Goal: Task Accomplishment & Management: Manage account settings

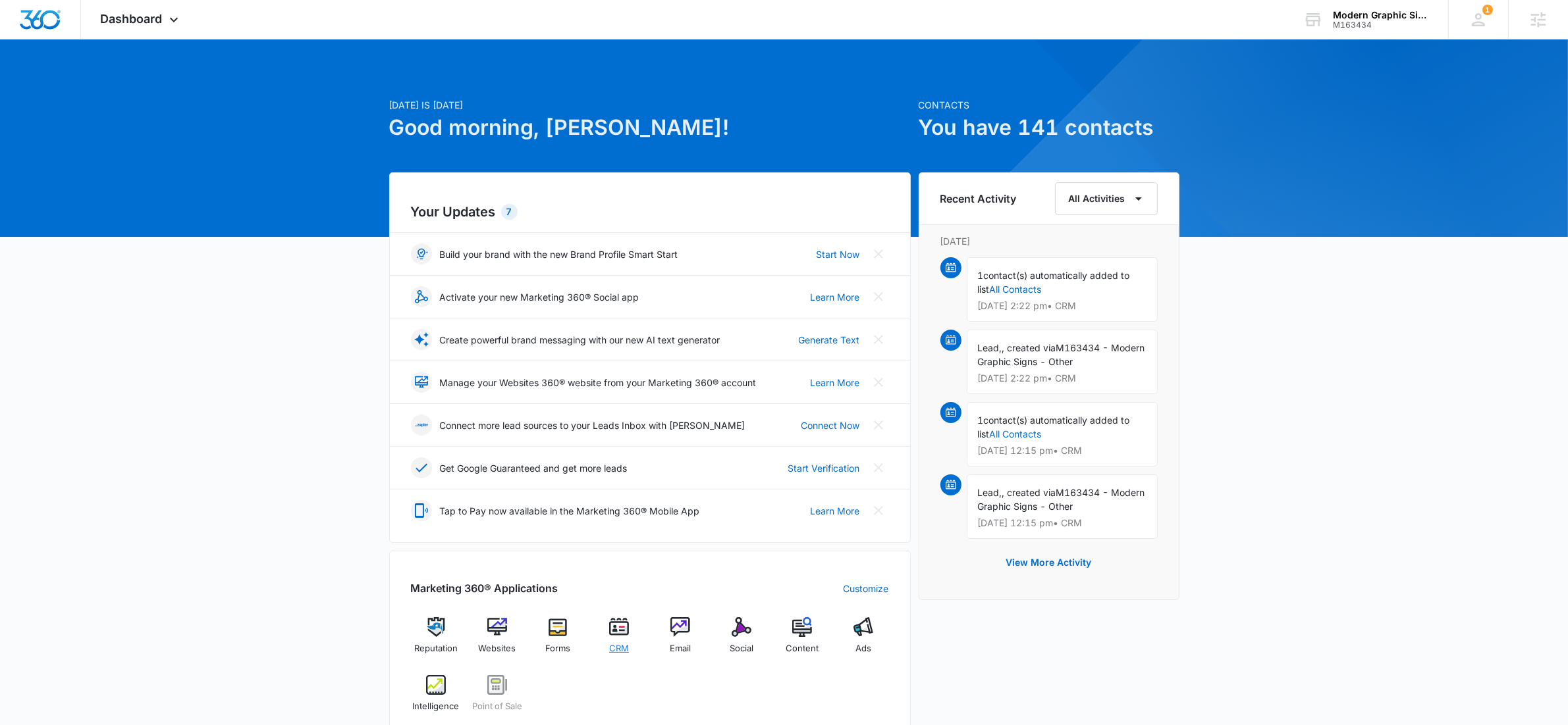
click at [633, 637] on div "CRM" at bounding box center [619, 640] width 51 height 47
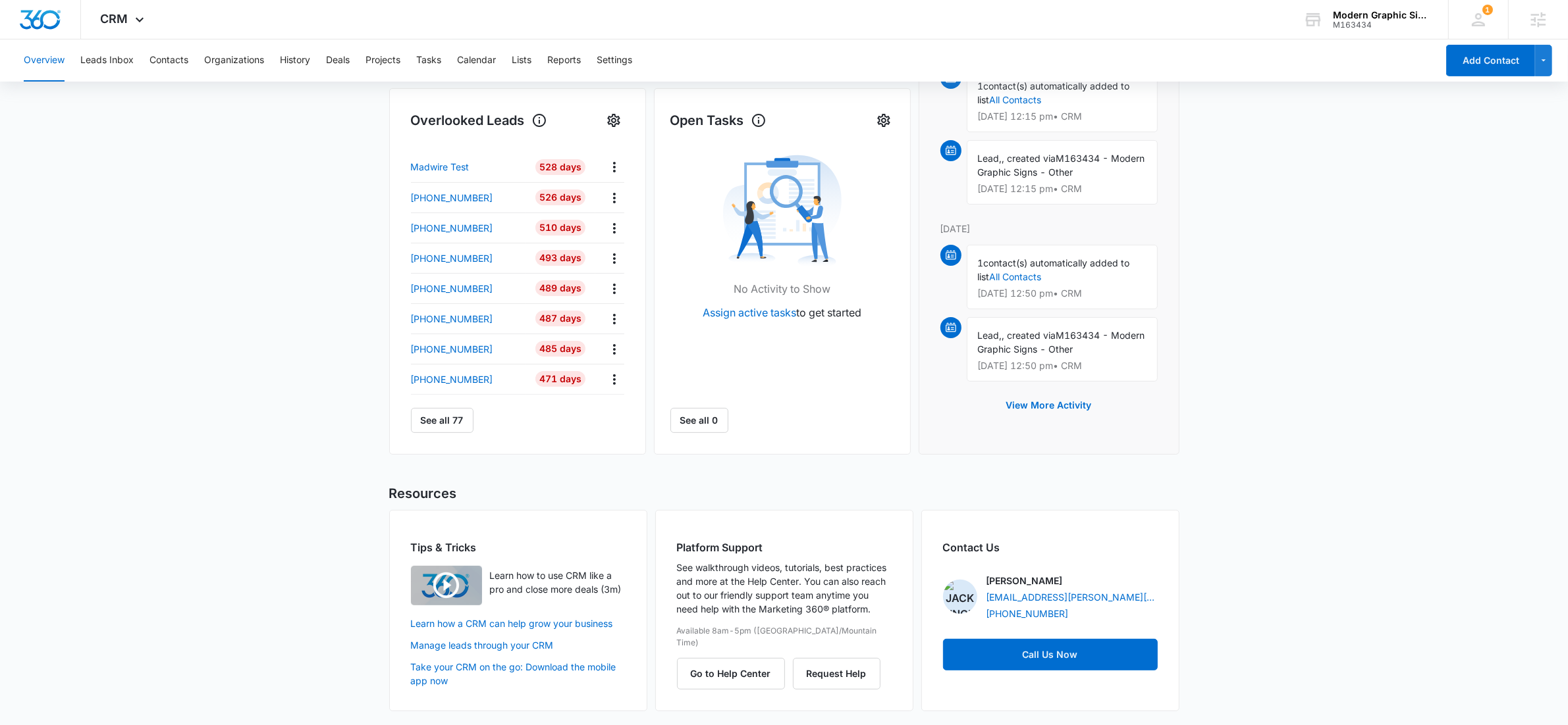
scroll to position [410, 0]
click at [735, 663] on button "Go to Help Center" at bounding box center [731, 673] width 108 height 32
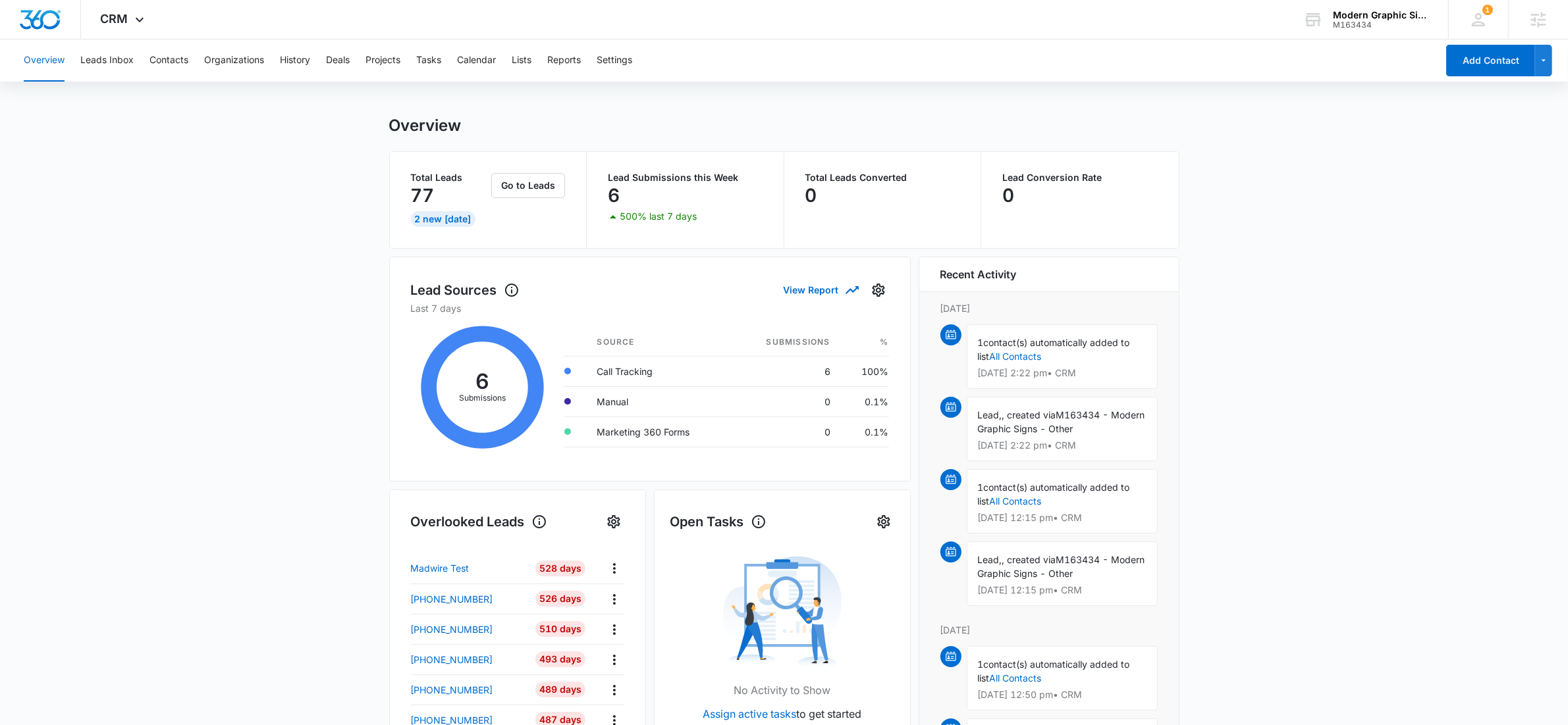
scroll to position [0, 0]
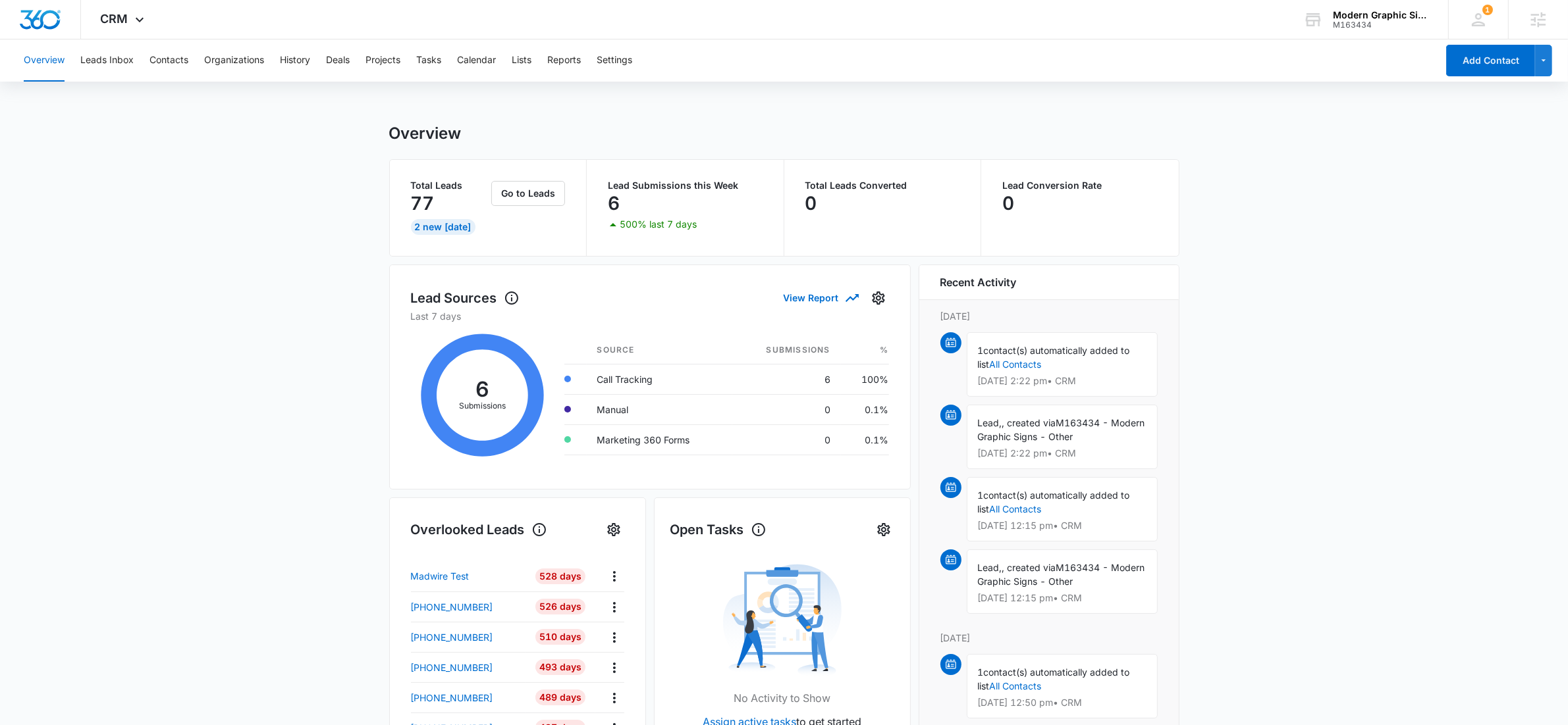
click at [818, 75] on div "Overview Leads Inbox Contacts Organizations History Deals Projects Tasks Calend…" at bounding box center [726, 61] width 1421 height 42
click at [218, 318] on main "Overview Total Leads 77 2 New Today Go to Leads Lead Submissions this Week 6 50…" at bounding box center [784, 630] width 1568 height 1013
click at [1484, 21] on icon at bounding box center [1479, 20] width 20 height 20
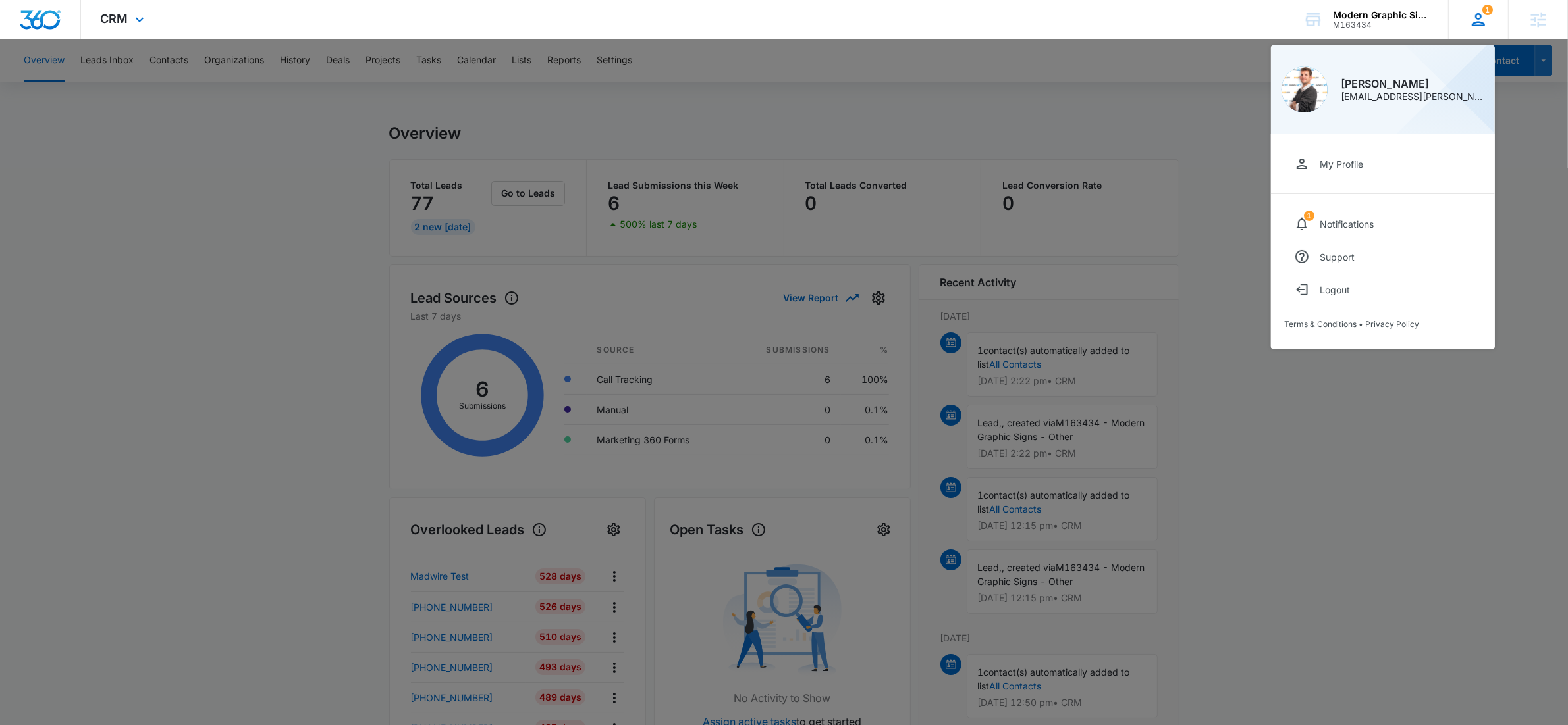
click at [1484, 21] on icon at bounding box center [1479, 20] width 20 height 20
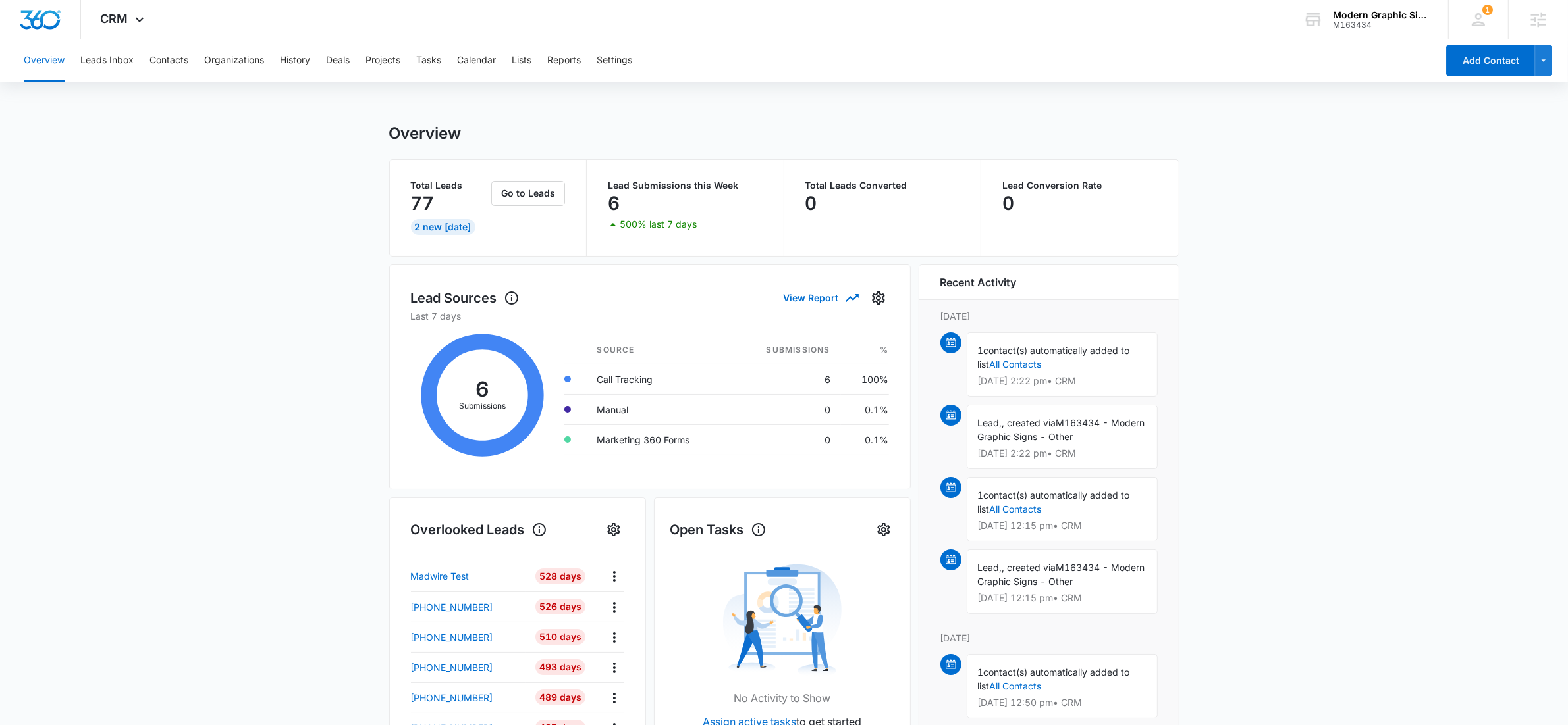
click at [195, 200] on main "Overview Total Leads 77 2 New Today Go to Leads Lead Submissions this Week 6 50…" at bounding box center [784, 630] width 1568 height 1013
click at [140, 12] on div "CRM Apps Reputation Websites Forms CRM Email Social POS Content Ads Intelligenc…" at bounding box center [124, 19] width 86 height 39
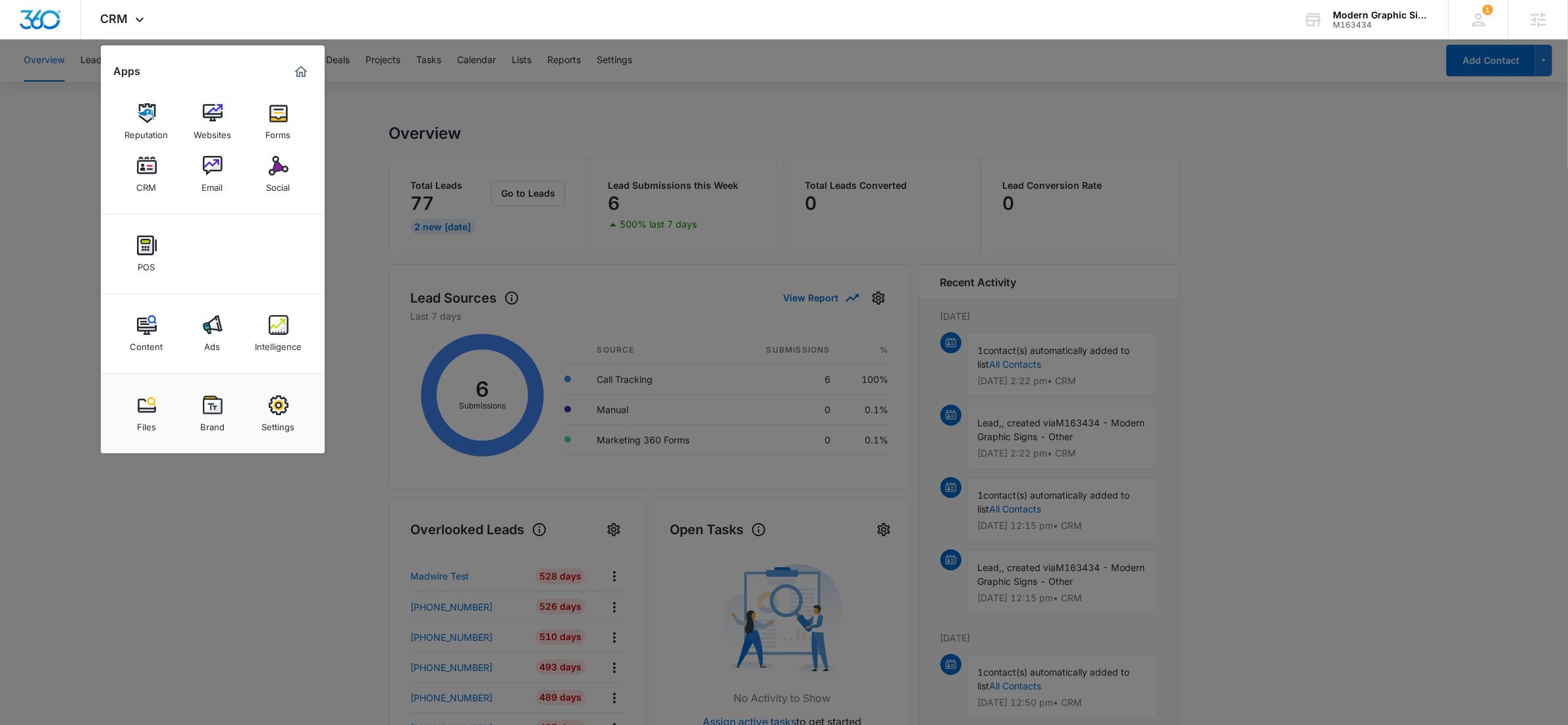
click at [284, 419] on div "Settings" at bounding box center [279, 424] width 33 height 17
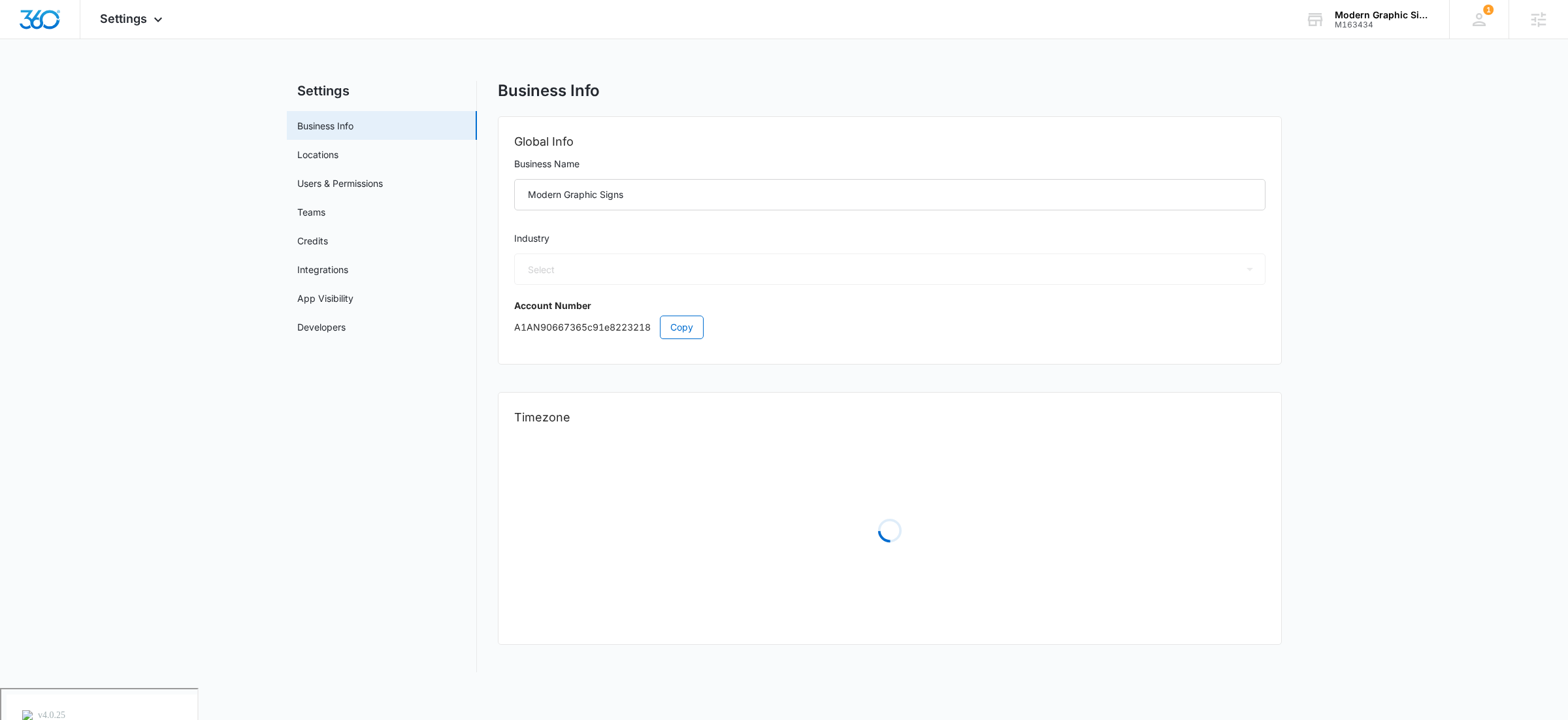
select select "52"
select select "US"
select select "America/Los_Angeles"
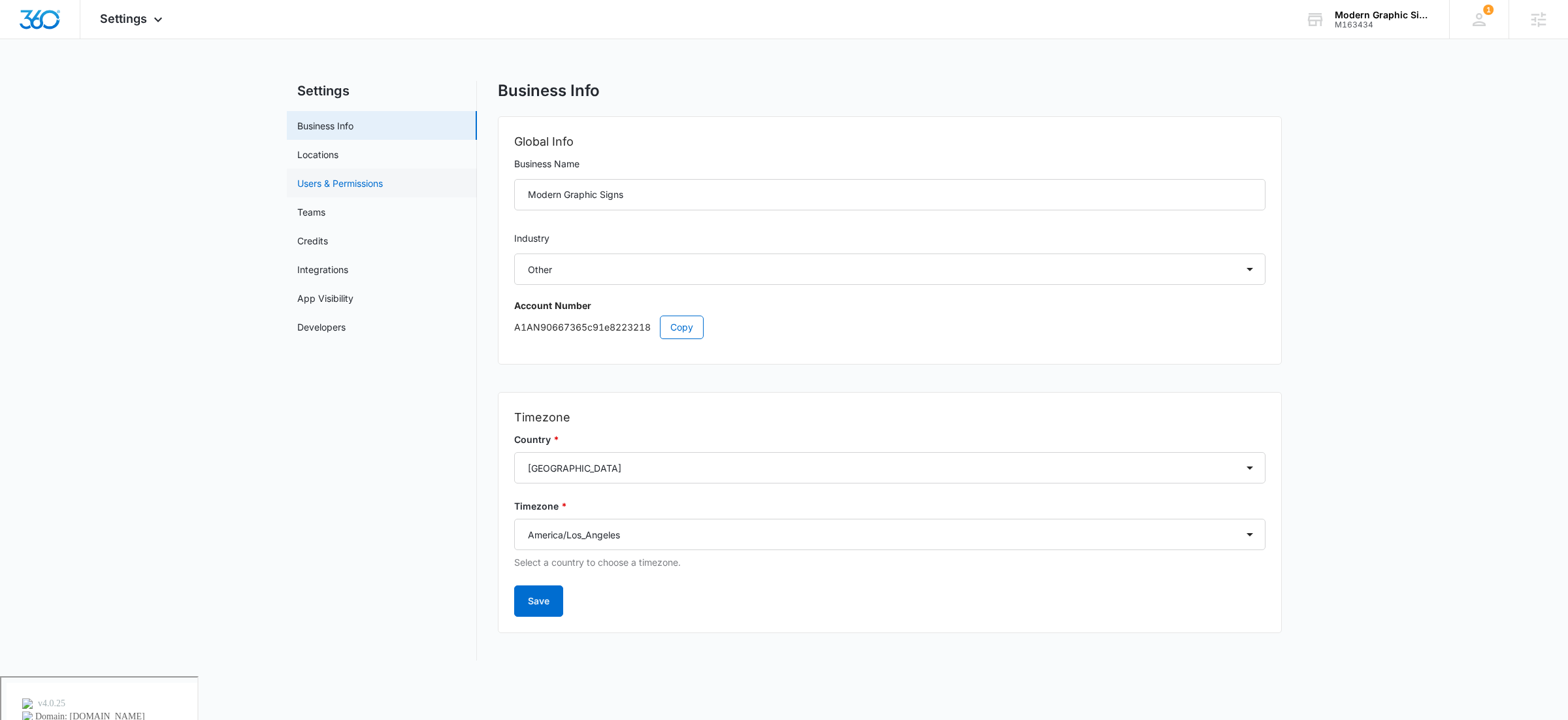
click at [374, 185] on link "Users & Permissions" at bounding box center [340, 183] width 85 height 14
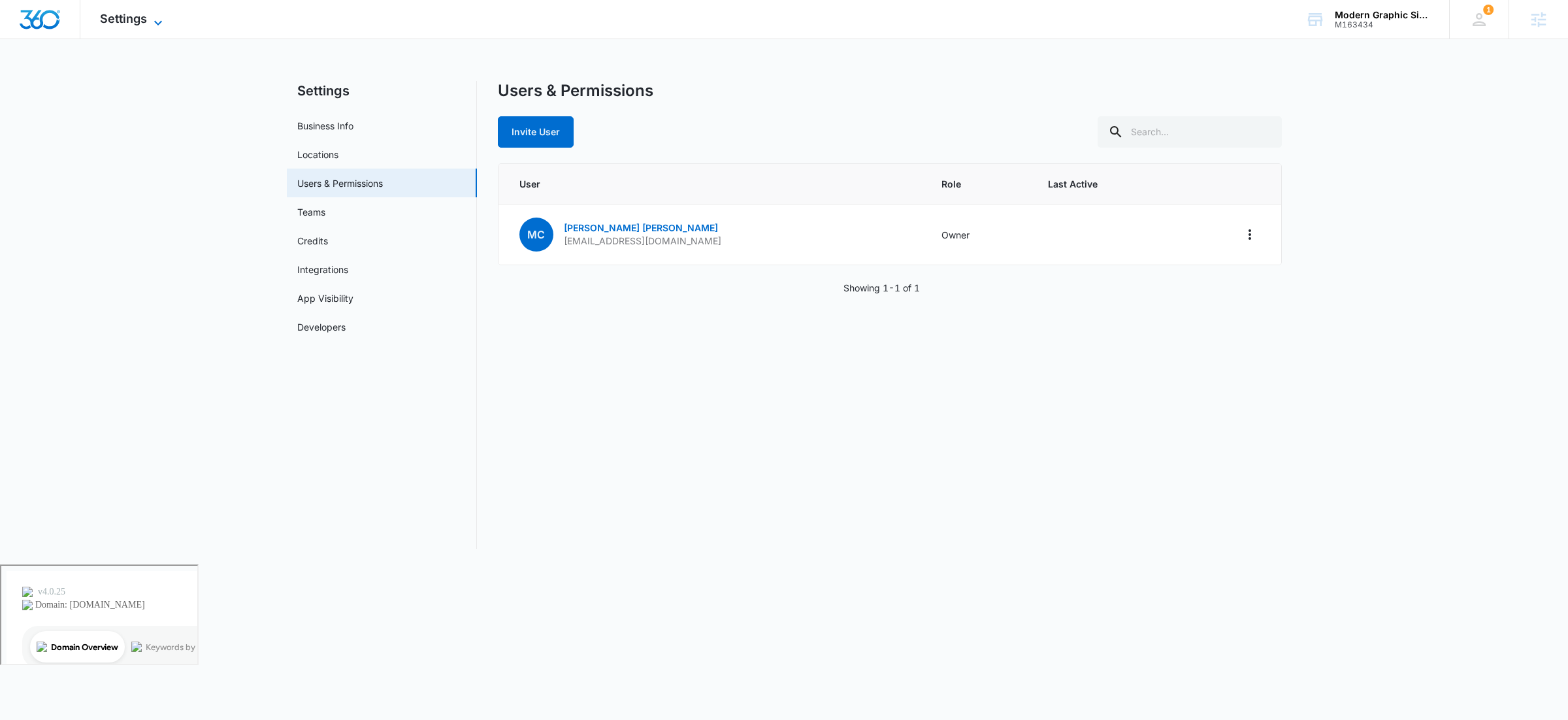
click at [165, 27] on div "Settings Apps Reputation Websites Forms CRM Email Social POS Content Ads Intell…" at bounding box center [133, 19] width 105 height 39
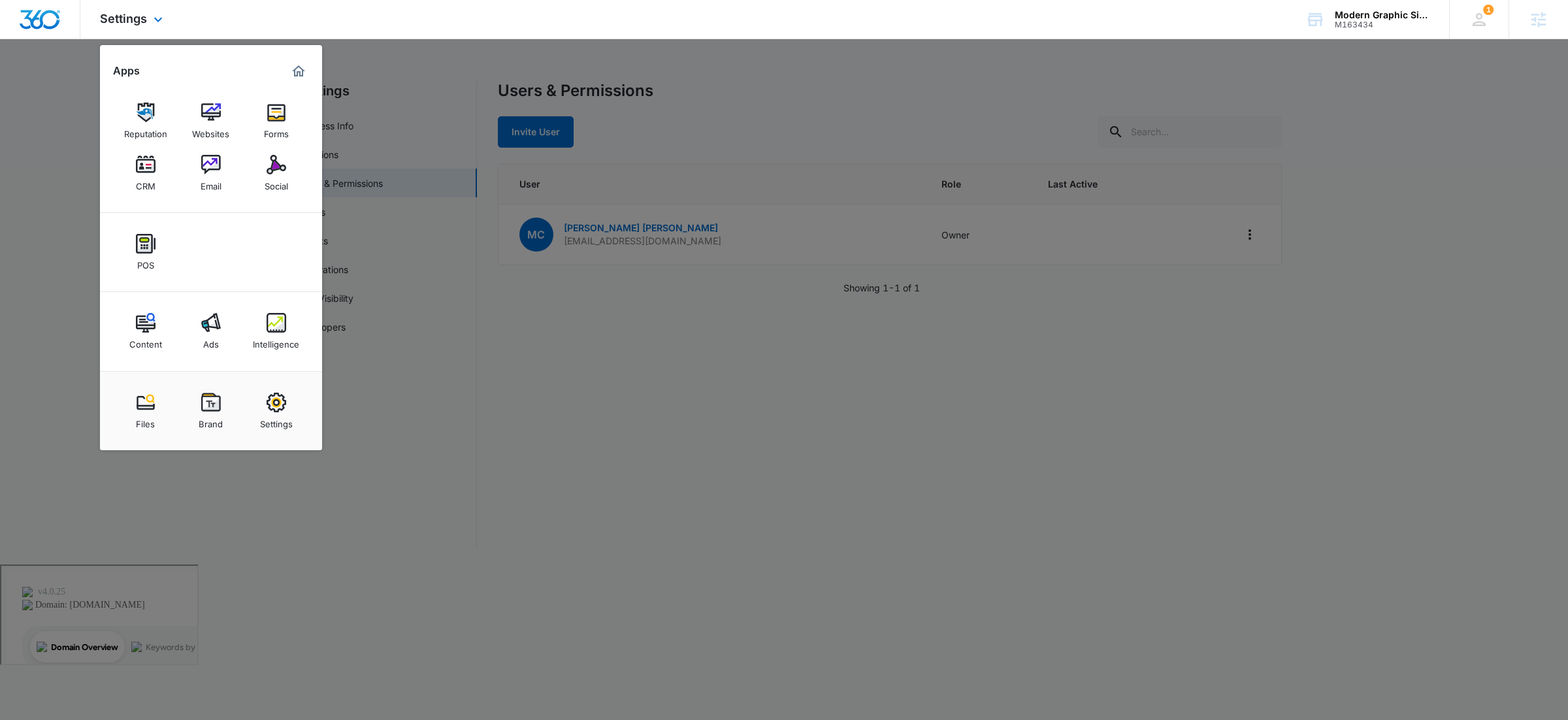
click at [293, 66] on img "Marketing 360® Dashboard" at bounding box center [299, 72] width 16 height 16
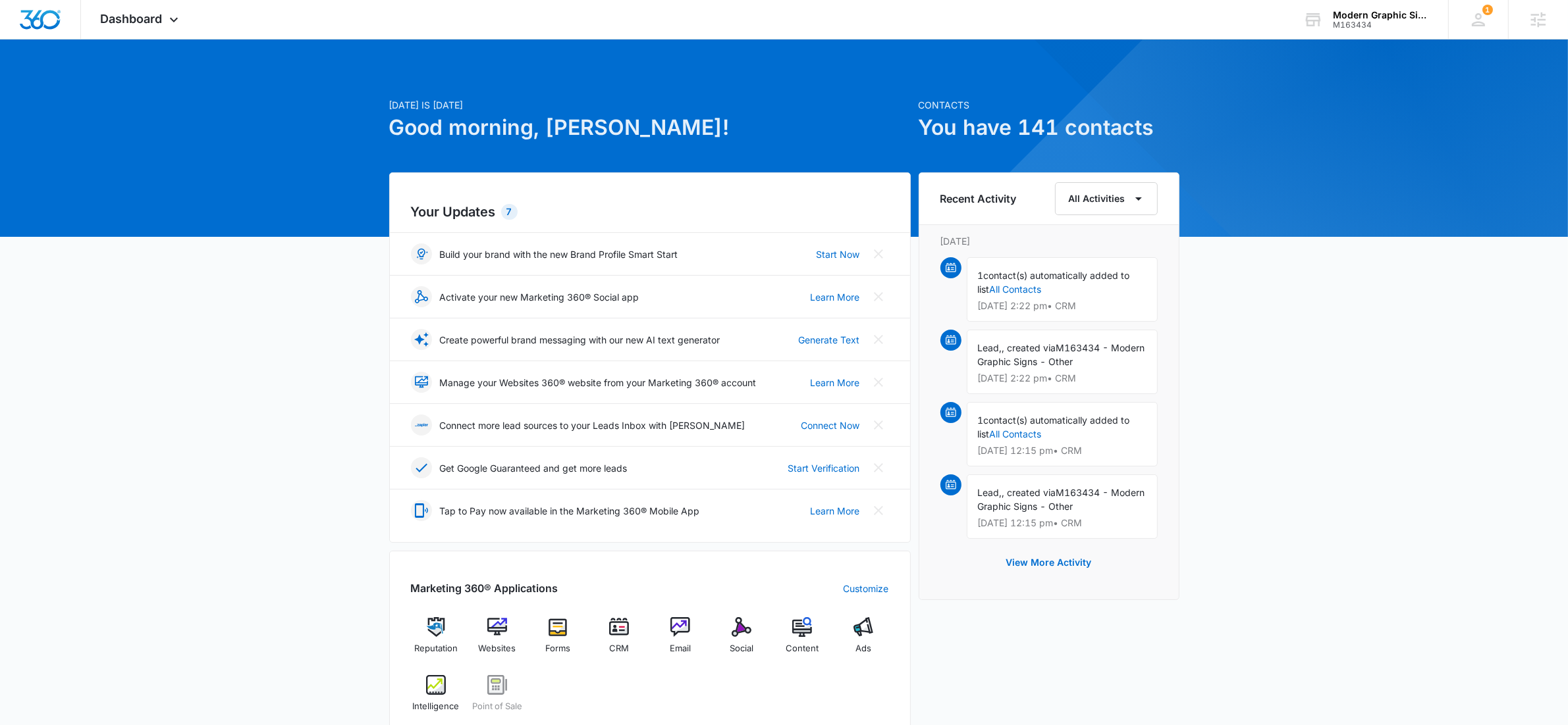
click at [306, 235] on div "Today is Friday, August 15th Good morning, Jack! Contacts You have 141 contacts…" at bounding box center [784, 613] width 1568 height 1114
click at [257, 237] on div "Today is Friday, August 15th Good morning, Jack! Contacts You have 141 contacts…" at bounding box center [784, 613] width 1568 height 1114
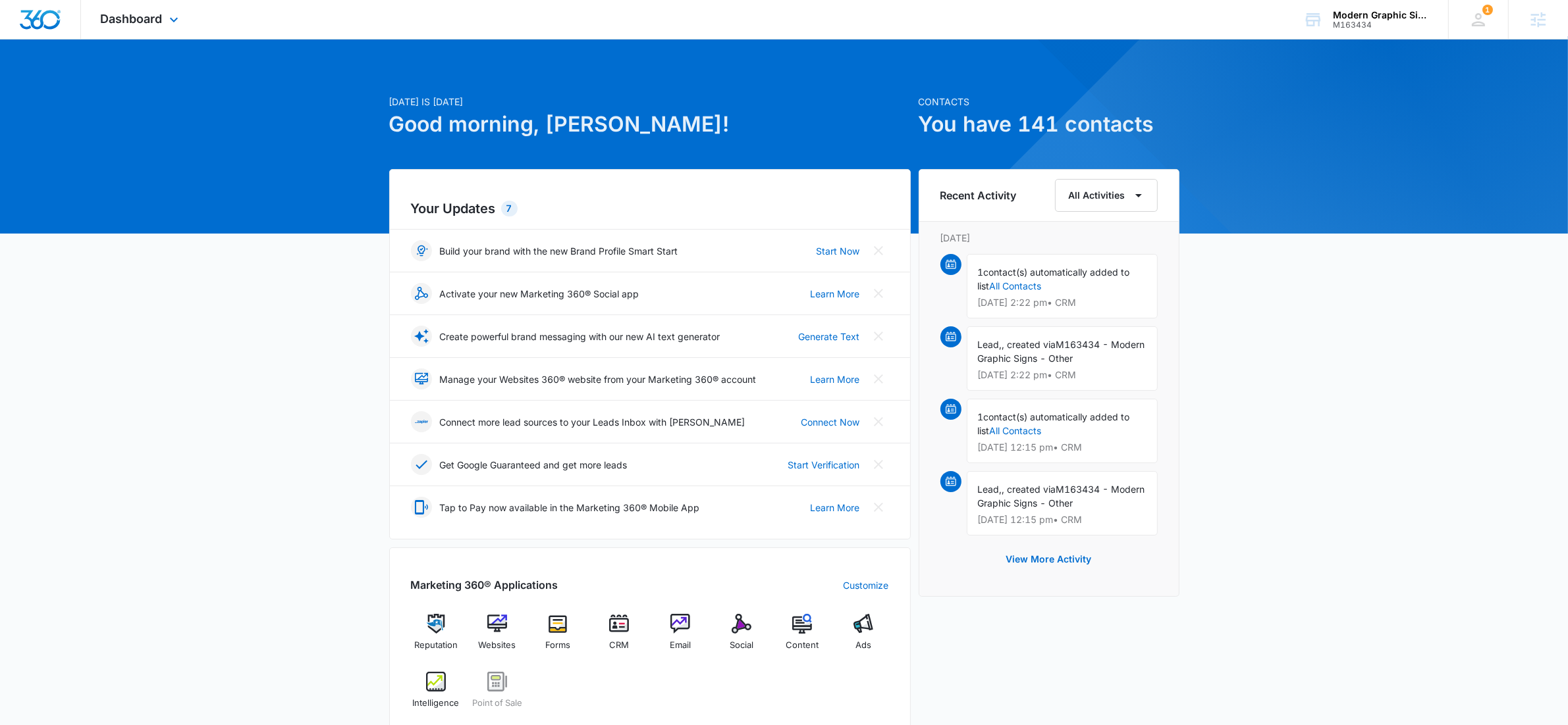
click at [189, 17] on div "Dashboard Apps Reputation Websites Forms CRM Email Social POS Content Ads Intel…" at bounding box center [141, 19] width 120 height 39
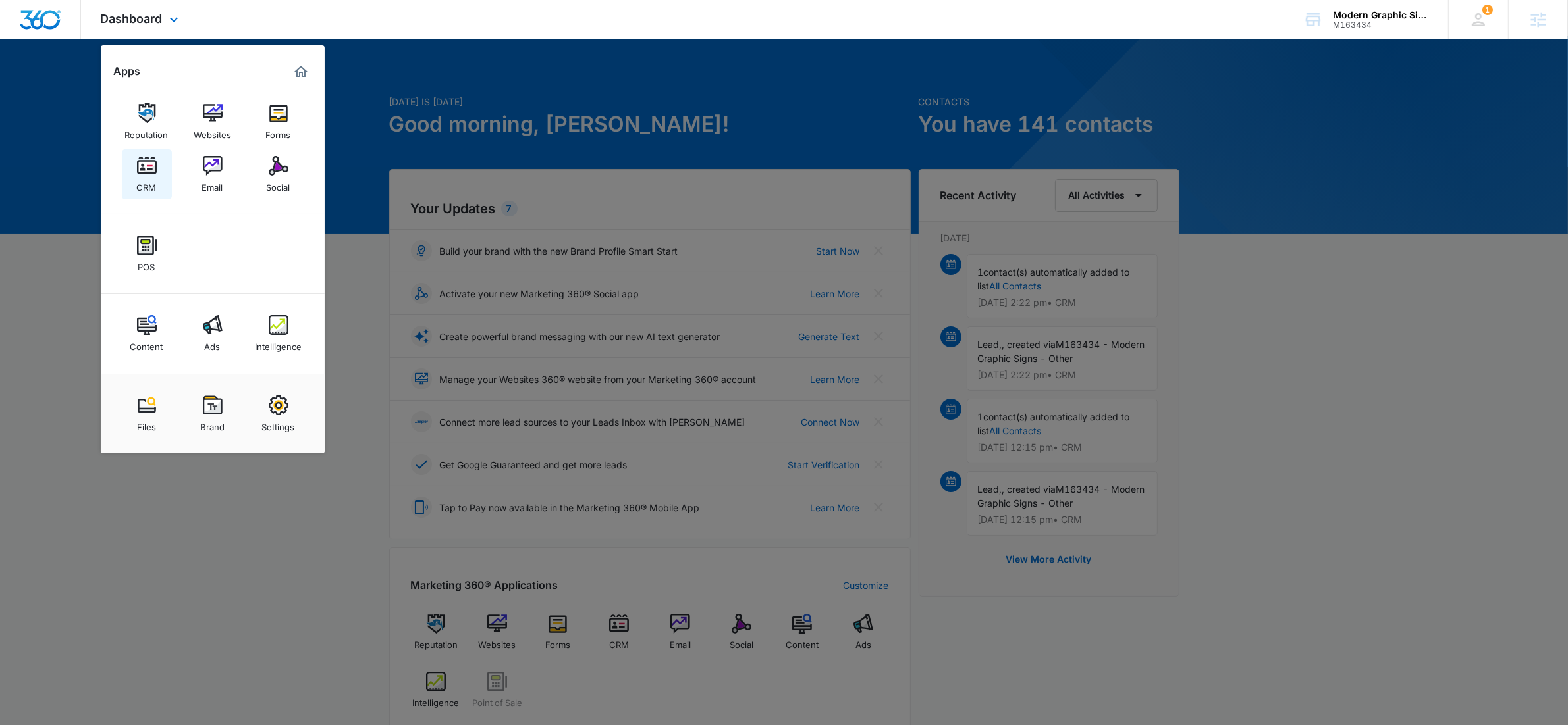
click at [150, 167] on img at bounding box center [147, 166] width 20 height 20
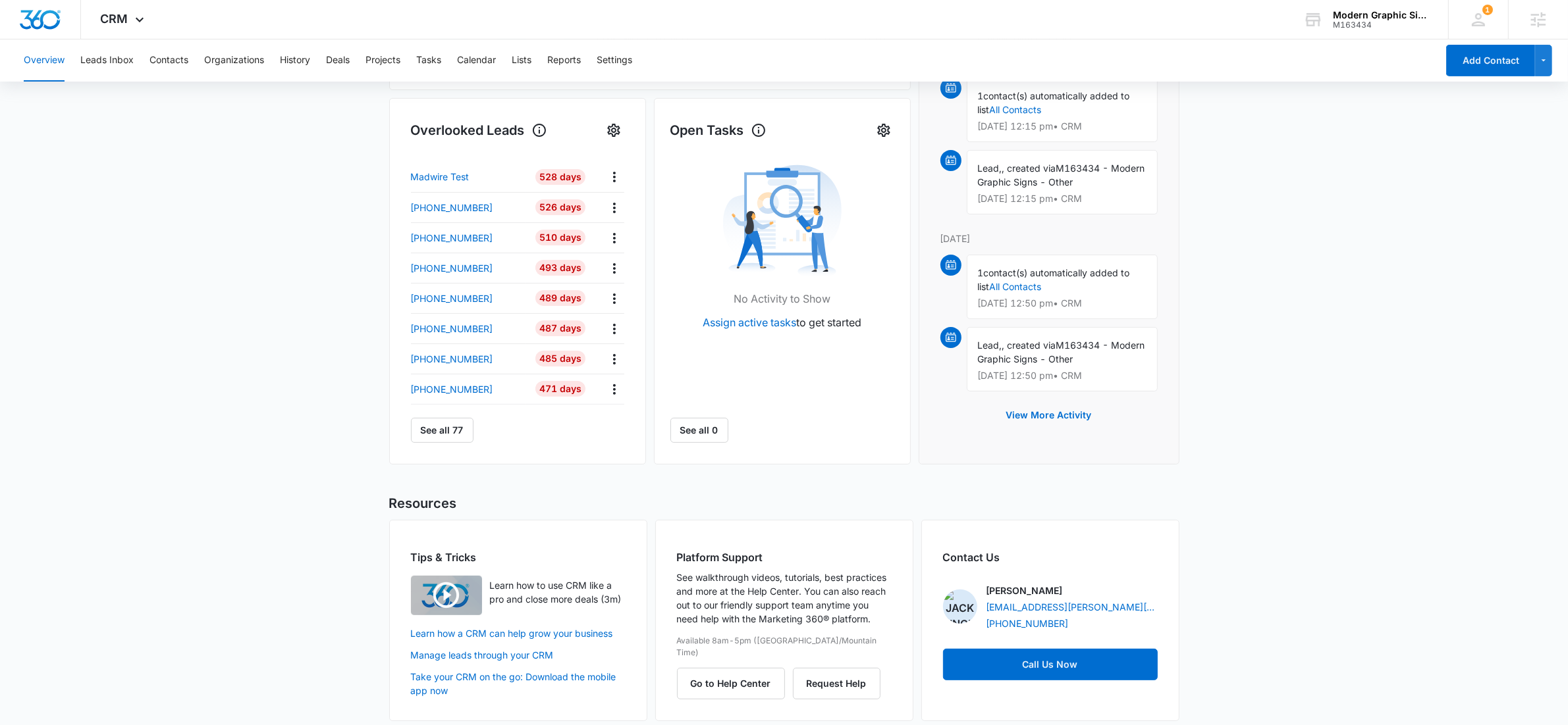
scroll to position [410, 0]
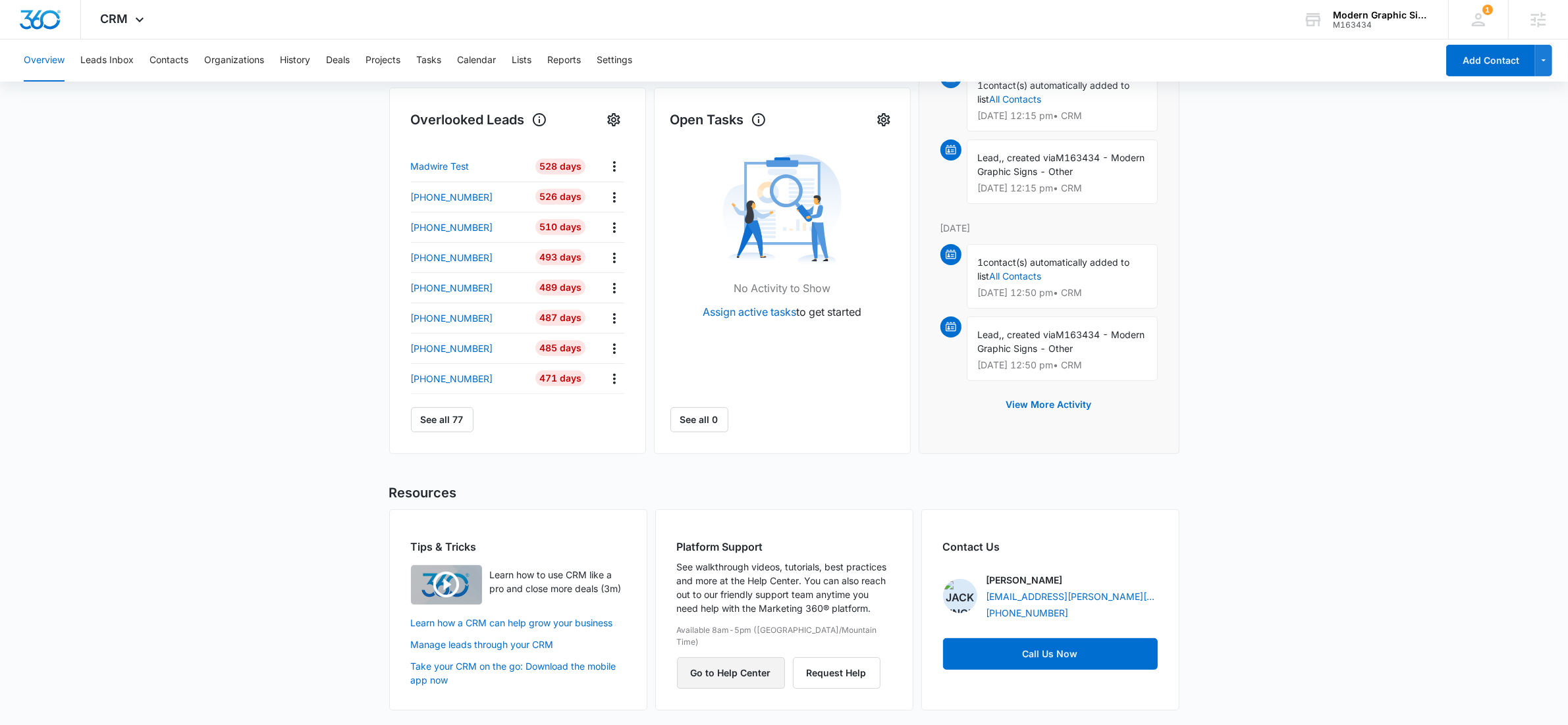
click at [730, 663] on button "Go to Help Center" at bounding box center [731, 673] width 108 height 32
click at [124, 58] on button "Leads Inbox" at bounding box center [107, 61] width 54 height 42
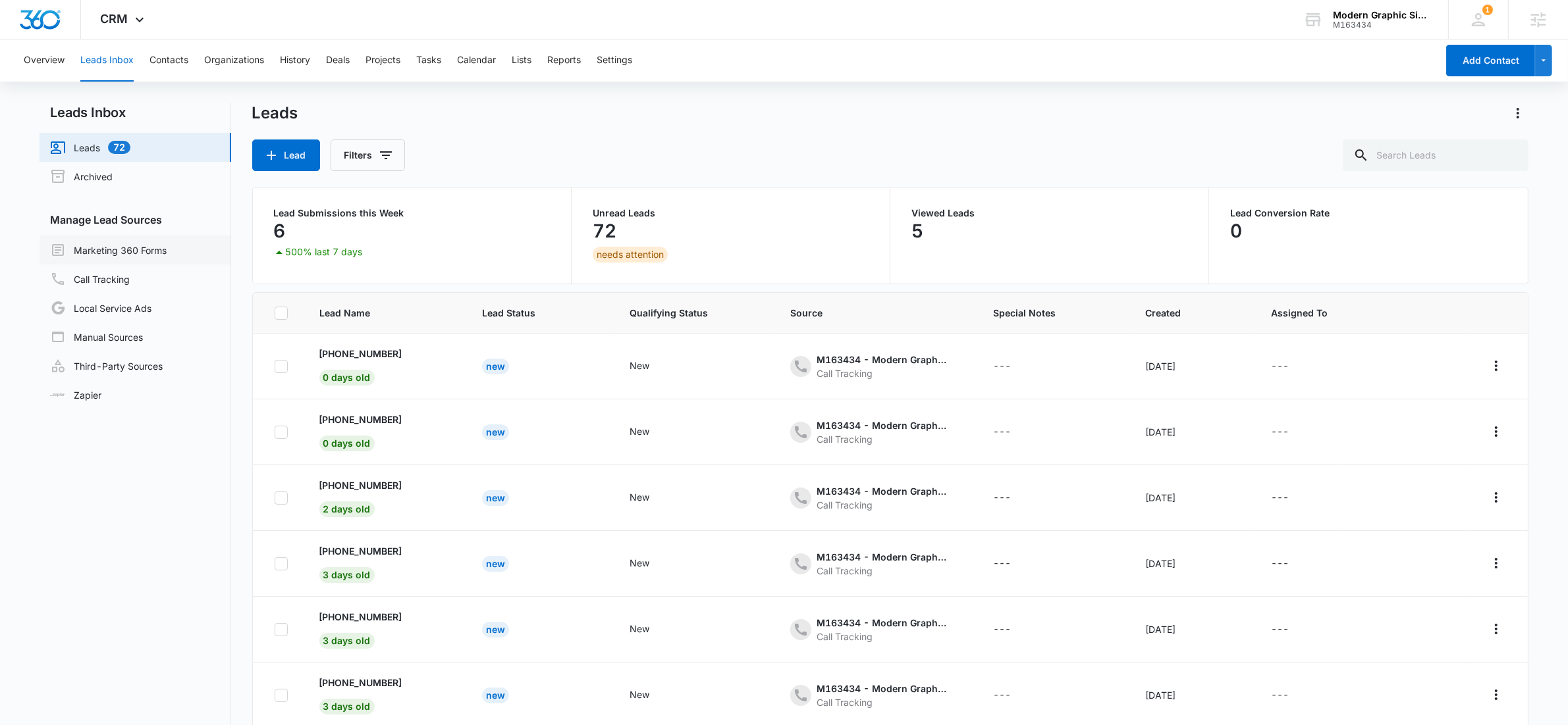
click at [104, 249] on link "Marketing 360 Forms" at bounding box center [109, 250] width 116 height 16
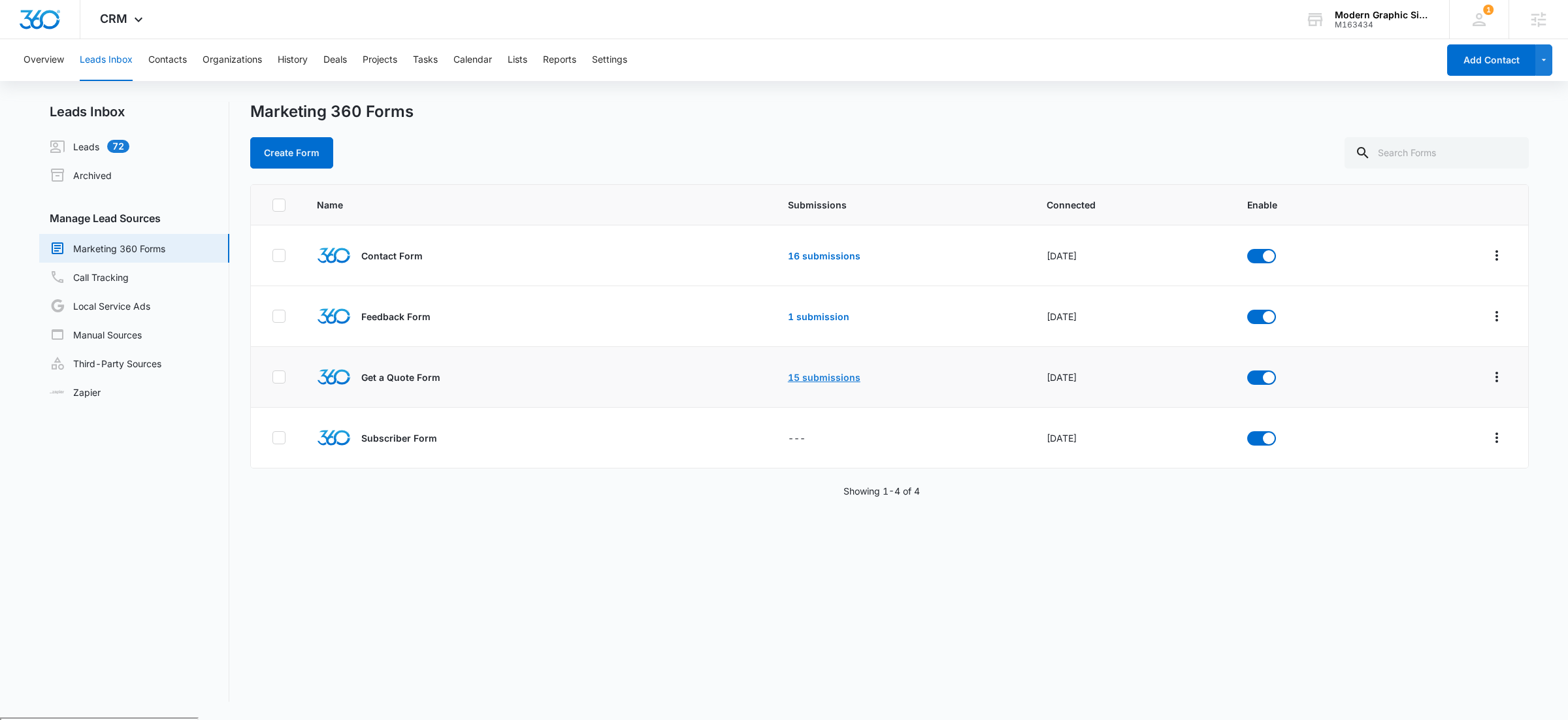
click at [807, 374] on link "15 submissions" at bounding box center [824, 377] width 72 height 11
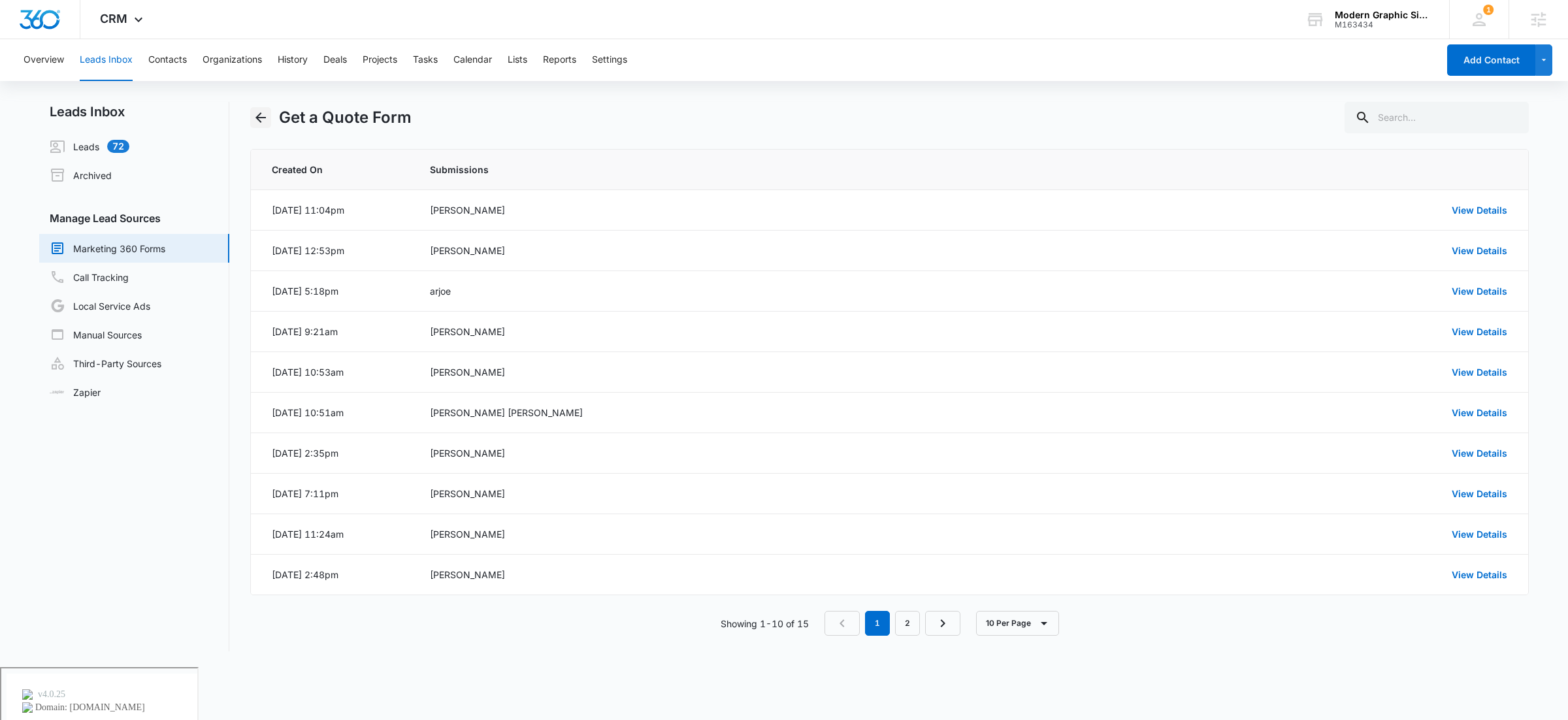
click at [266, 119] on icon "Back" at bounding box center [261, 118] width 16 height 16
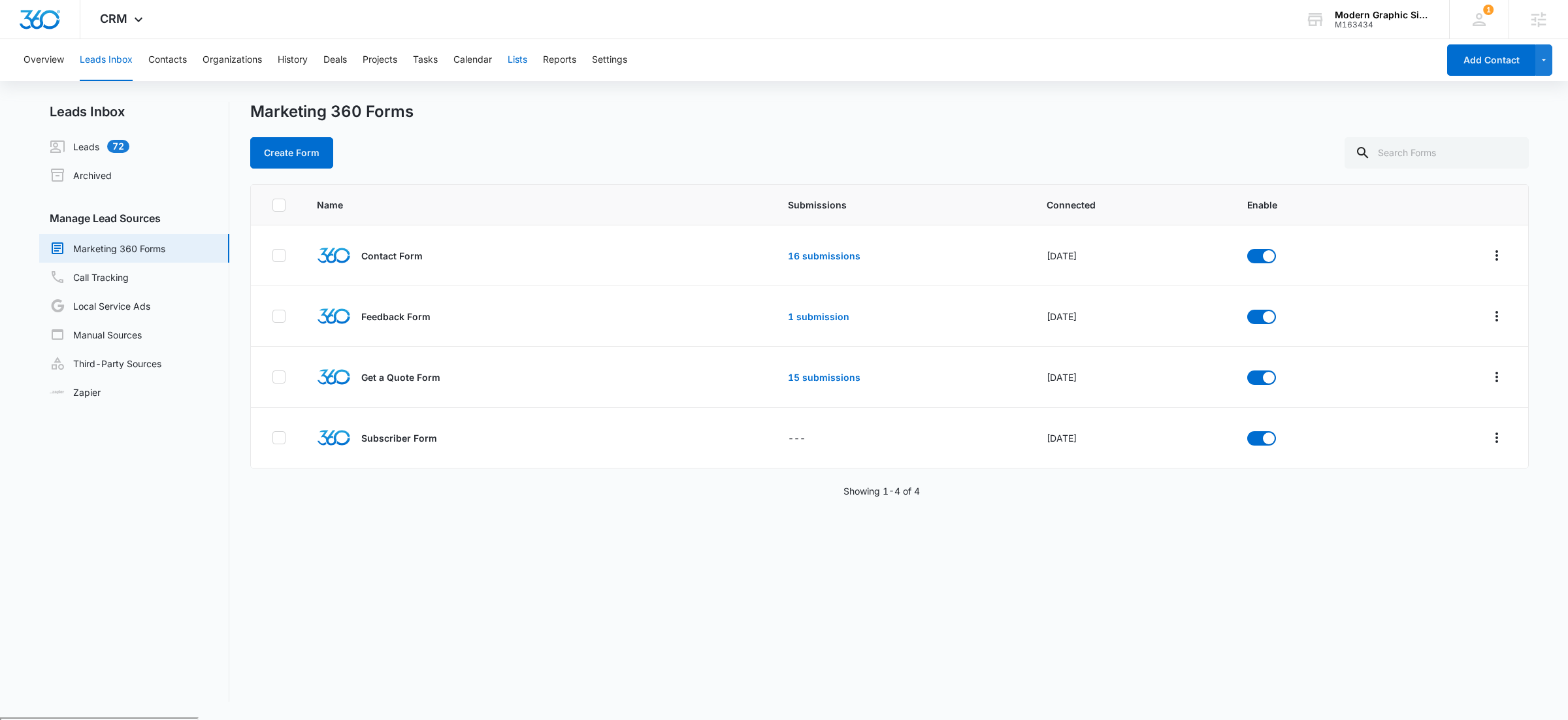
click at [519, 58] on button "Lists" at bounding box center [517, 60] width 20 height 42
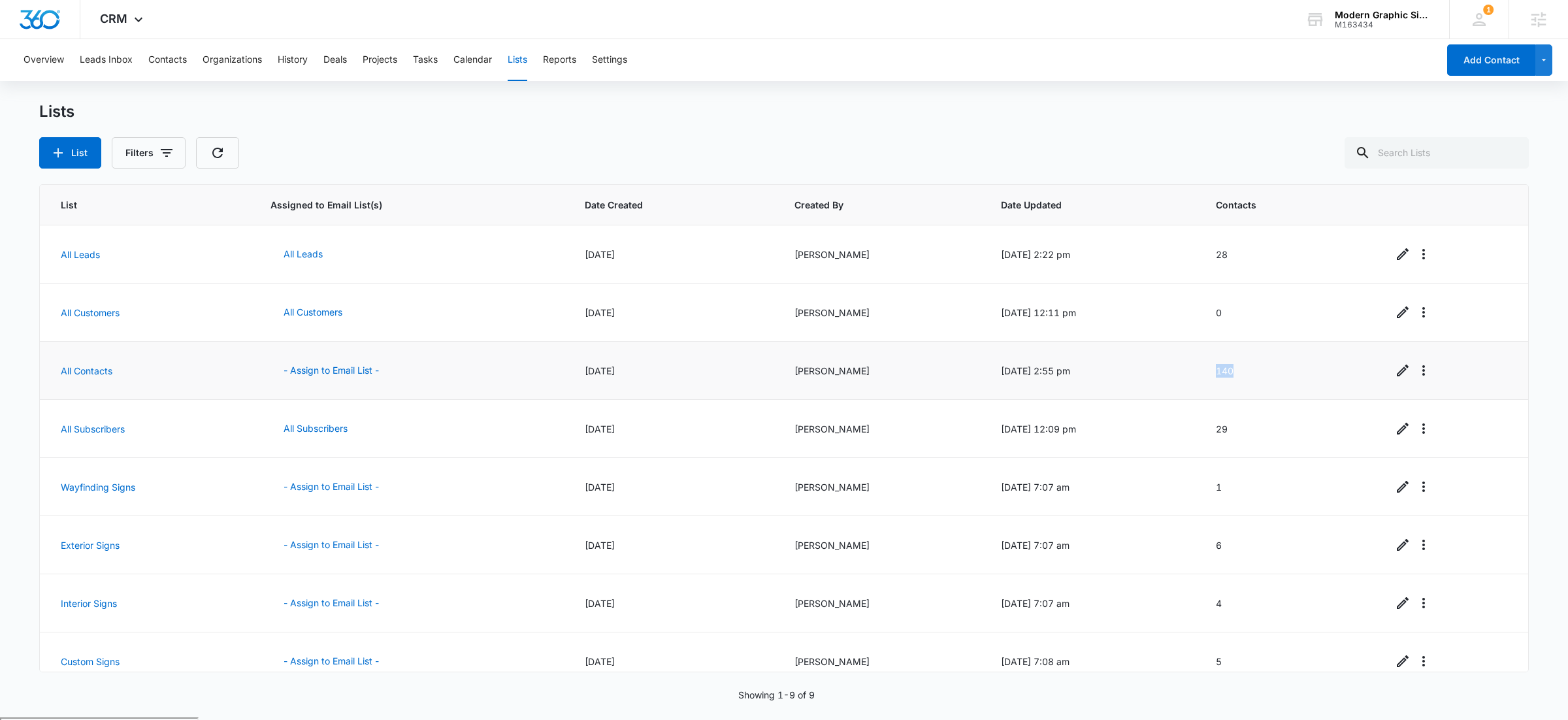
drag, startPoint x: 1216, startPoint y: 368, endPoint x: 1263, endPoint y: 370, distance: 47.0
click at [1263, 370] on td "140" at bounding box center [1288, 371] width 176 height 58
drag, startPoint x: 1220, startPoint y: 255, endPoint x: 1233, endPoint y: 252, distance: 13.3
click at [1230, 253] on td "28" at bounding box center [1288, 254] width 176 height 58
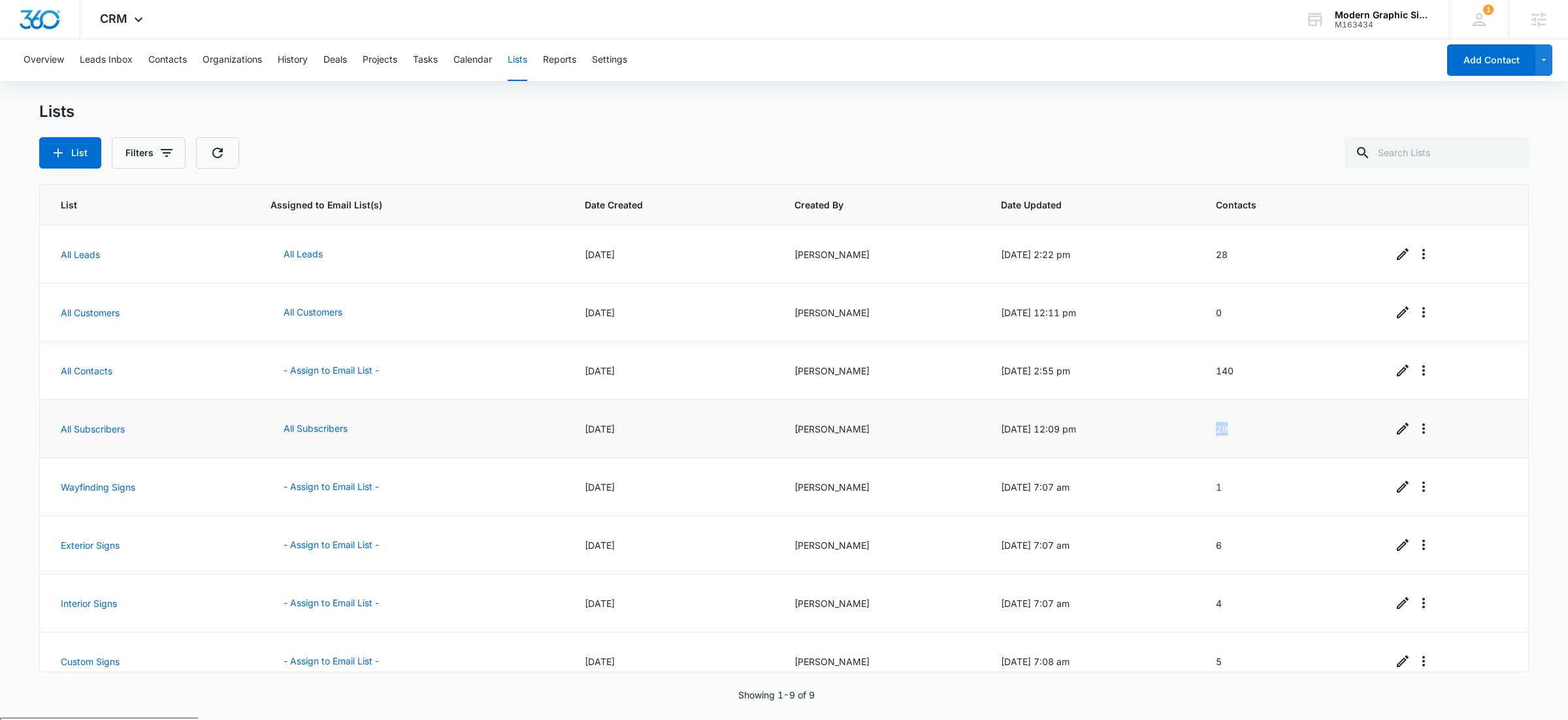
drag, startPoint x: 1215, startPoint y: 426, endPoint x: 1257, endPoint y: 428, distance: 42.0
click at [1257, 428] on td "29" at bounding box center [1288, 429] width 176 height 58
click at [1257, 428] on td "29" at bounding box center [1288, 429] width 176 height 58
click at [177, 60] on button "Contacts" at bounding box center [167, 60] width 39 height 42
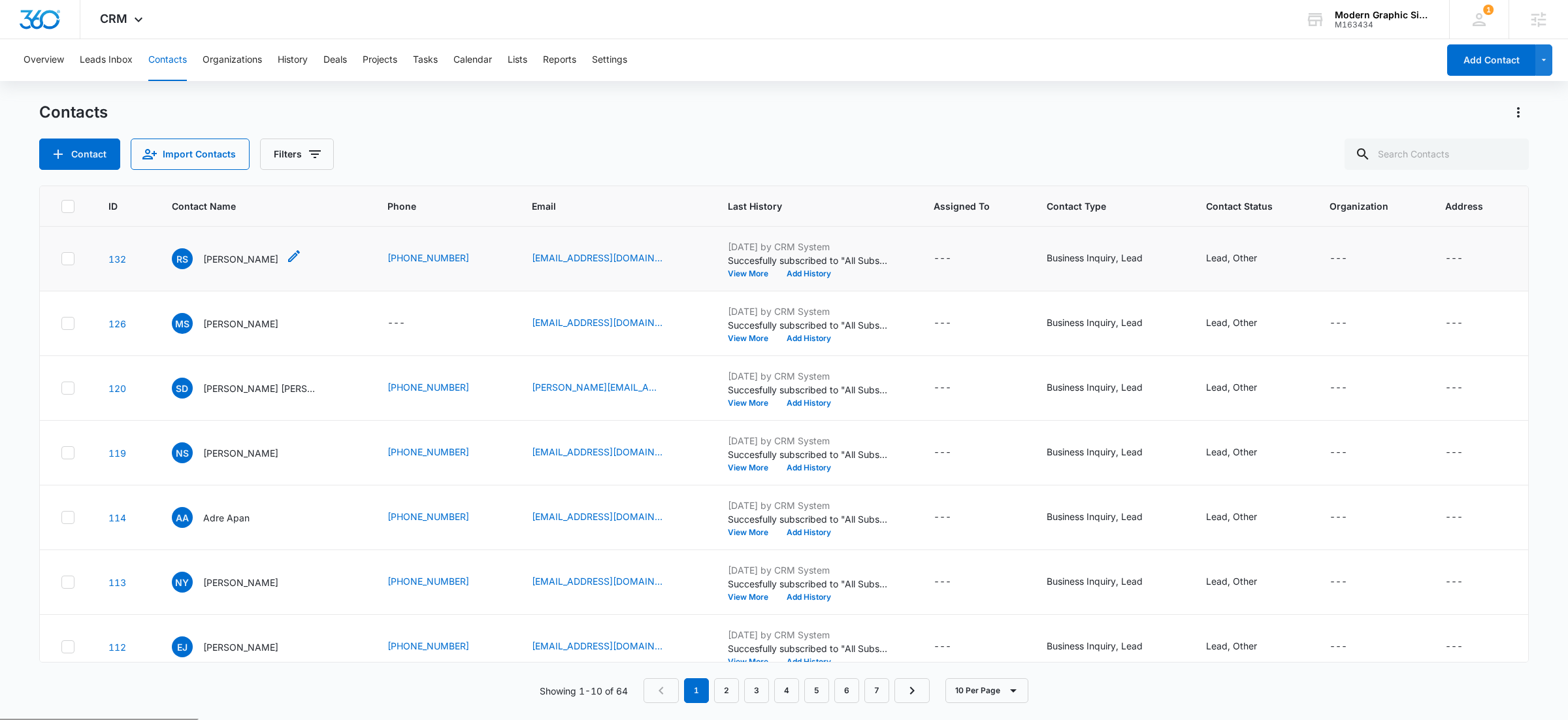
click at [223, 257] on p "Robert Stones" at bounding box center [240, 259] width 75 height 14
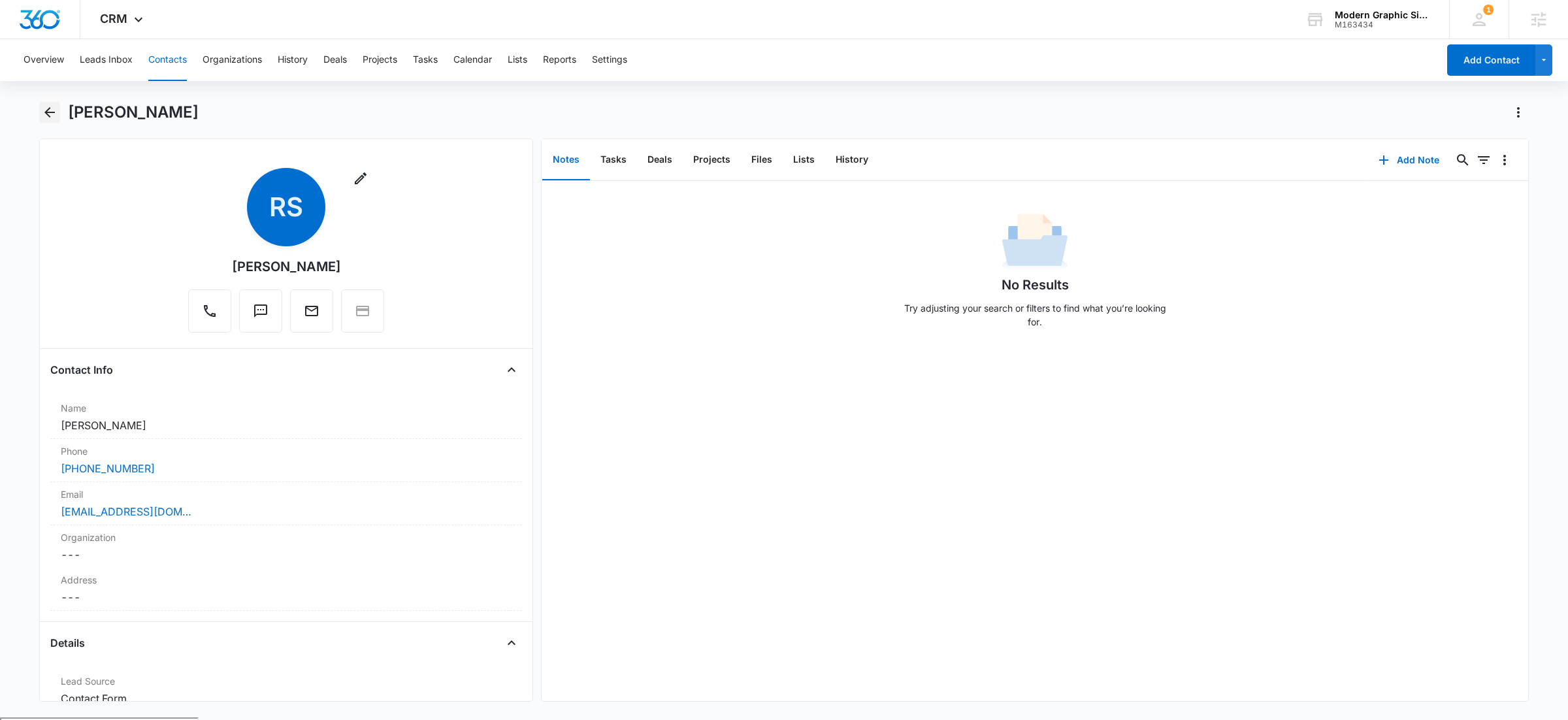
click at [43, 110] on icon "Back" at bounding box center [50, 112] width 16 height 16
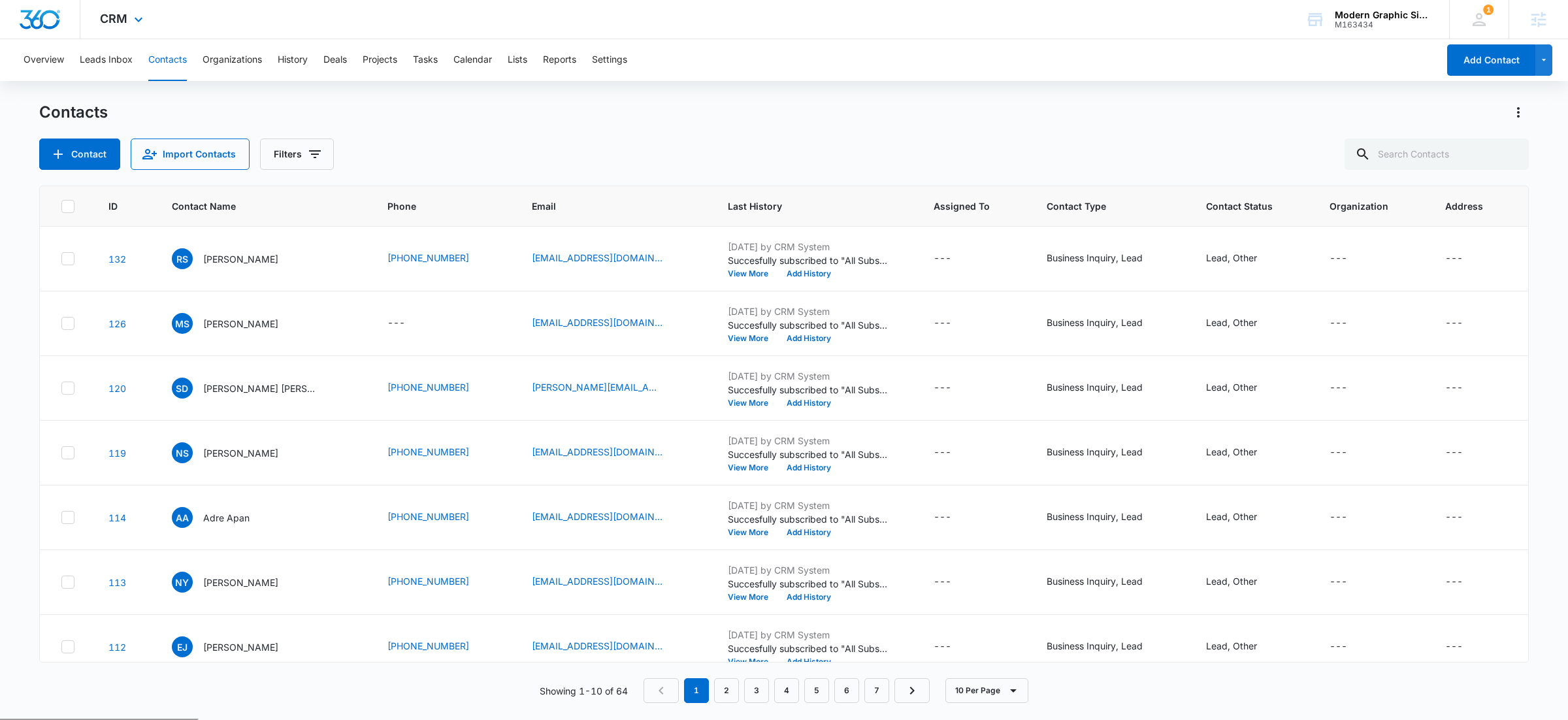
click at [128, 20] on div "CRM Apps Reputation Websites Forms CRM Email Social POS Content Ads Intelligenc…" at bounding box center [123, 19] width 85 height 39
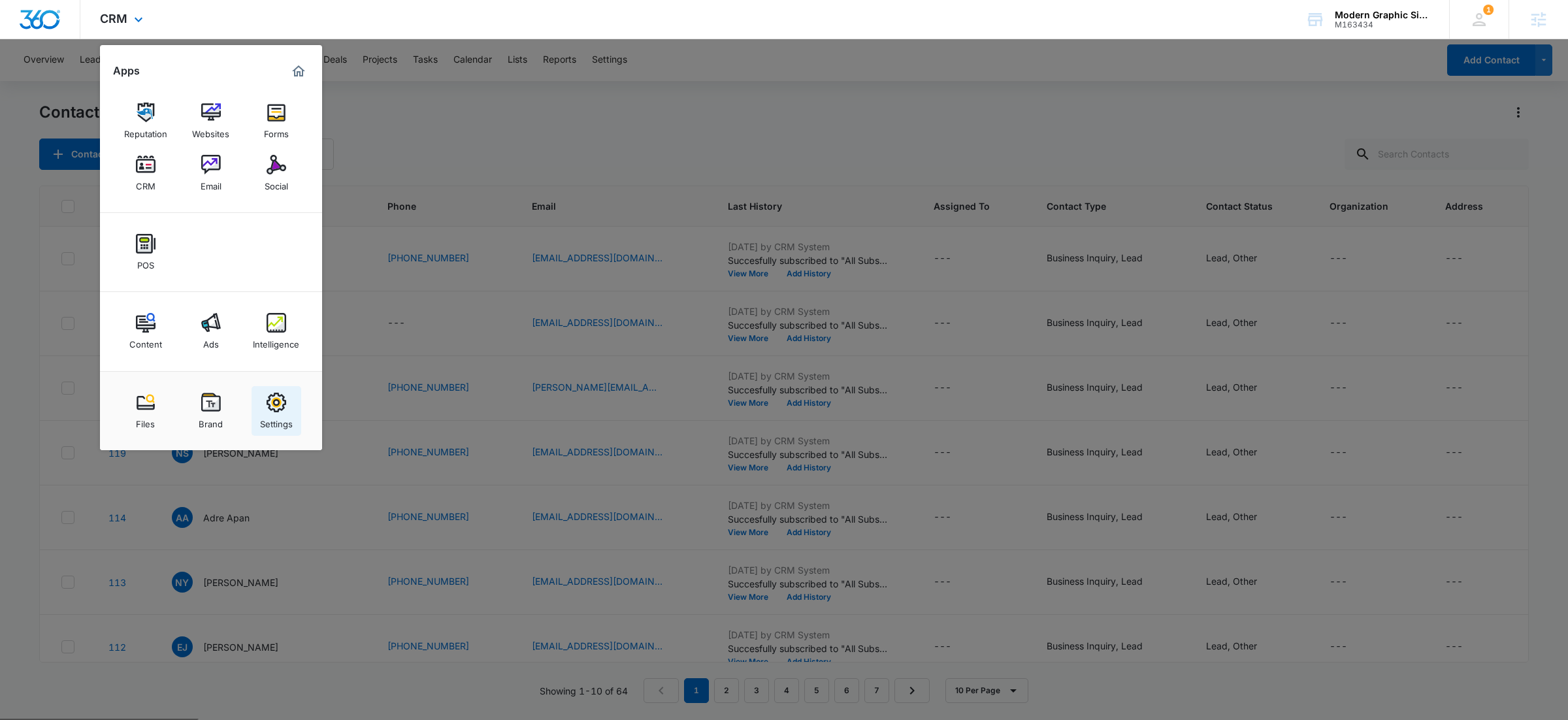
click at [286, 411] on img at bounding box center [276, 403] width 20 height 20
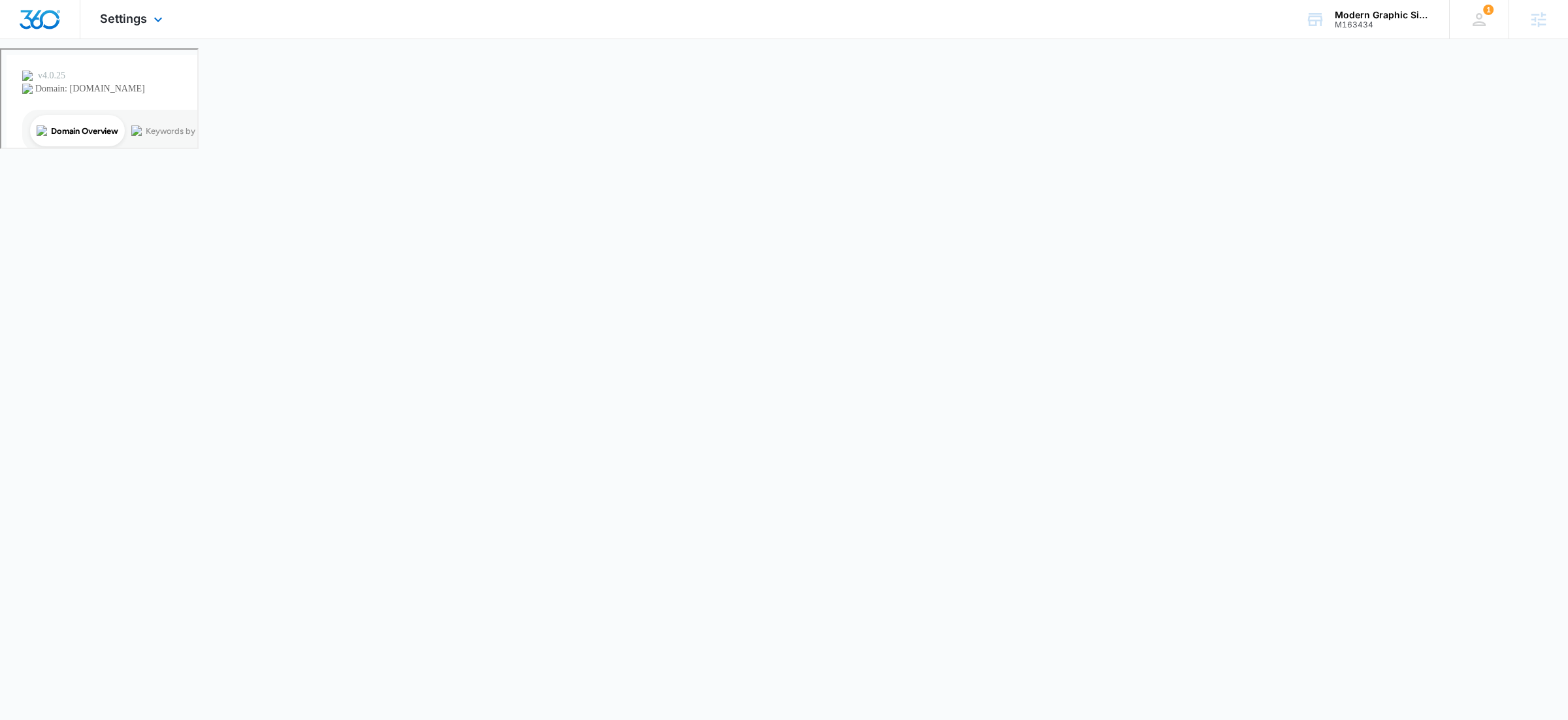
select select "52"
select select "US"
select select "America/Los_Angeles"
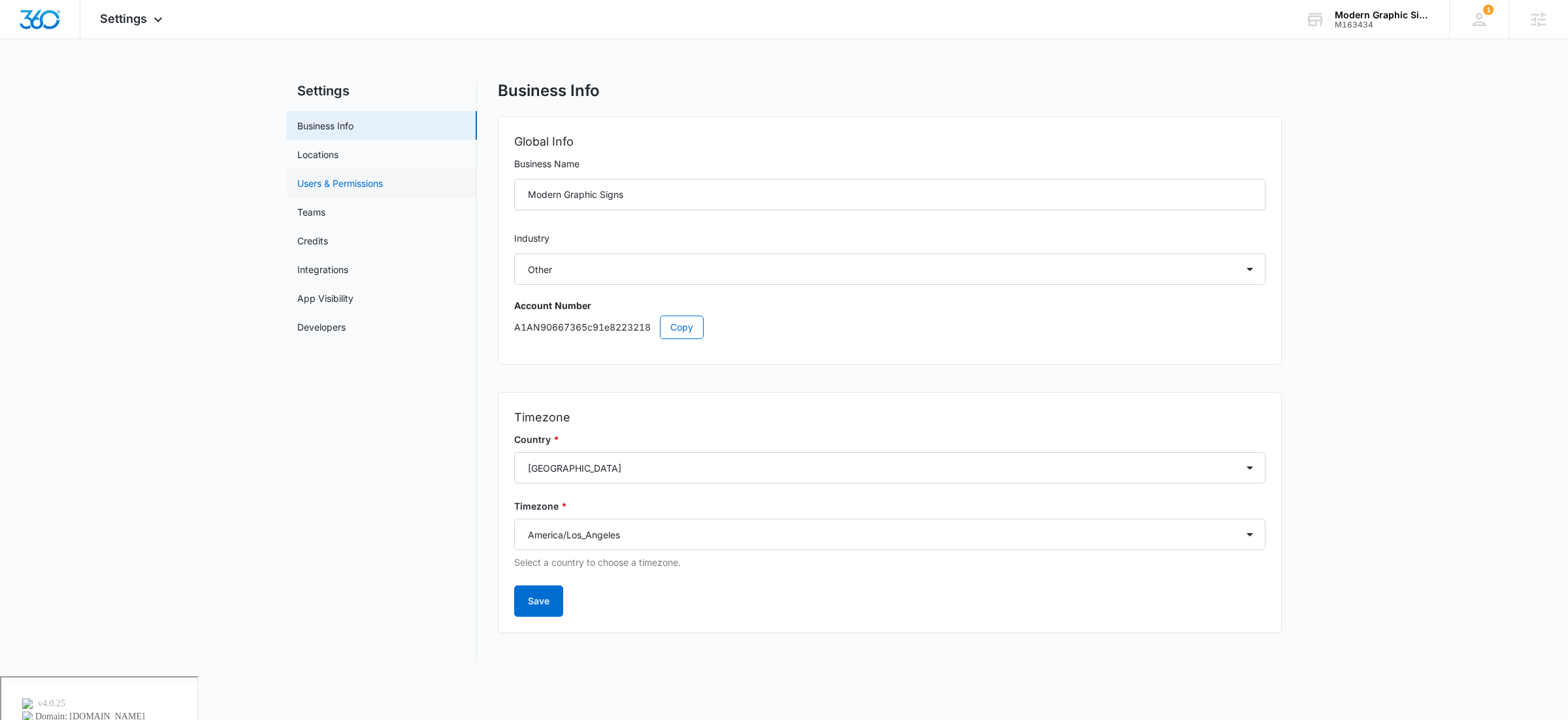
click at [355, 187] on link "Users & Permissions" at bounding box center [340, 183] width 85 height 14
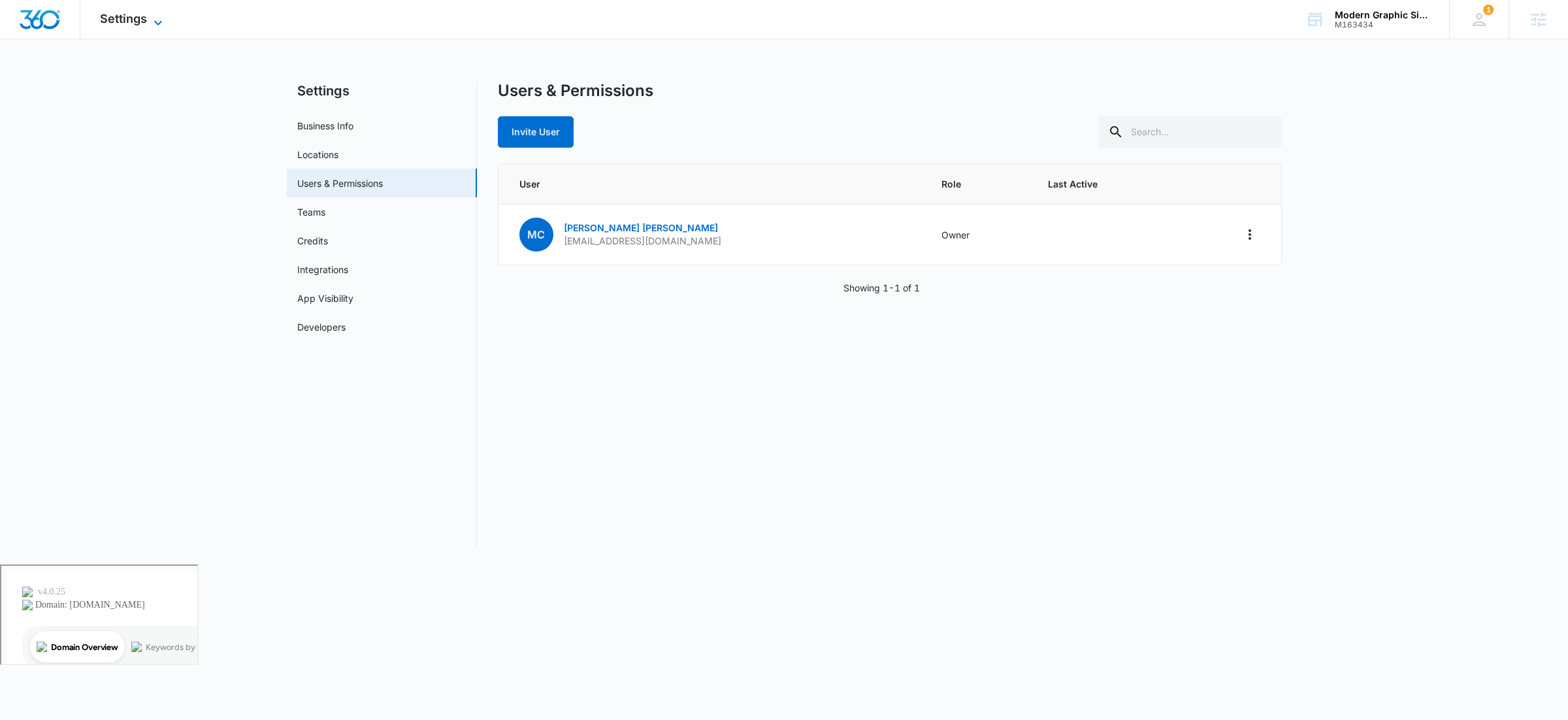
click at [150, 20] on icon at bounding box center [158, 23] width 16 height 16
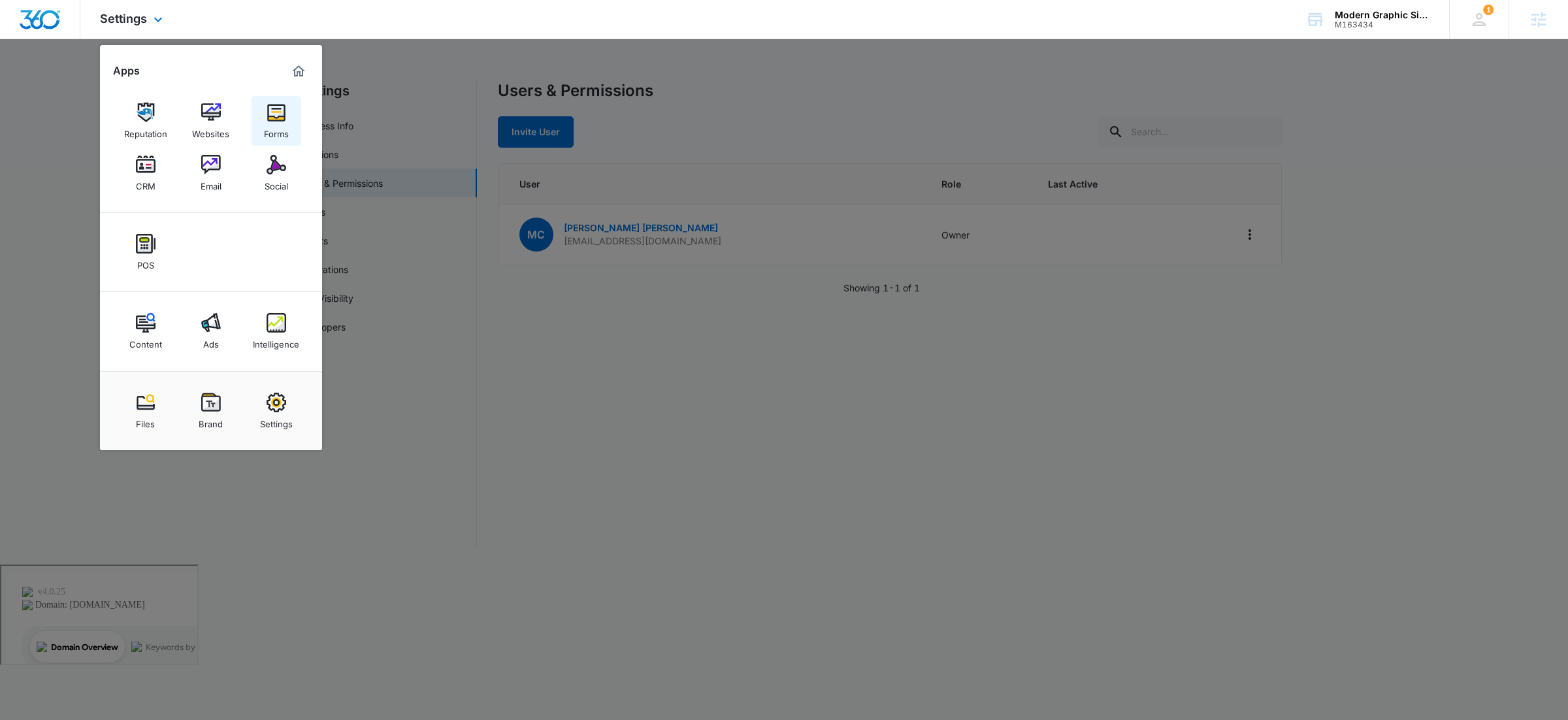
click at [269, 119] on img at bounding box center [276, 112] width 20 height 20
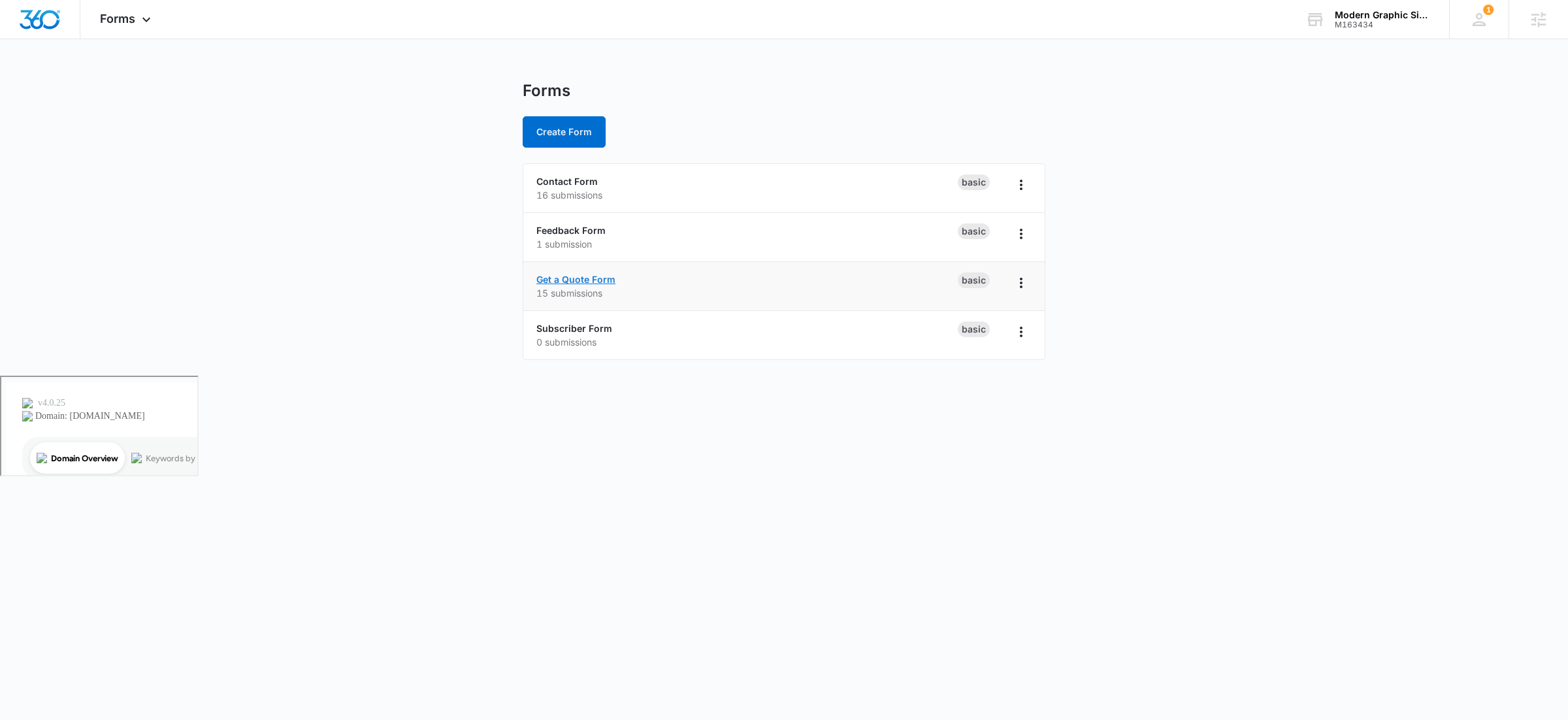
click at [584, 277] on link "Get a Quote Form" at bounding box center [576, 279] width 79 height 11
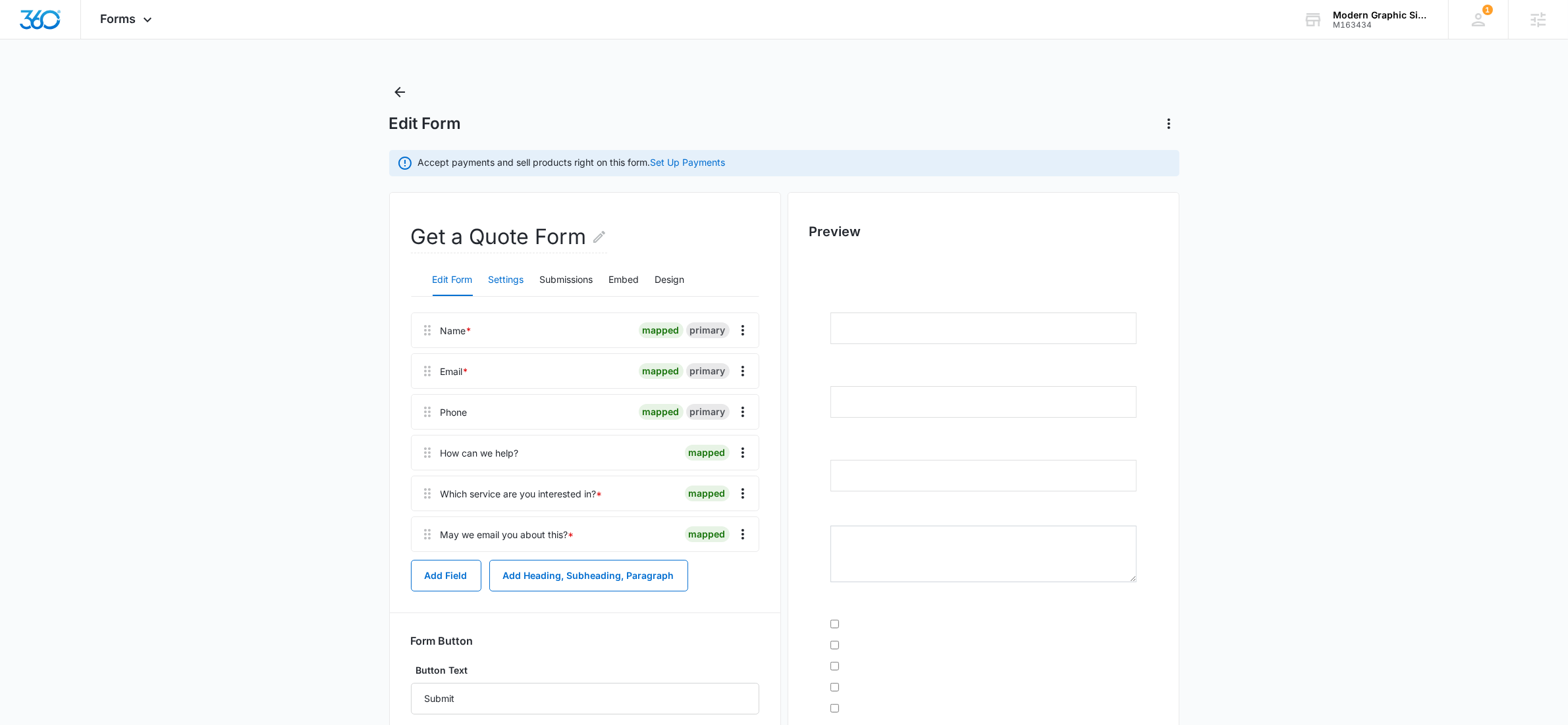
click at [504, 278] on button "Settings" at bounding box center [506, 280] width 36 height 32
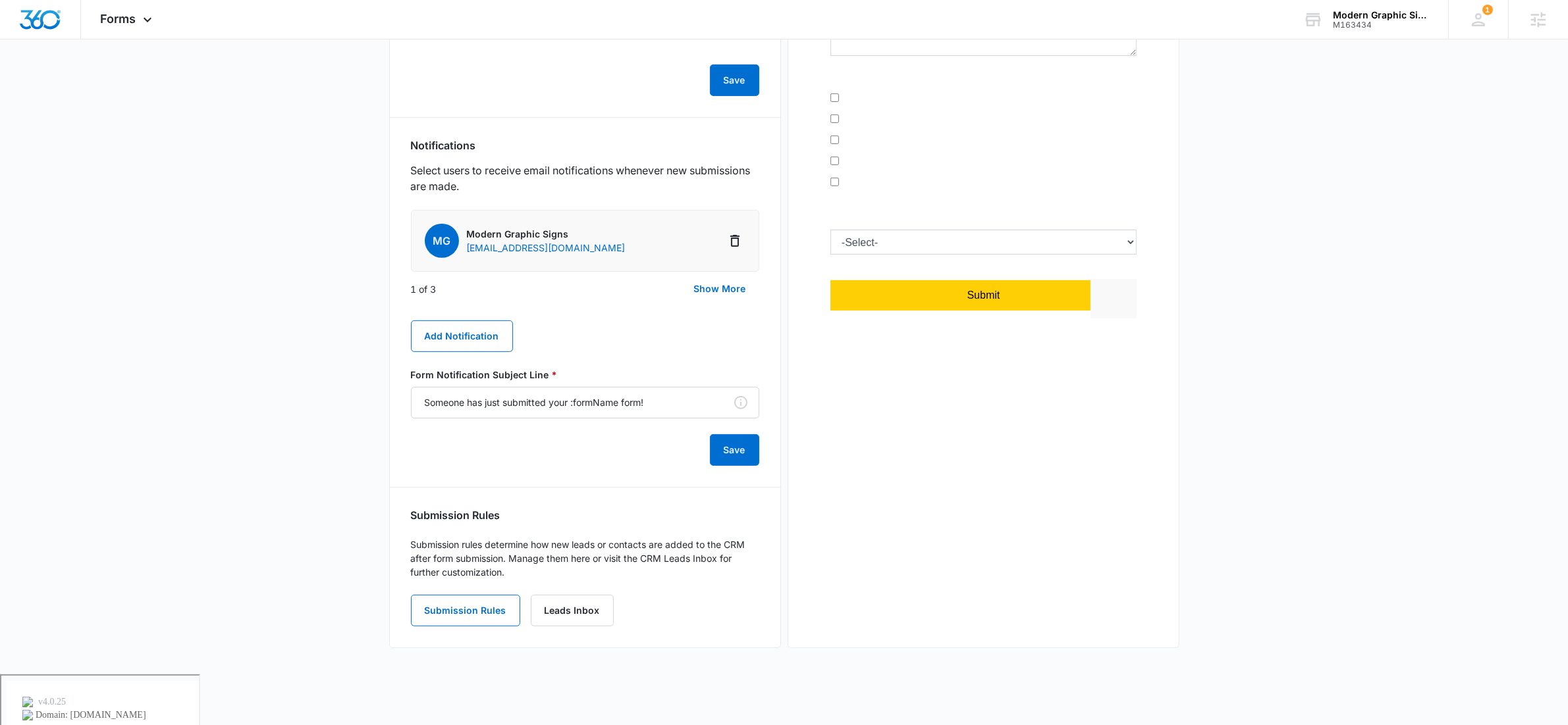
scroll to position [476, 0]
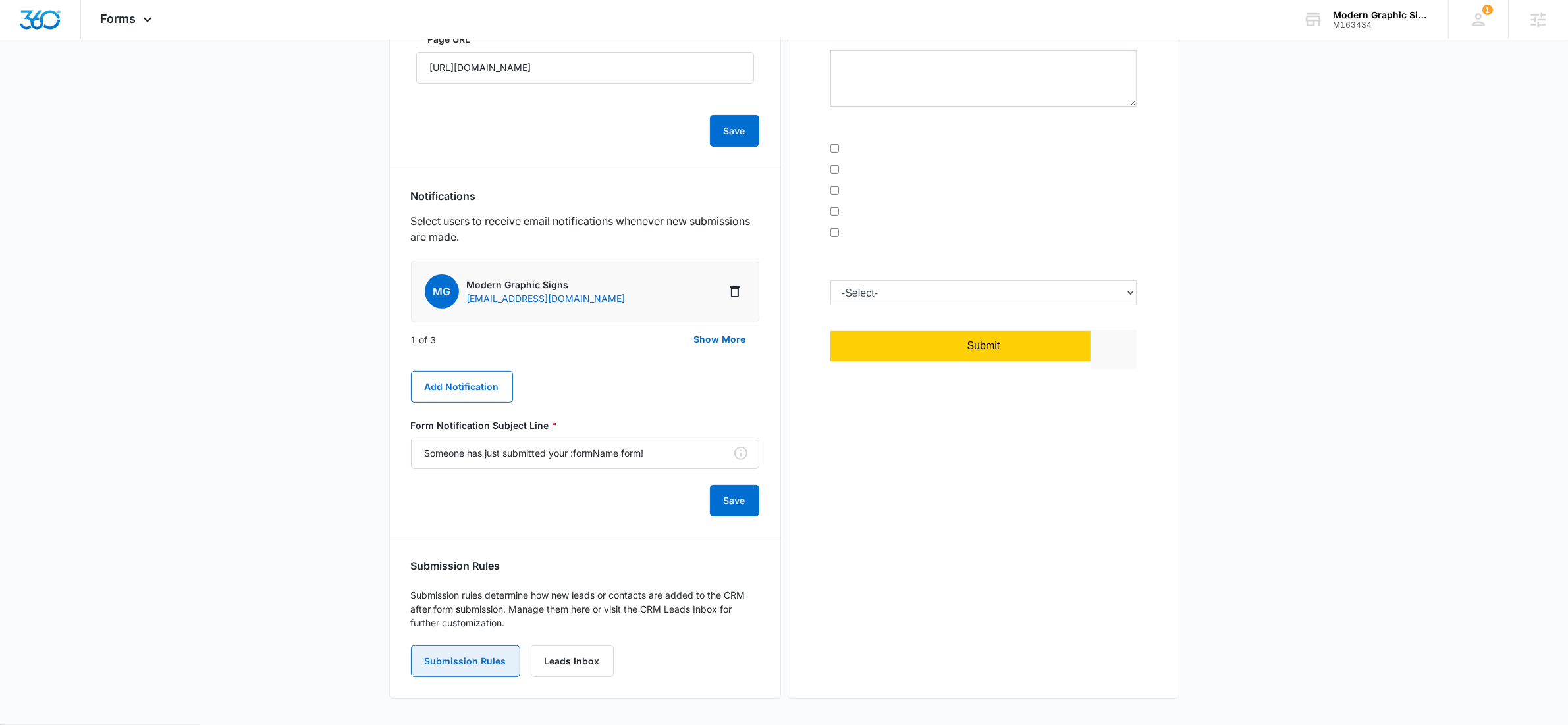
click at [485, 665] on button "Submission Rules" at bounding box center [465, 661] width 109 height 32
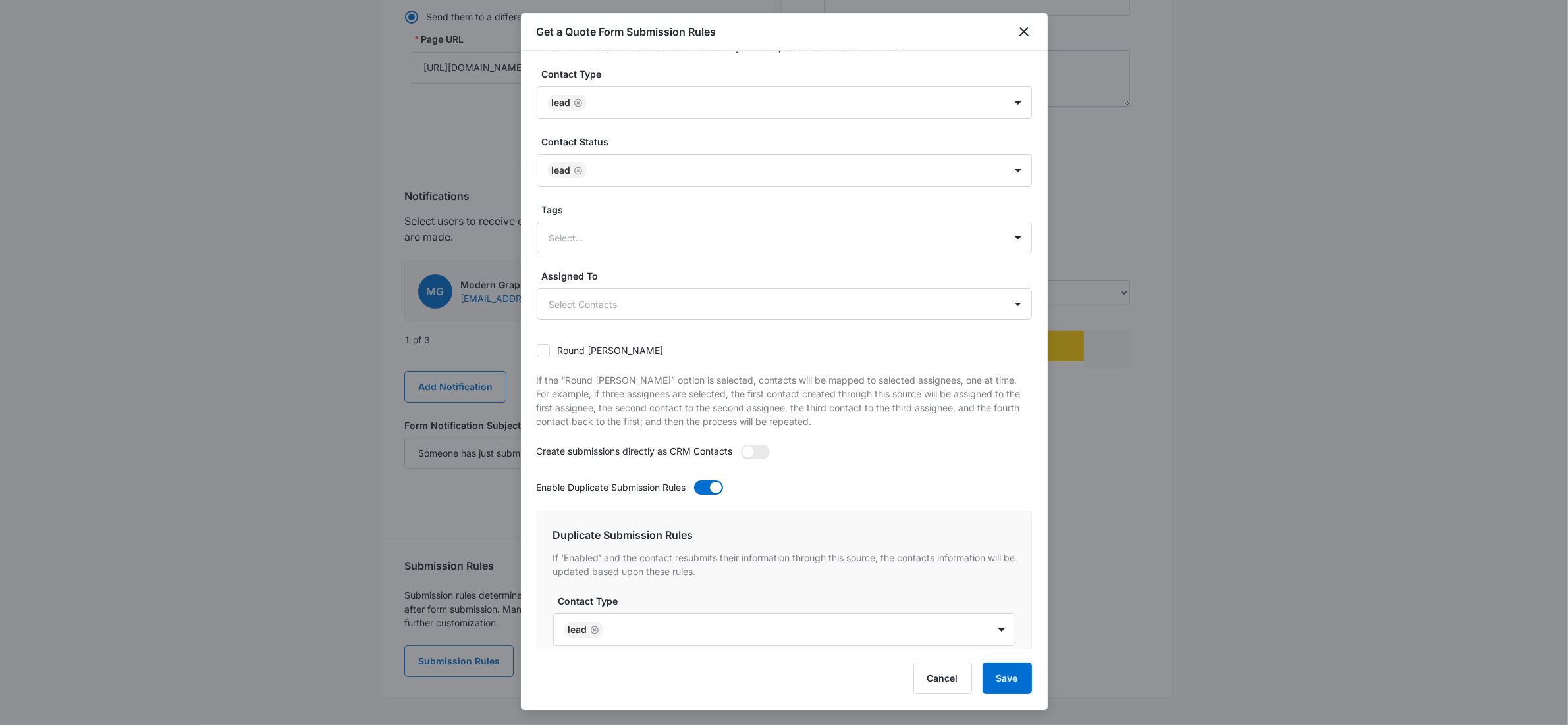
scroll to position [0, 0]
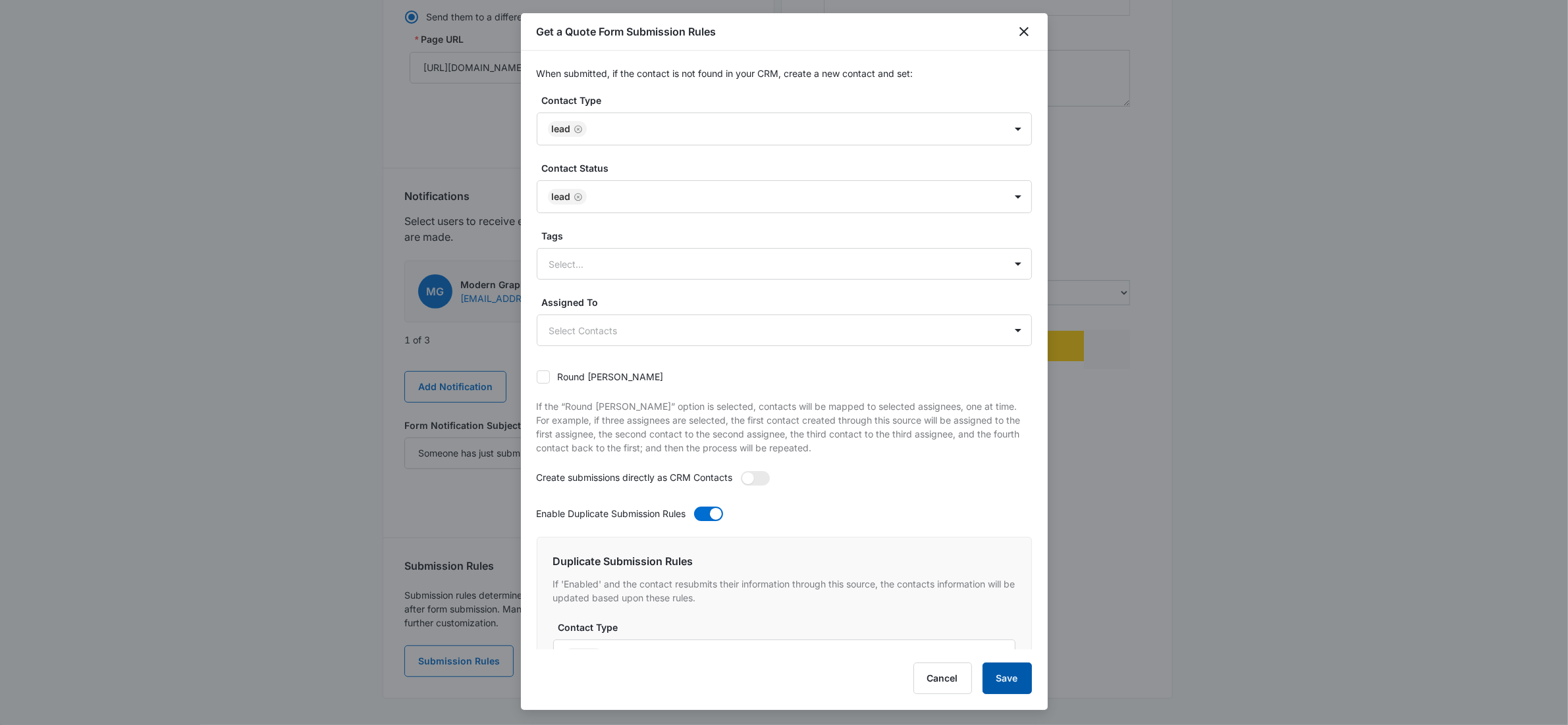
click at [1001, 676] on button "Save" at bounding box center [1007, 679] width 50 height 32
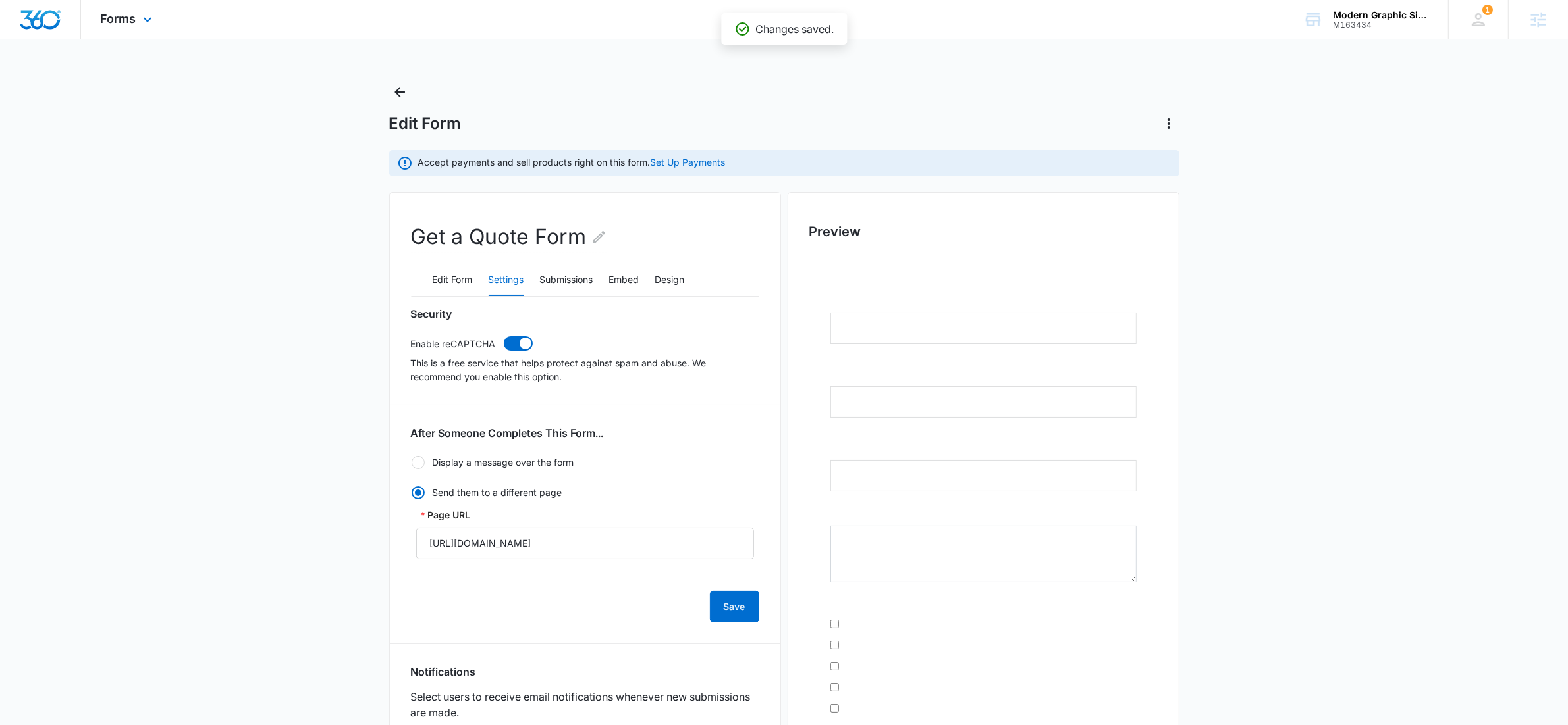
click at [163, 32] on div "Forms Apps Reputation Websites Forms CRM Email Social POS Content Ads Intellige…" at bounding box center [128, 19] width 94 height 39
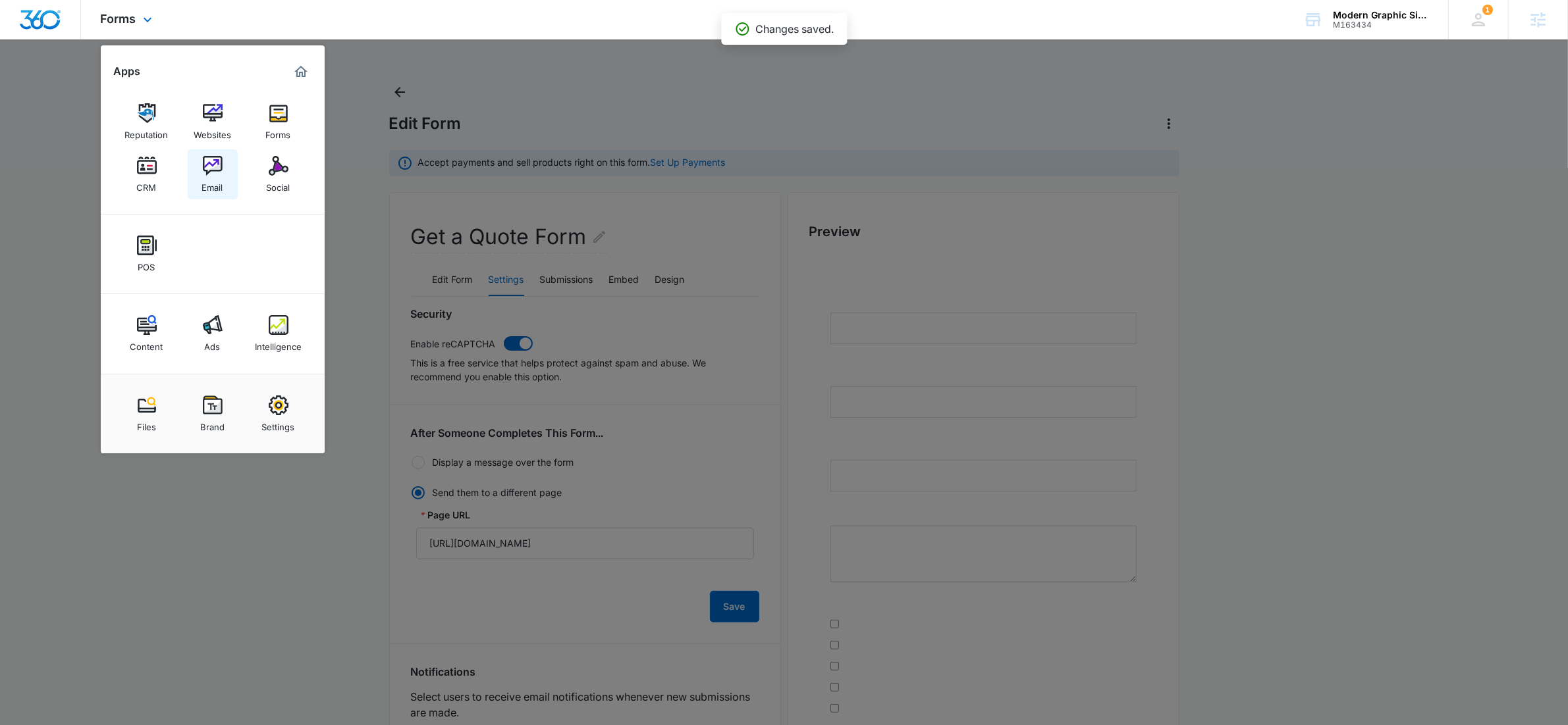
click at [226, 177] on link "Email" at bounding box center [213, 175] width 50 height 50
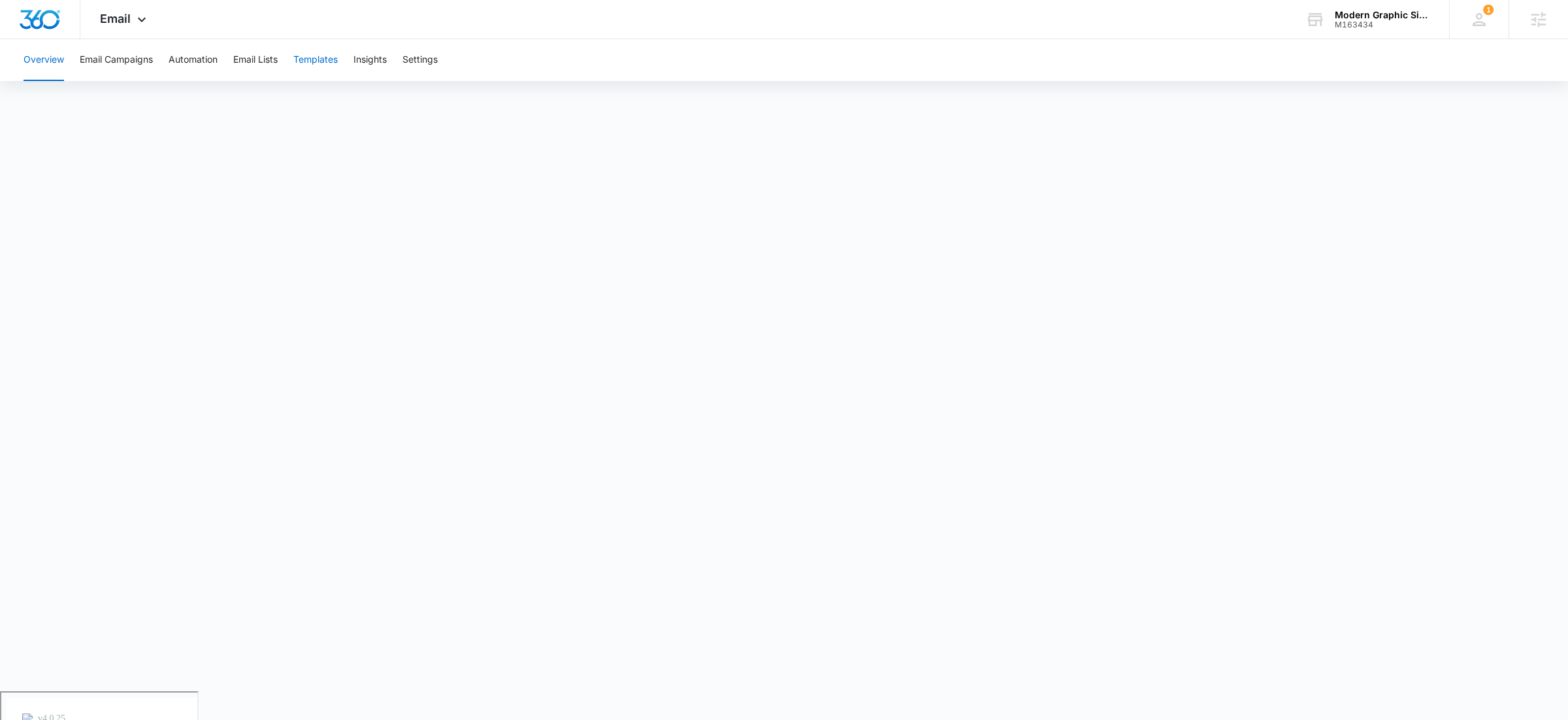
click at [320, 63] on button "Templates" at bounding box center [316, 60] width 45 height 42
click at [116, 58] on button "Email Campaigns" at bounding box center [116, 60] width 73 height 42
click at [196, 56] on button "Automation" at bounding box center [193, 60] width 49 height 42
click at [195, 28] on div "Email Apps Reputation Websites Forms CRM Email Social POS Content Ads Intellige…" at bounding box center [784, 20] width 1568 height 39
click at [116, 55] on button "Email Campaigns" at bounding box center [116, 60] width 73 height 42
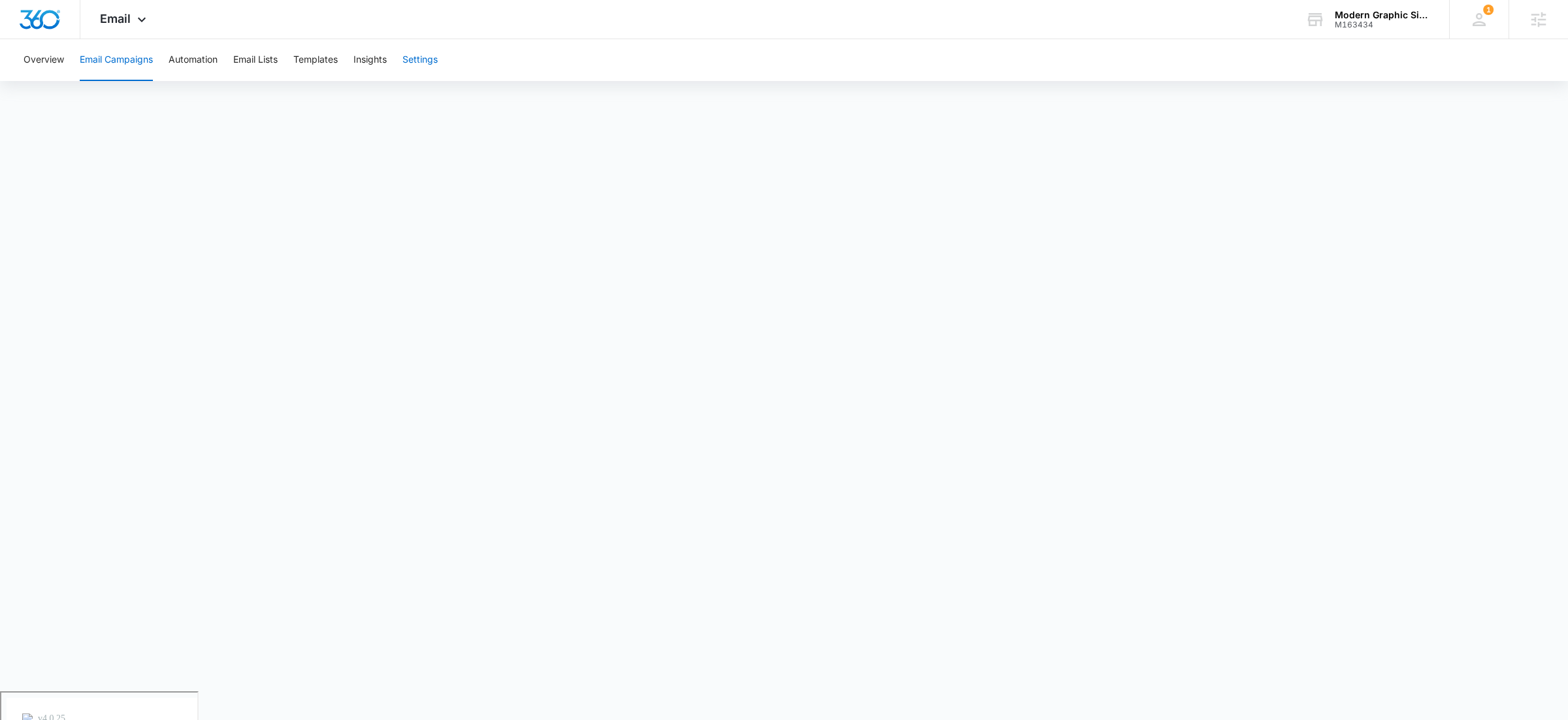
click at [438, 60] on button "Settings" at bounding box center [420, 60] width 35 height 42
click at [142, 20] on icon at bounding box center [142, 23] width 16 height 16
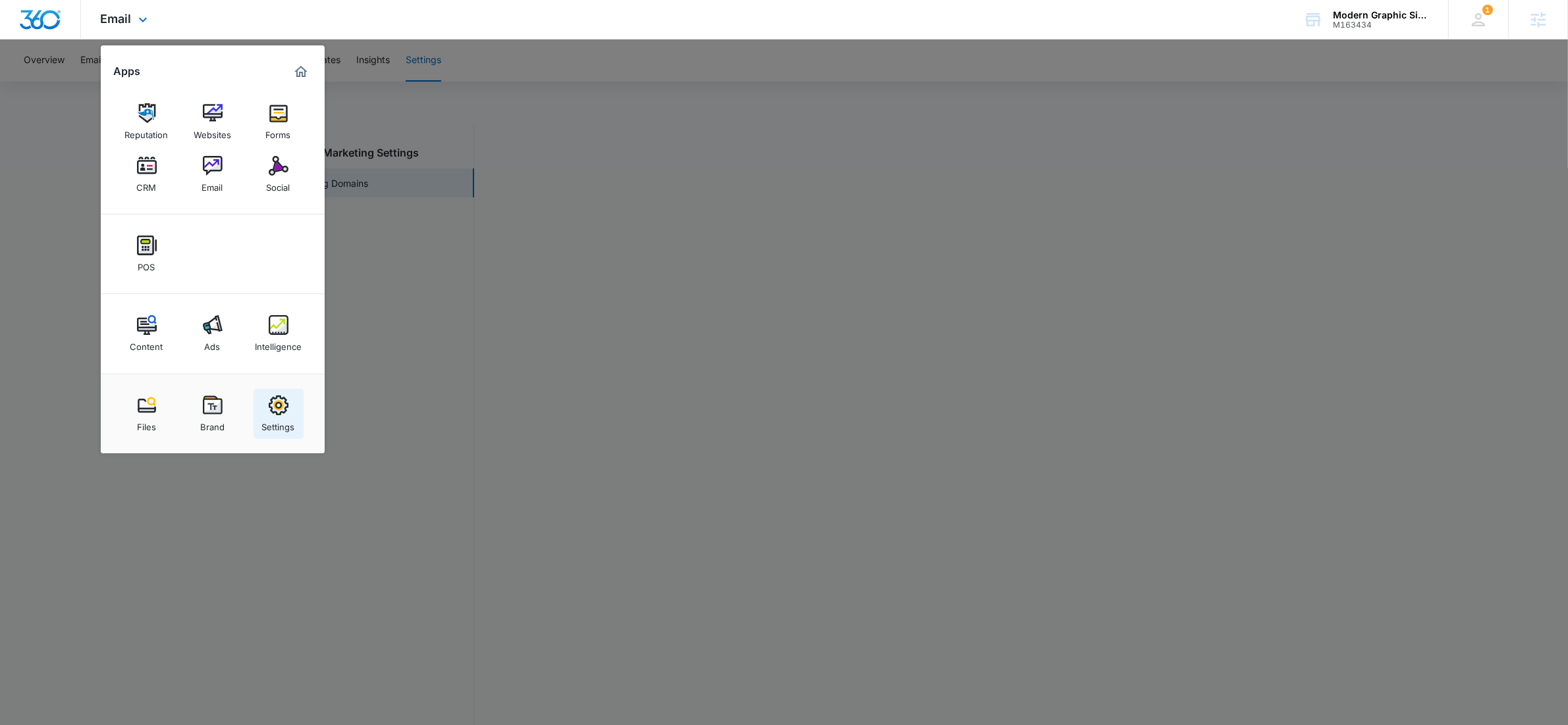
click at [285, 423] on div "Settings" at bounding box center [279, 424] width 33 height 17
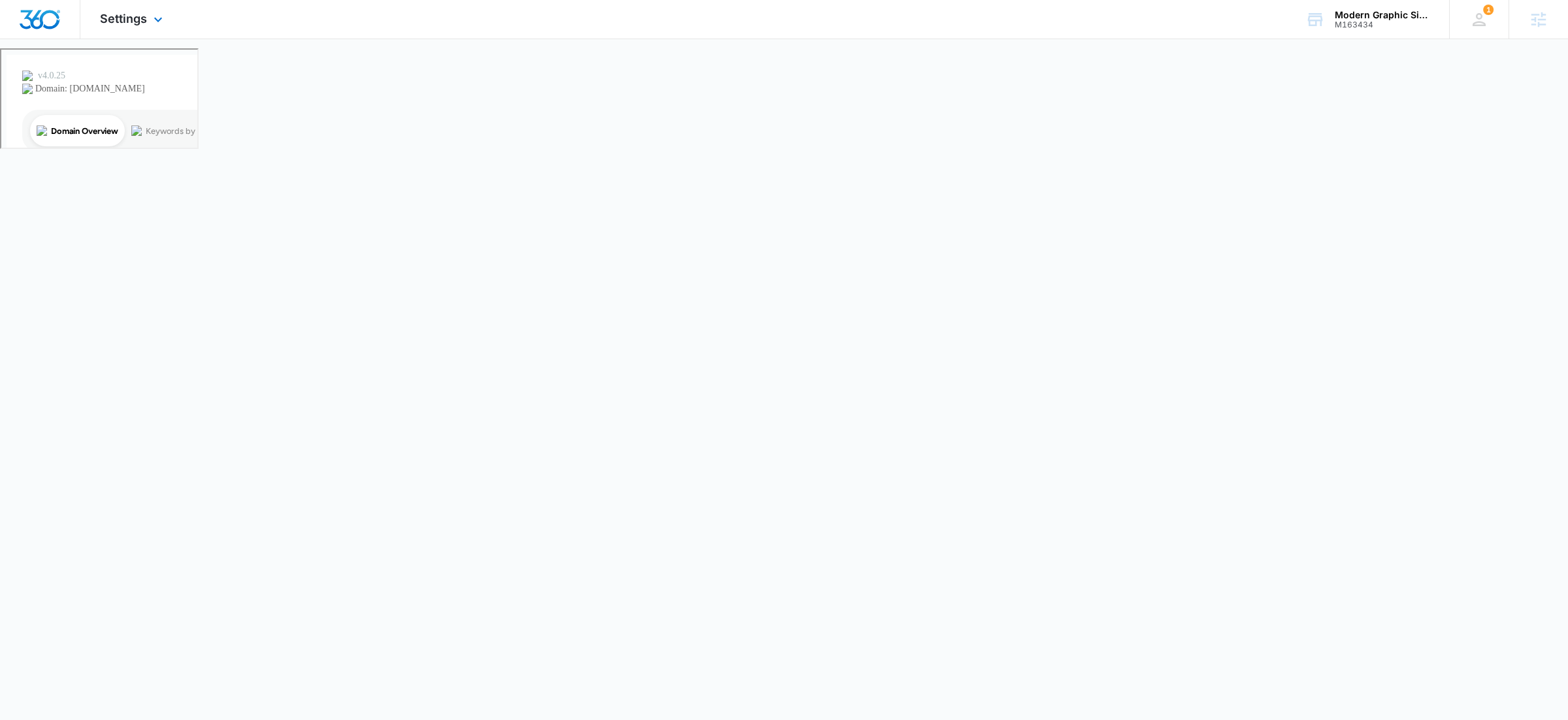
select select "52"
select select "US"
select select "America/Los_Angeles"
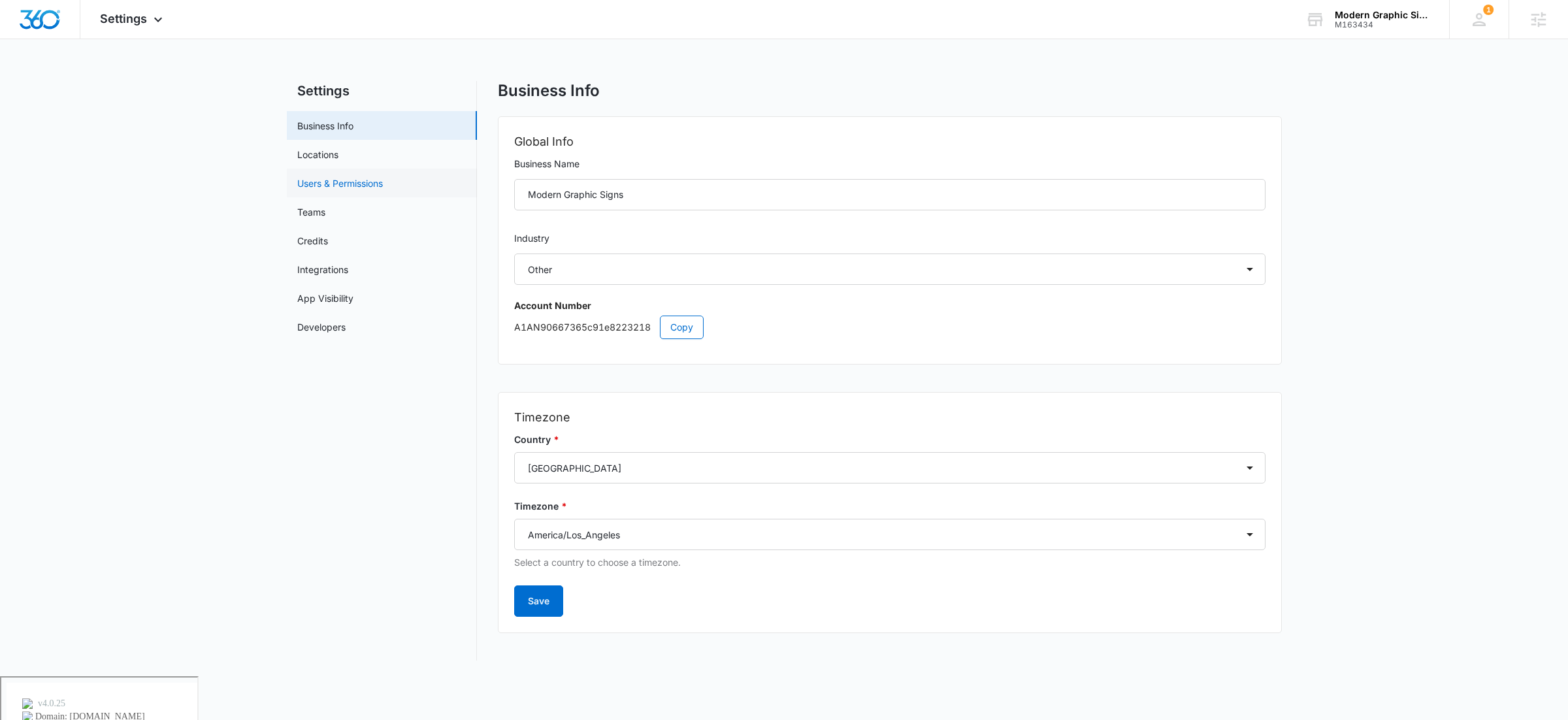
click at [357, 183] on link "Users & Permissions" at bounding box center [340, 183] width 85 height 14
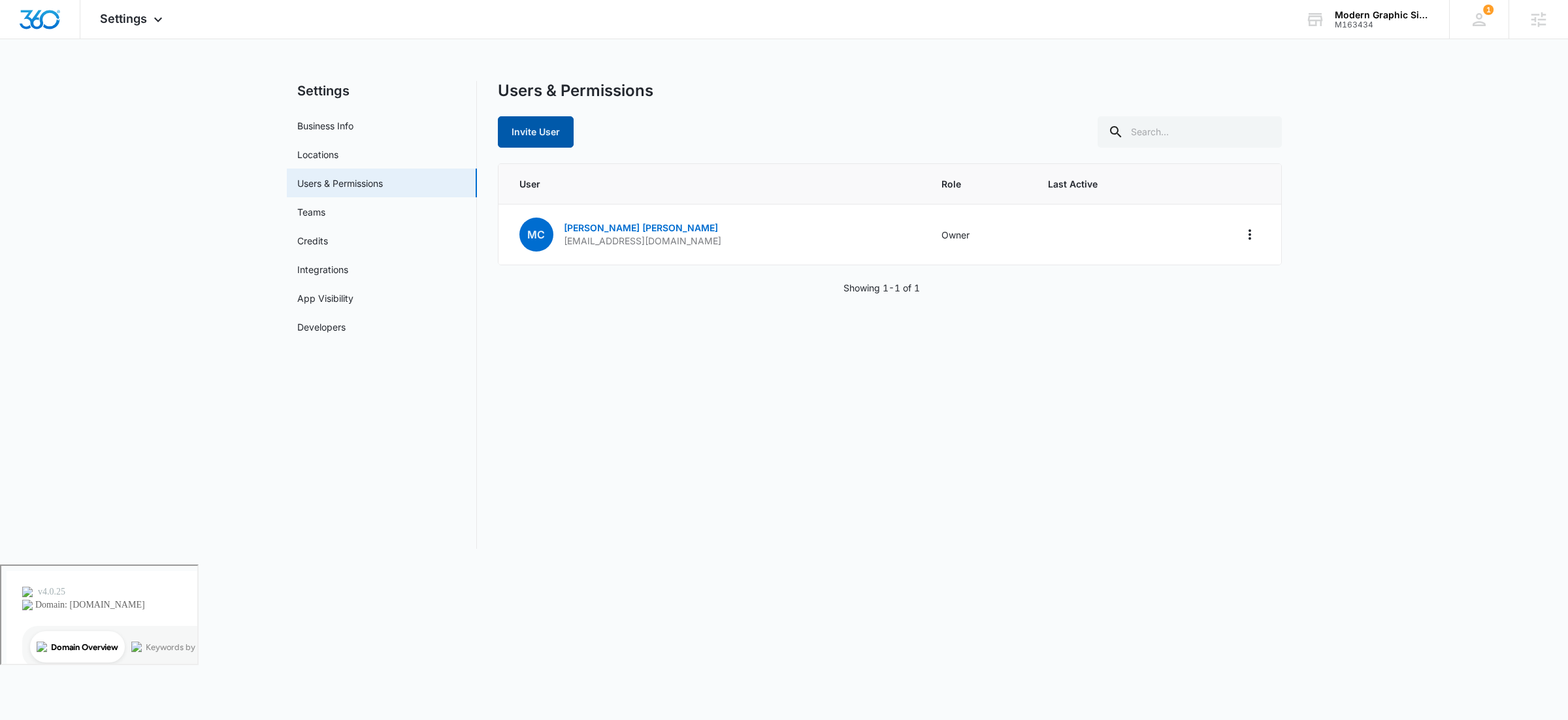
click at [534, 133] on button "Invite User" at bounding box center [535, 132] width 76 height 32
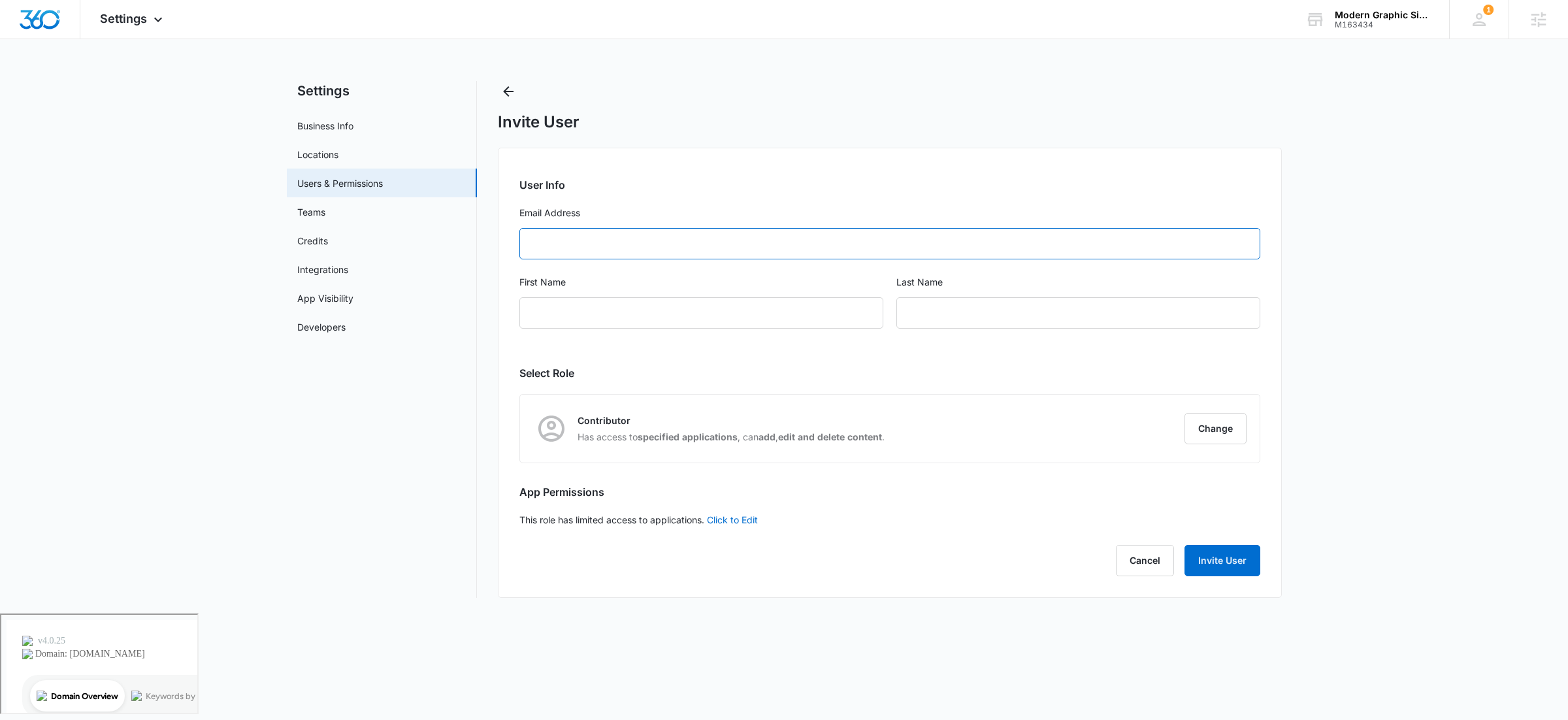
click at [572, 248] on input "Email Address" at bounding box center [890, 244] width 741 height 32
click at [1144, 560] on button "Cancel" at bounding box center [1144, 561] width 58 height 32
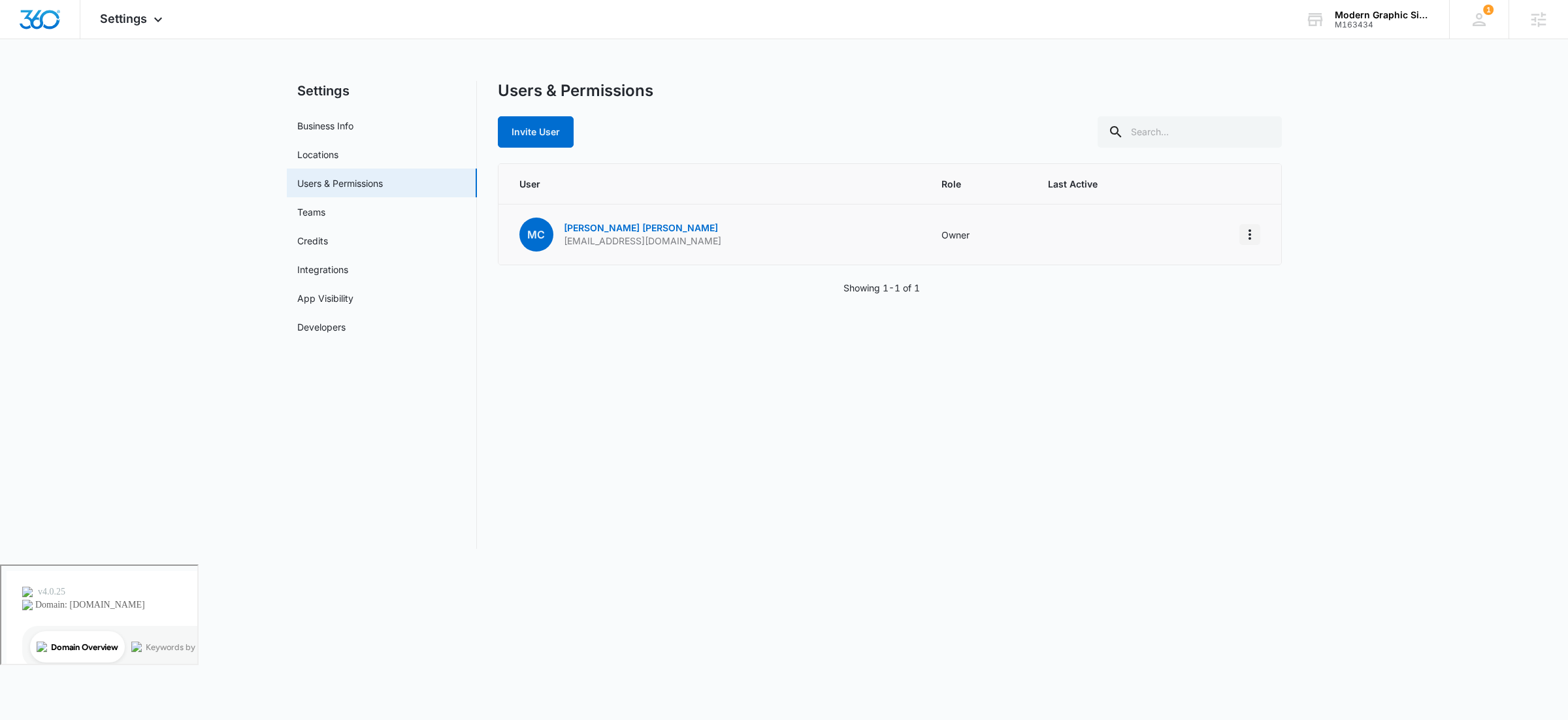
click at [1252, 236] on icon "Actions" at bounding box center [1250, 235] width 16 height 16
drag, startPoint x: 566, startPoint y: 244, endPoint x: 731, endPoint y: 248, distance: 165.0
click at [731, 248] on td "MC Manuel Cervantes moderngraphicsigns@gmail.com" at bounding box center [712, 235] width 428 height 61
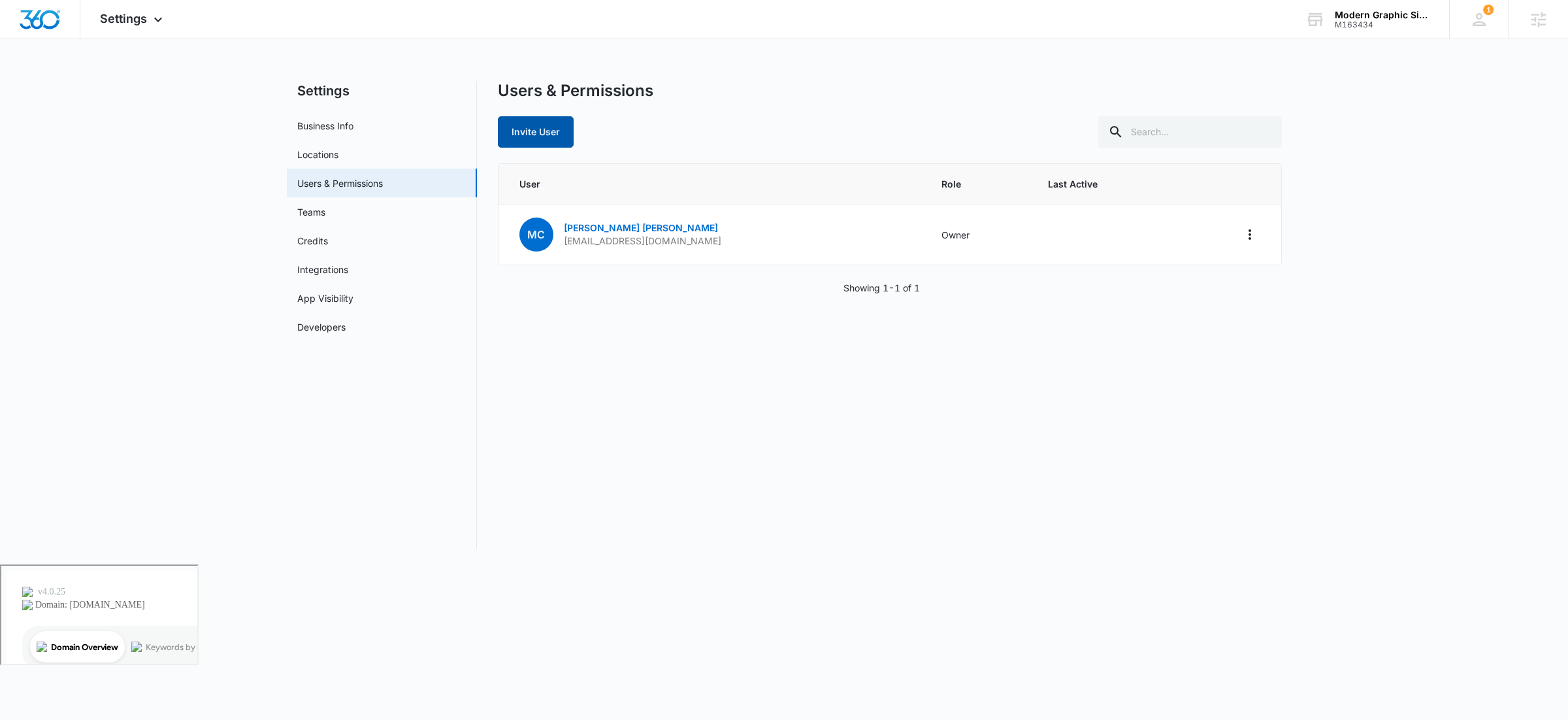
click at [547, 124] on button "Invite User" at bounding box center [535, 132] width 76 height 32
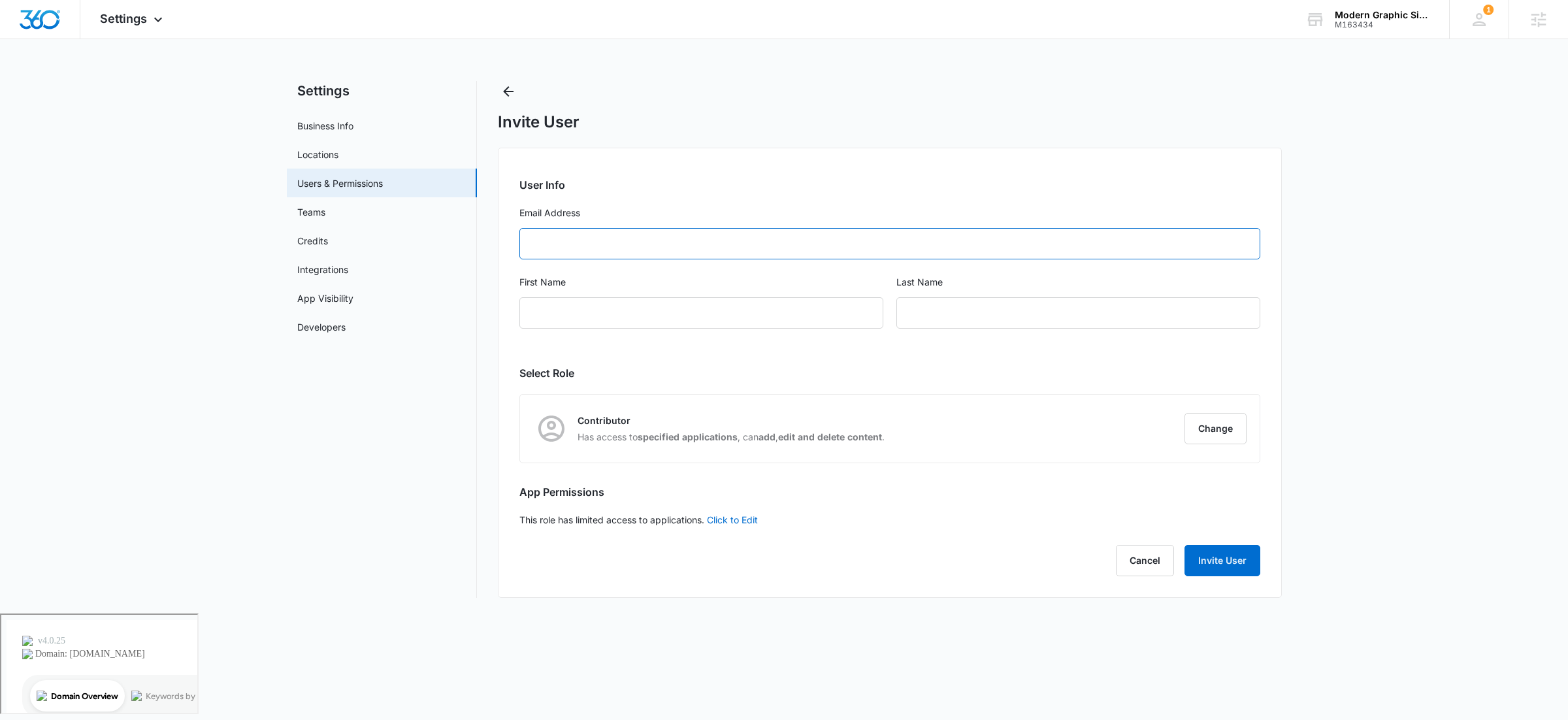
click at [565, 235] on input "Email Address" at bounding box center [890, 244] width 741 height 32
click at [569, 242] on input "Email Address" at bounding box center [890, 244] width 741 height 32
click at [577, 279] on label "First Name" at bounding box center [701, 282] width 364 height 14
click at [577, 298] on input "First Name" at bounding box center [701, 313] width 364 height 32
click at [1196, 430] on button "Change" at bounding box center [1215, 429] width 62 height 32
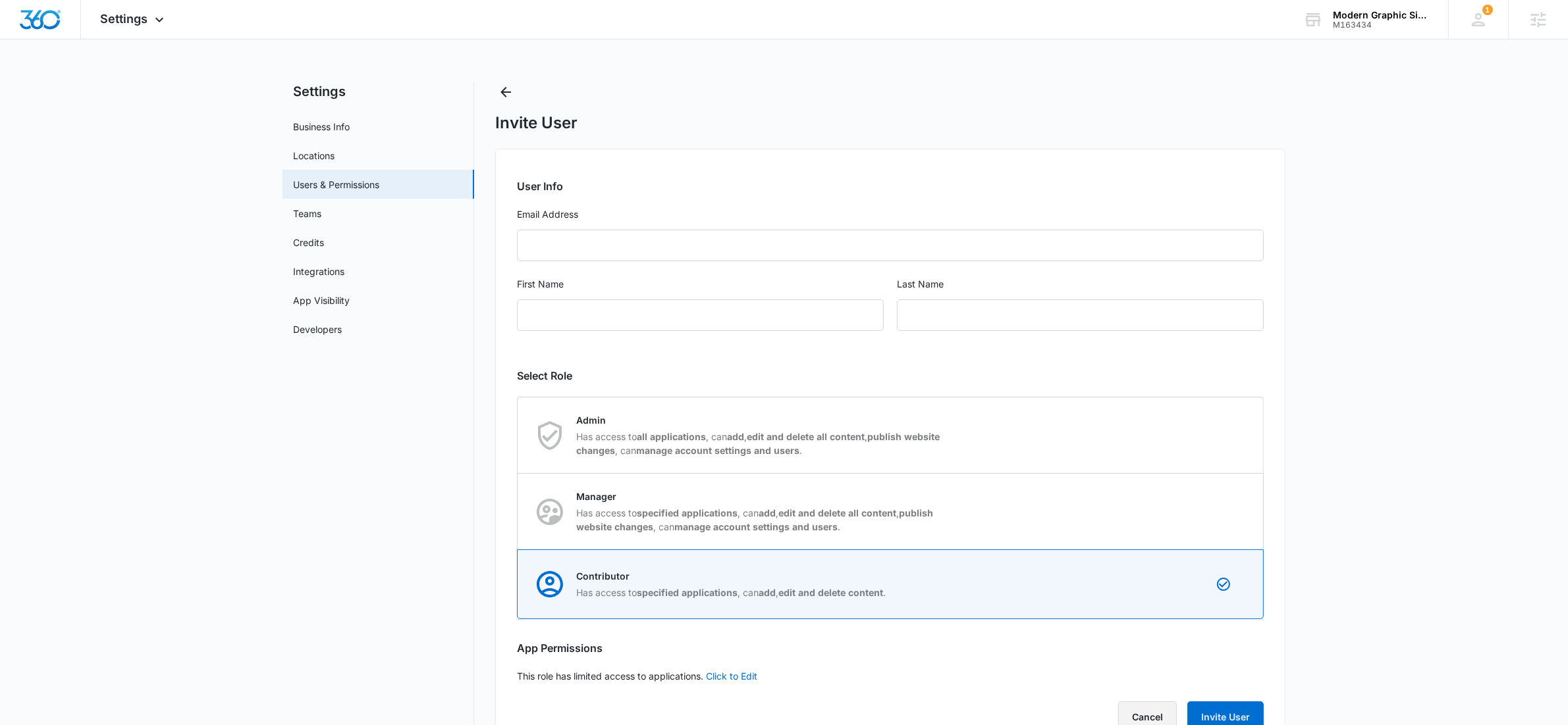
click at [1141, 712] on button "Cancel" at bounding box center [1147, 718] width 59 height 32
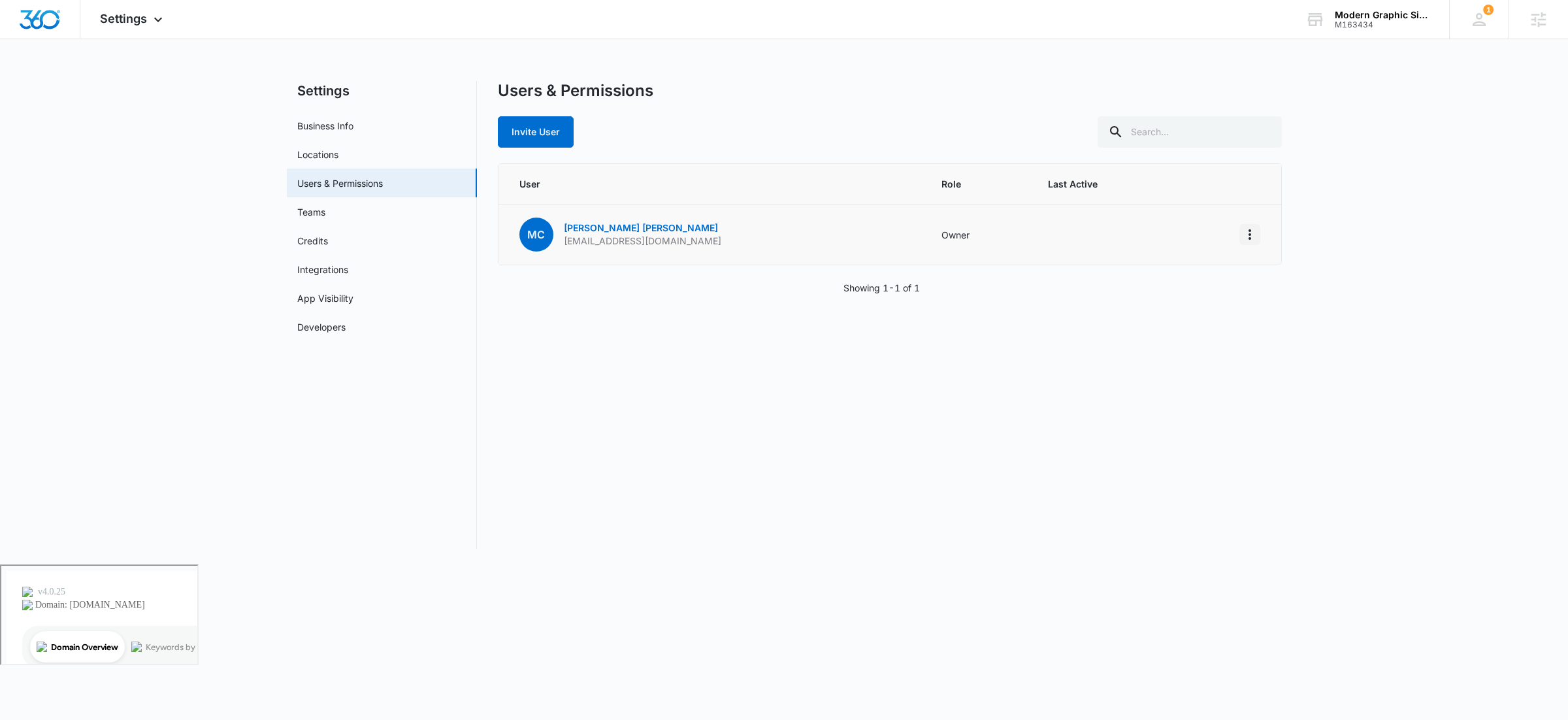
click at [1248, 239] on icon "Actions" at bounding box center [1250, 235] width 16 height 16
click at [1311, 235] on main "Settings Business Info Locations Users & Permissions Teams Credits Integrations…" at bounding box center [784, 323] width 1568 height 484
click at [146, 17] on span "Settings" at bounding box center [123, 18] width 47 height 14
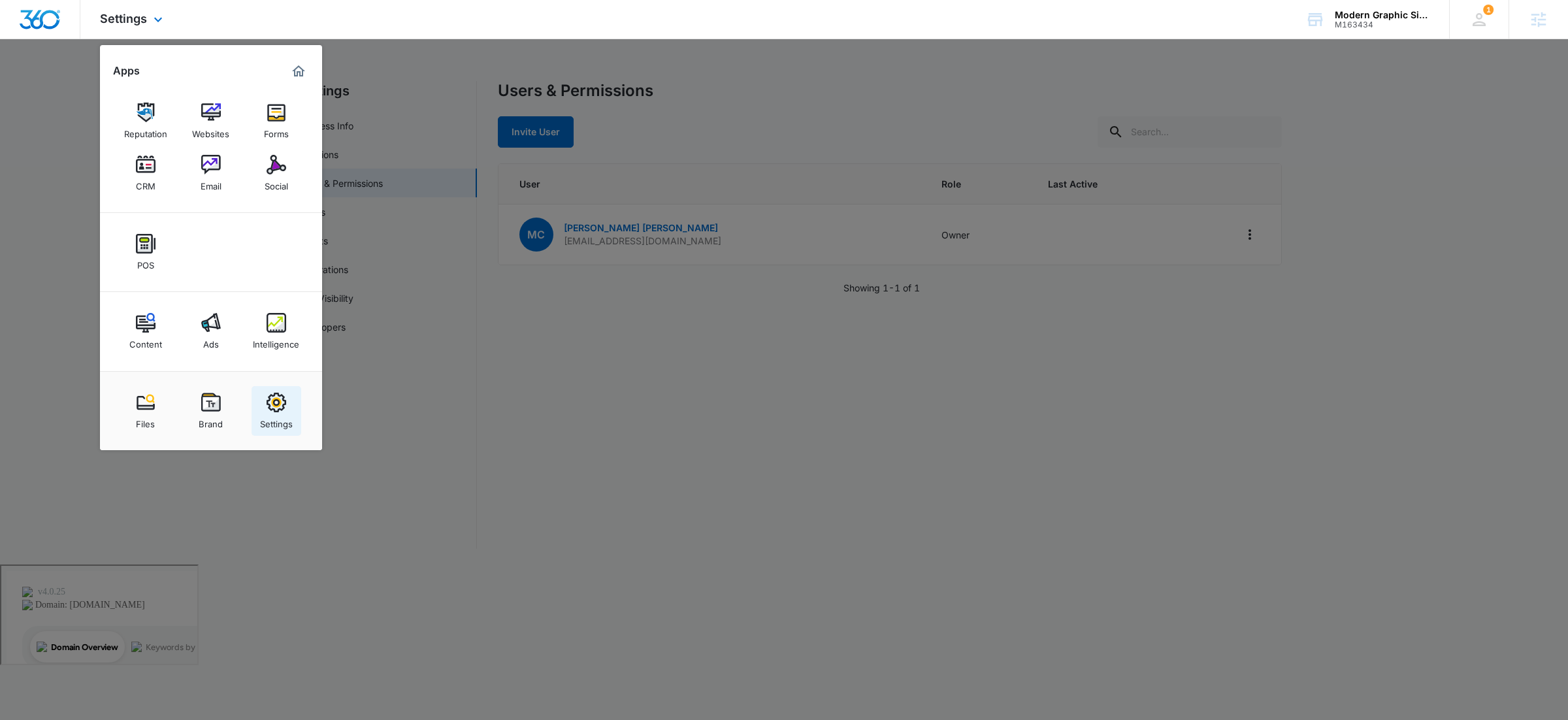
click at [288, 404] on link "Settings" at bounding box center [276, 411] width 50 height 50
select select "52"
select select "US"
select select "America/Los_Angeles"
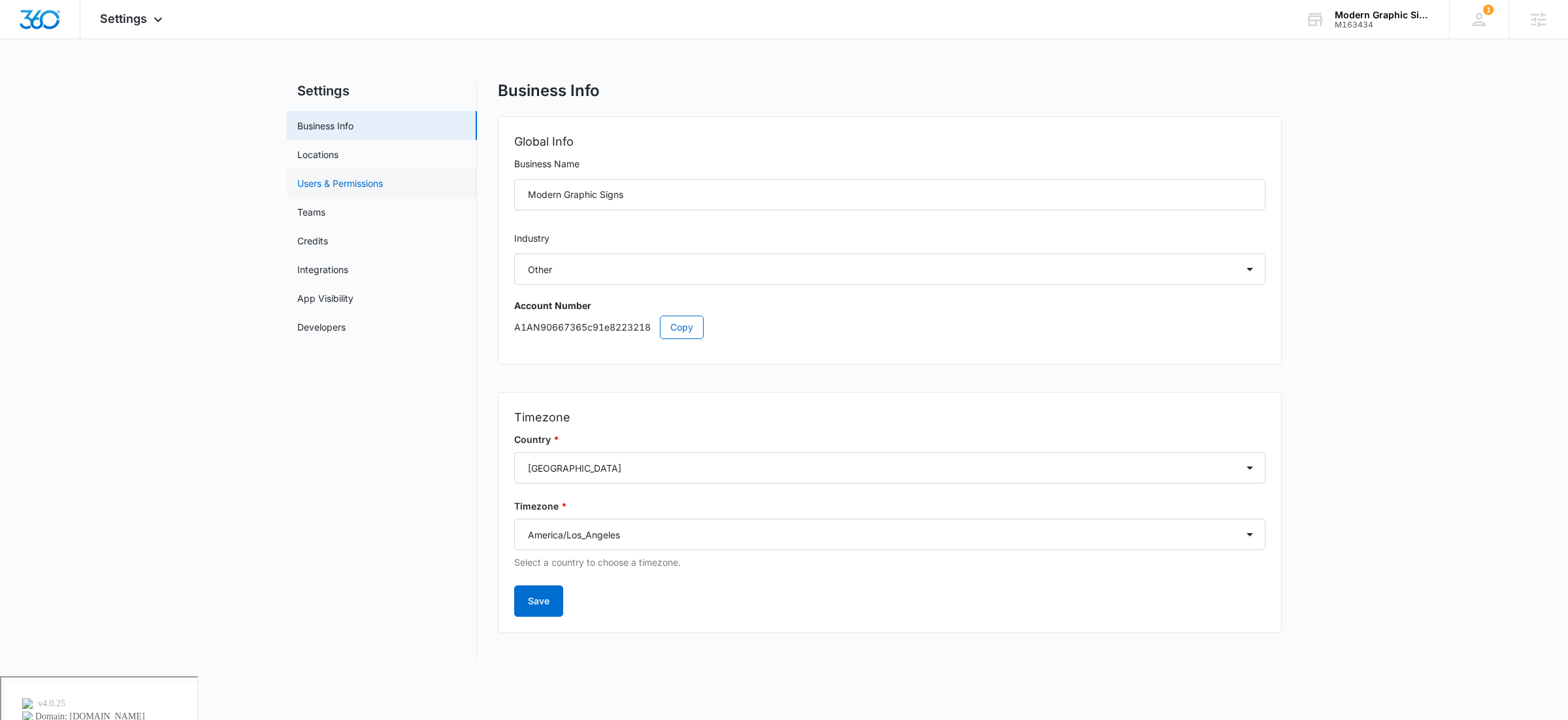
click at [375, 180] on link "Users & Permissions" at bounding box center [340, 183] width 85 height 14
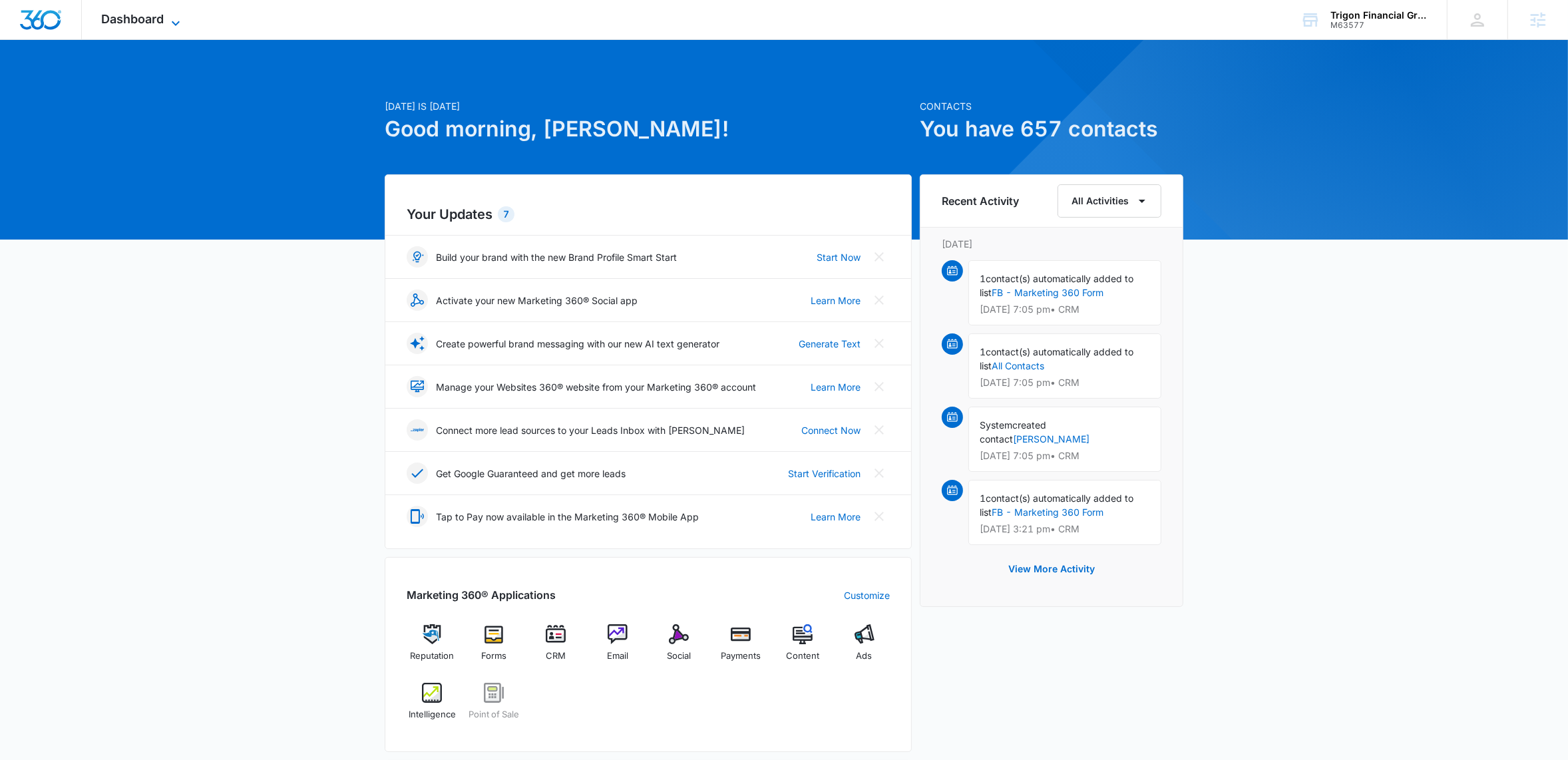
click at [175, 24] on icon at bounding box center [176, 23] width 8 height 5
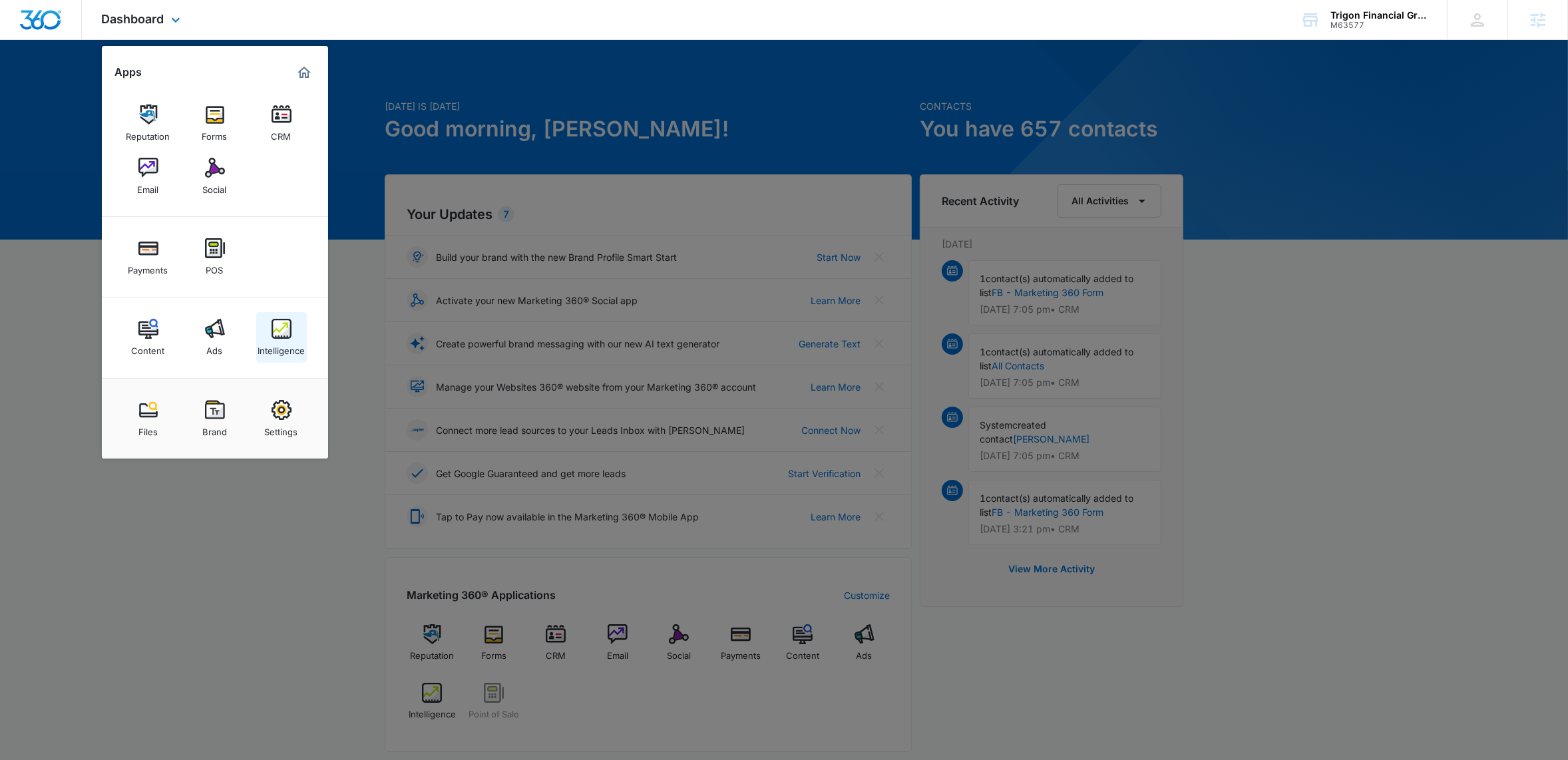
click at [287, 341] on div "Intelligence" at bounding box center [281, 347] width 47 height 17
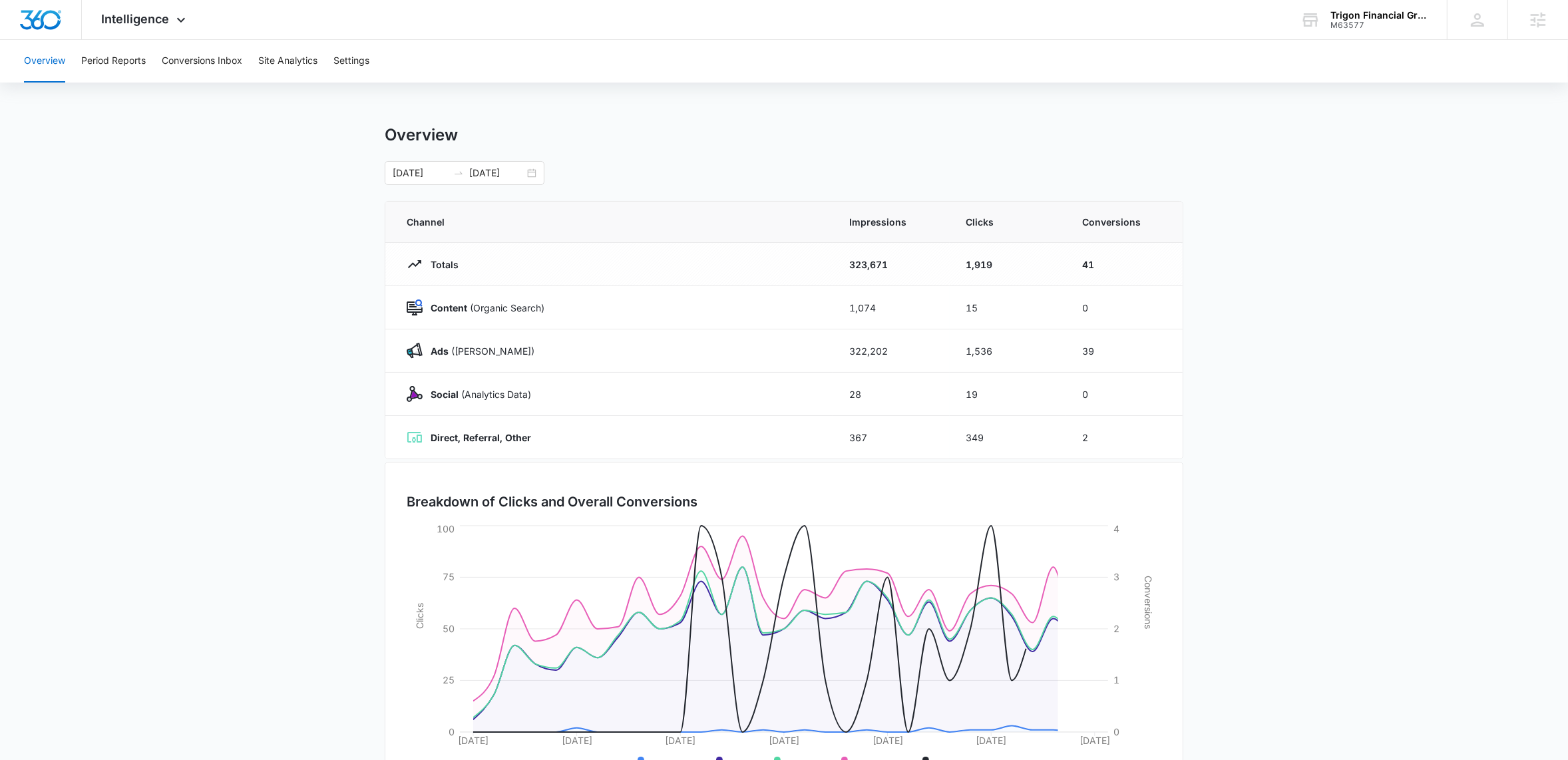
click at [176, 252] on main "Overview 06/27/2025 07/27/2025 Channel Impressions Clicks Conversions Totals 32…" at bounding box center [784, 474] width 1568 height 699
click at [183, 224] on main "Overview 06/27/2025 07/27/2025 Channel Impressions Clicks Conversions Totals 32…" at bounding box center [784, 474] width 1568 height 699
click at [465, 24] on div "Intelligence Apps Reputation Forms CRM Email Social Payments POS Content Ads In…" at bounding box center [784, 20] width 1568 height 40
click at [357, 18] on div "Intelligence Apps Reputation Forms CRM Email Social Payments POS Content Ads In…" at bounding box center [784, 20] width 1568 height 40
click at [259, 327] on main "Overview 06/27/2025 07/27/2025 Channel Impressions Clicks Conversions Totals 32…" at bounding box center [784, 474] width 1568 height 699
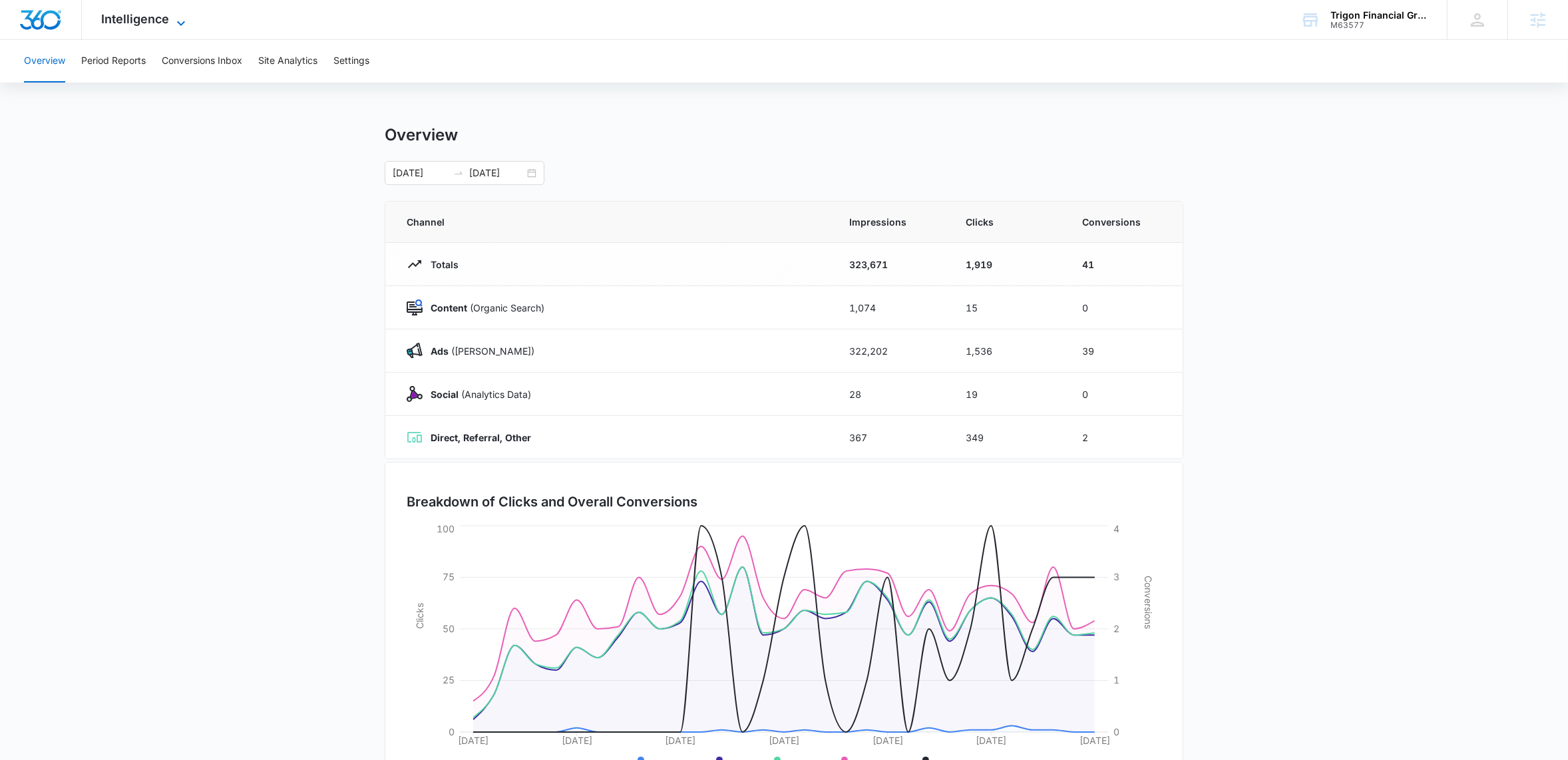
click at [180, 19] on icon at bounding box center [181, 23] width 16 height 16
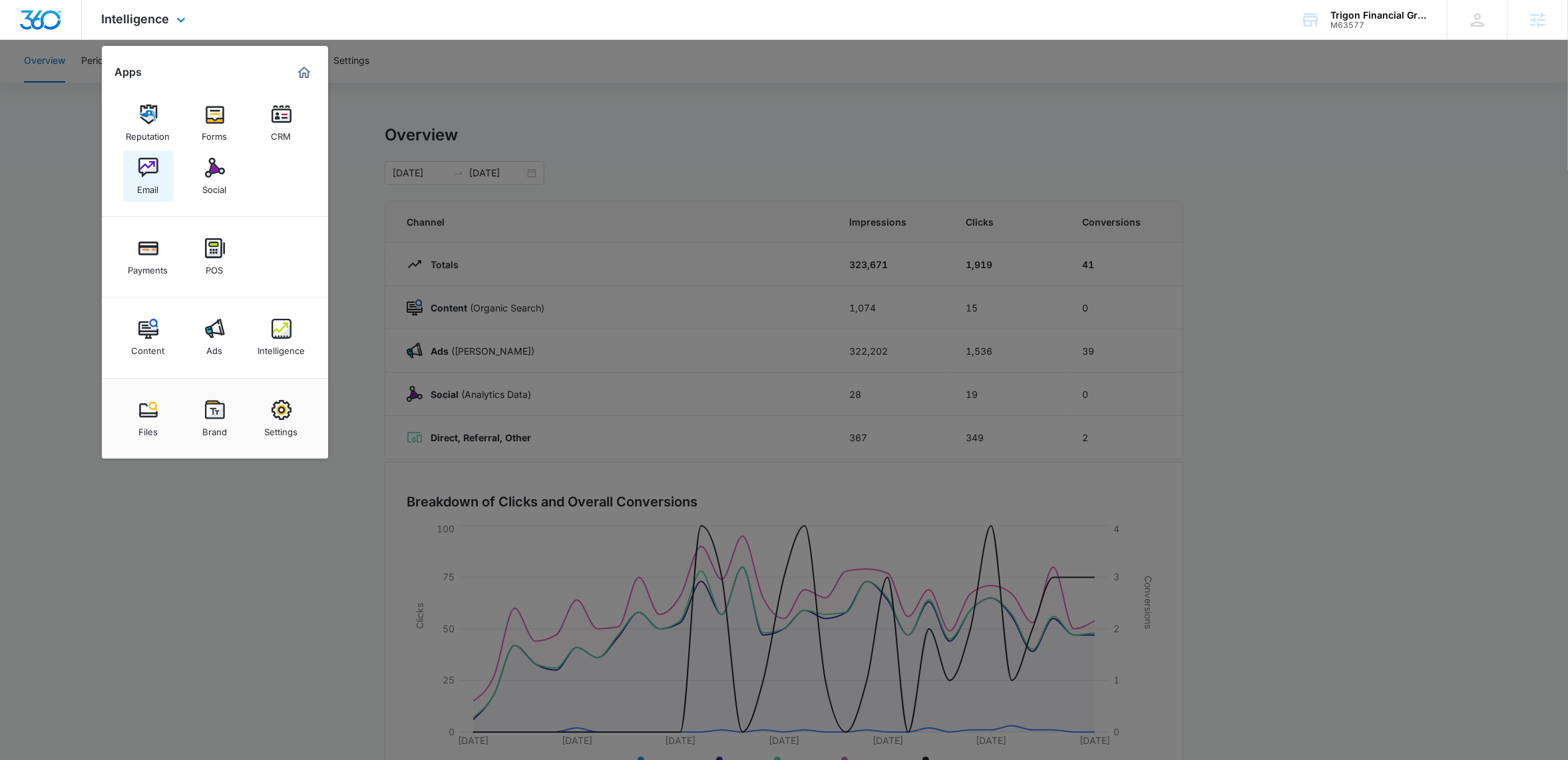
click at [146, 179] on div "Email" at bounding box center [149, 187] width 21 height 17
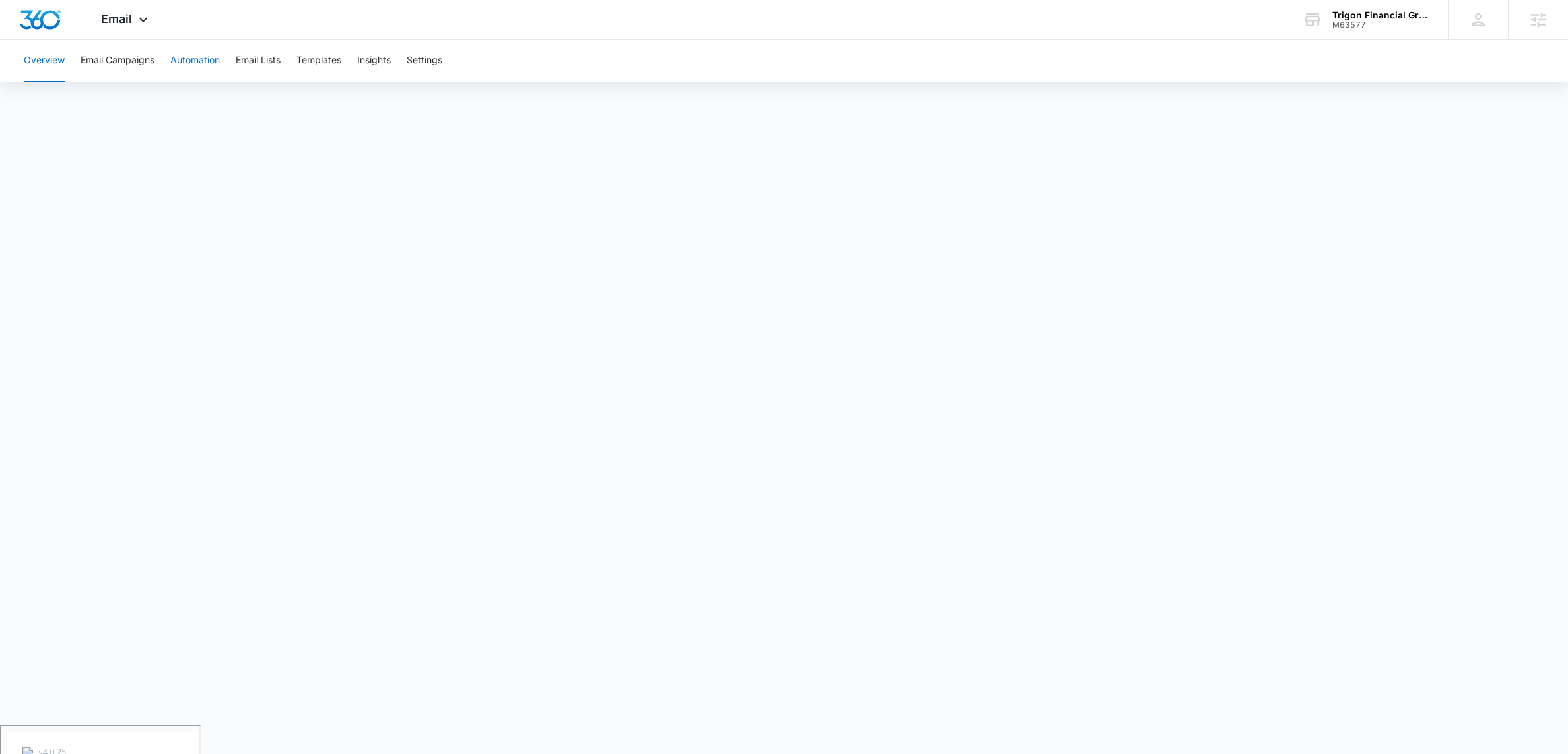
click at [194, 61] on button "Automation" at bounding box center [195, 61] width 50 height 42
click at [155, 14] on div "Email Apps Reputation Forms CRM Email Social Payments POS Content Ads Intellige…" at bounding box center [125, 19] width 90 height 39
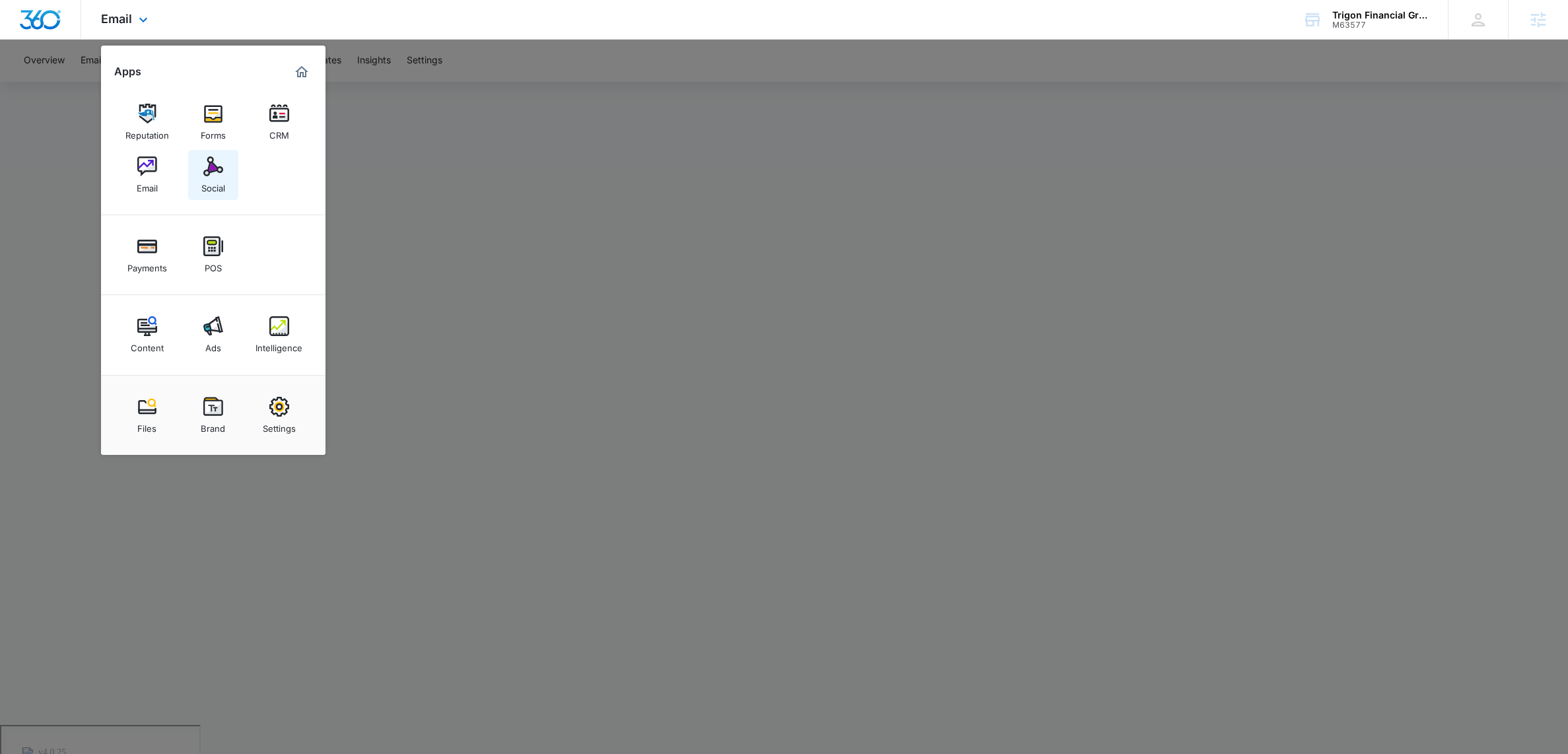
click at [208, 168] on img at bounding box center [213, 167] width 20 height 20
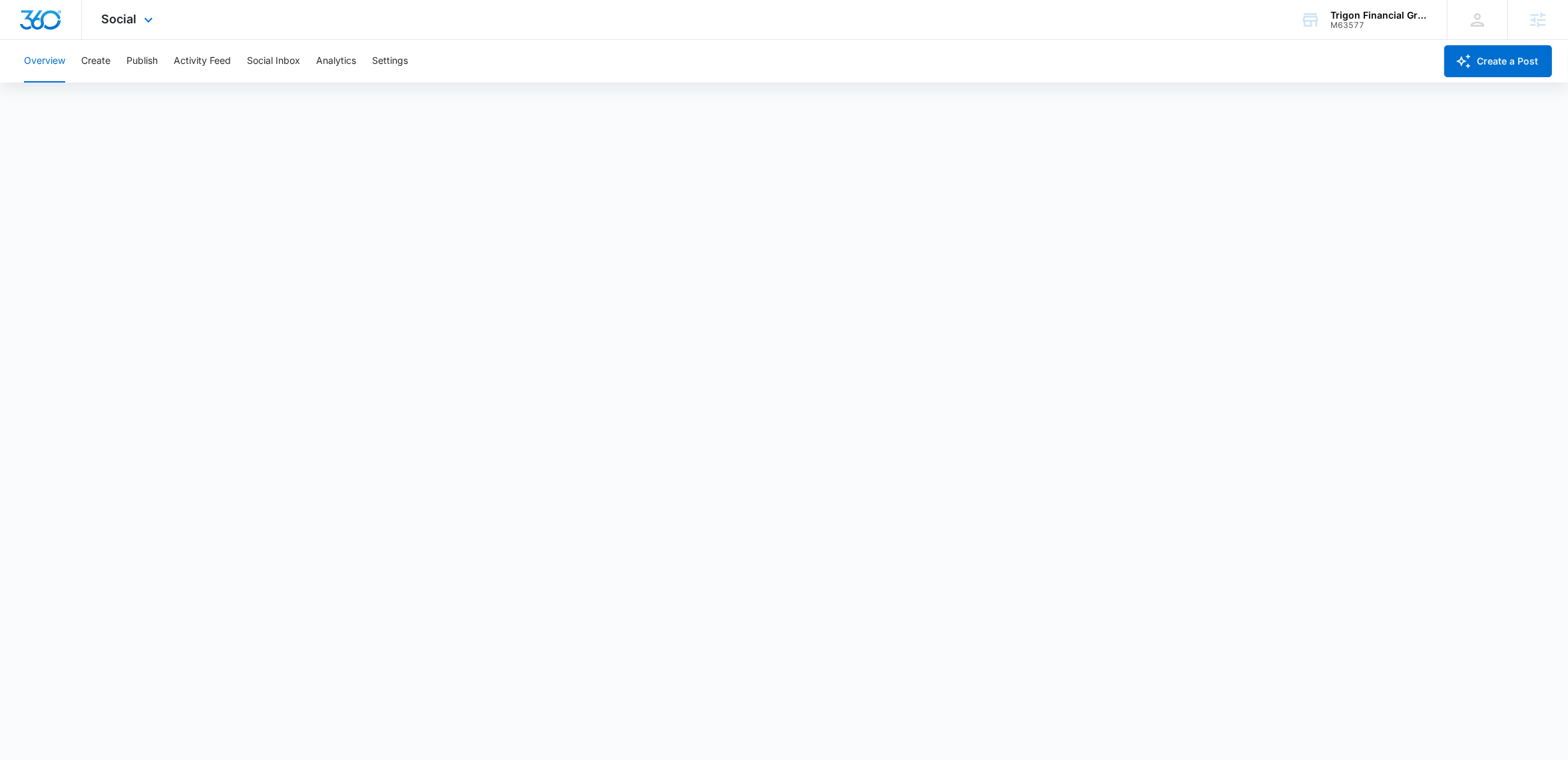
click at [137, 20] on div "Social Apps Reputation Forms CRM Email Social Payments POS Content Ads Intellig…" at bounding box center [128, 19] width 94 height 39
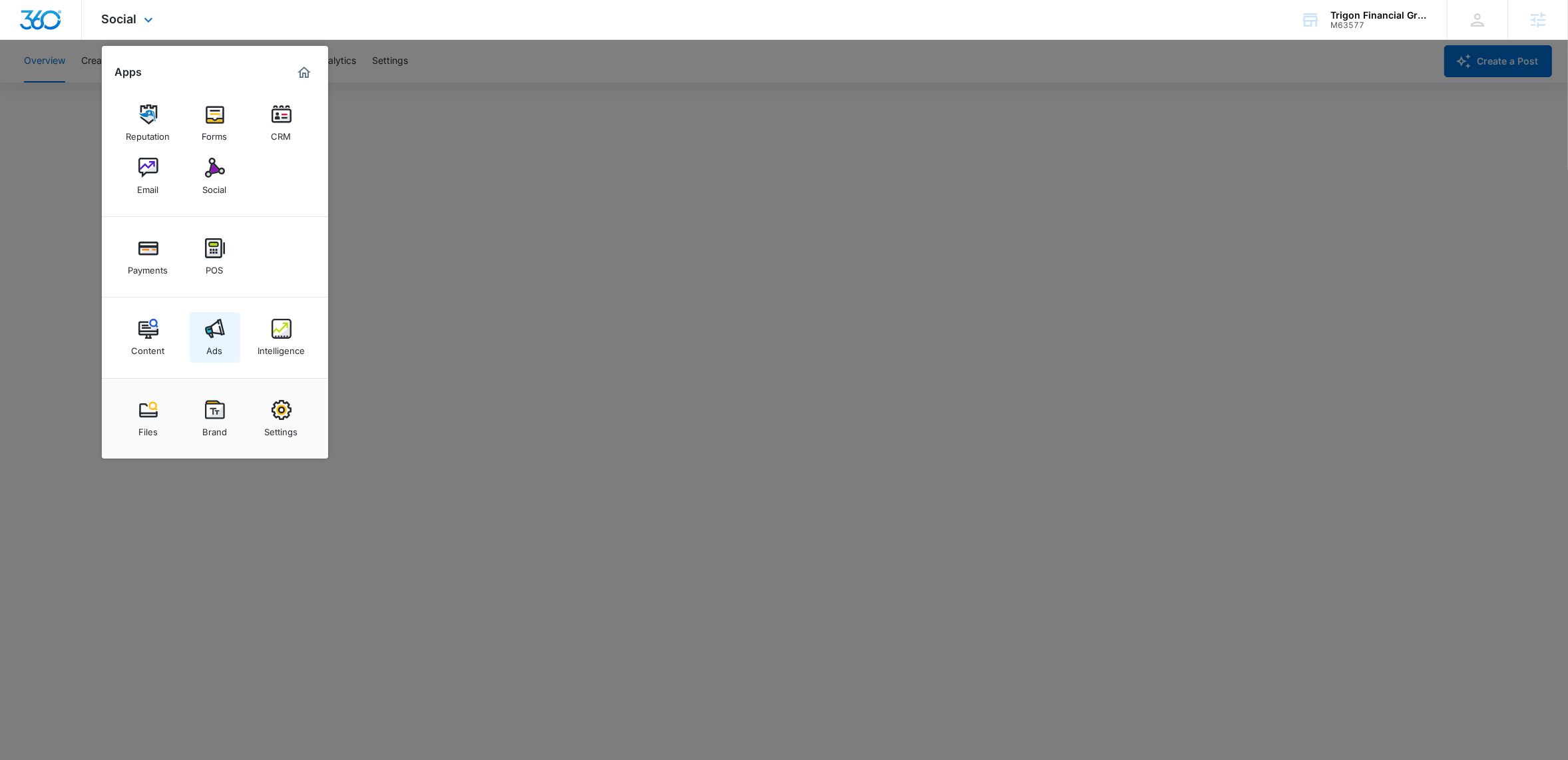
click at [215, 330] on img at bounding box center [215, 329] width 20 height 20
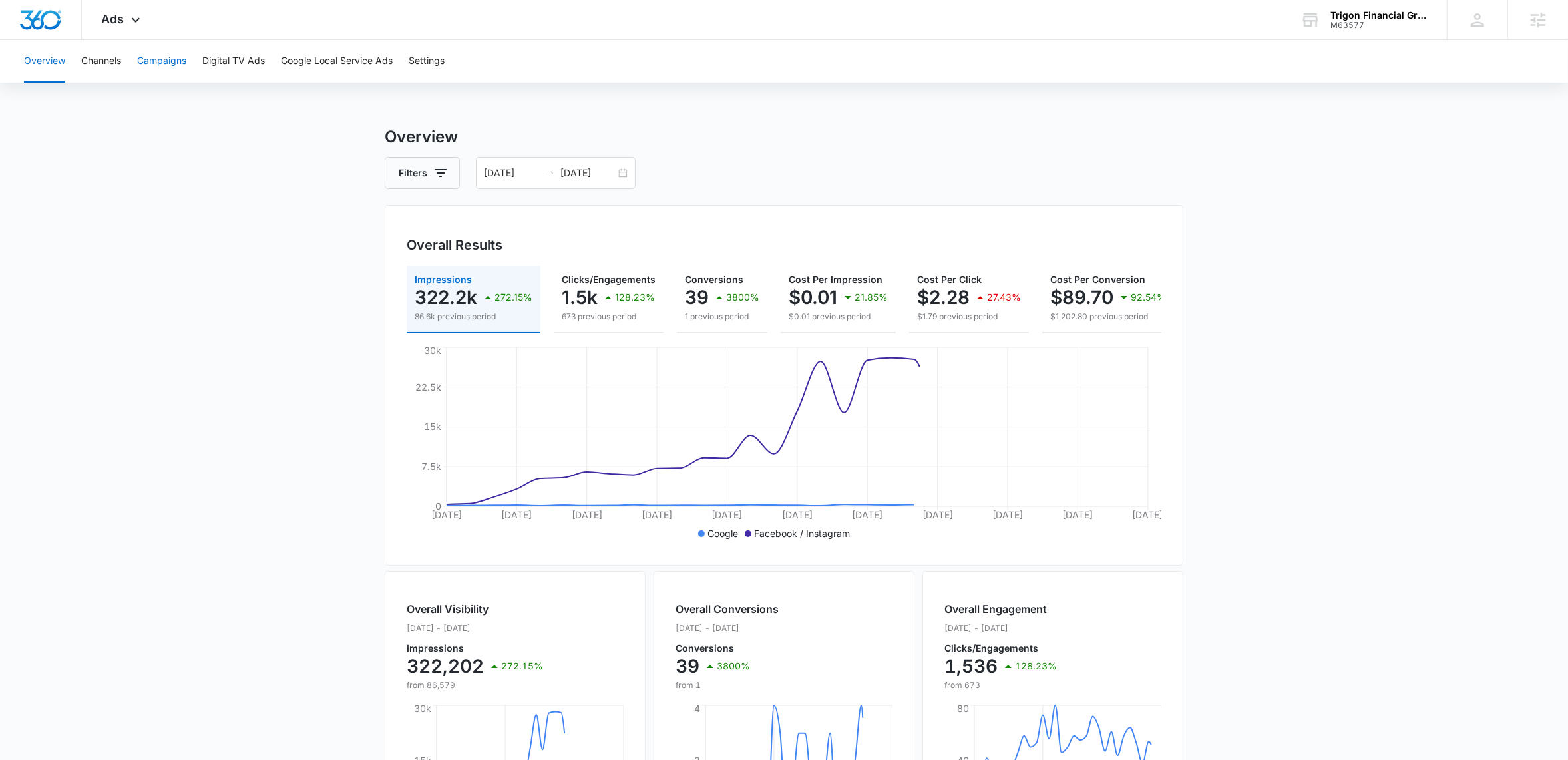
click at [162, 60] on button "Campaigns" at bounding box center [162, 62] width 50 height 43
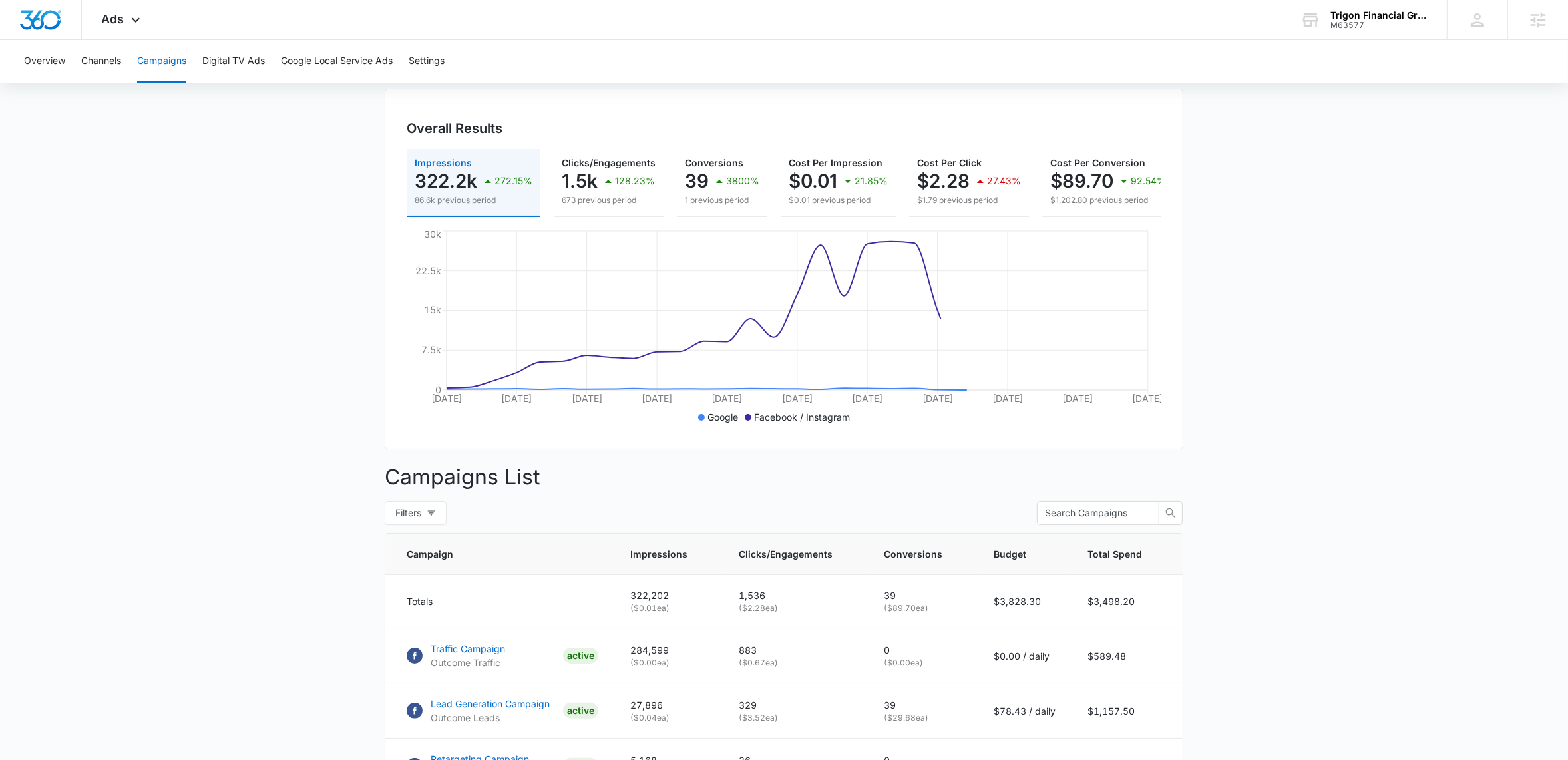
scroll to position [368, 0]
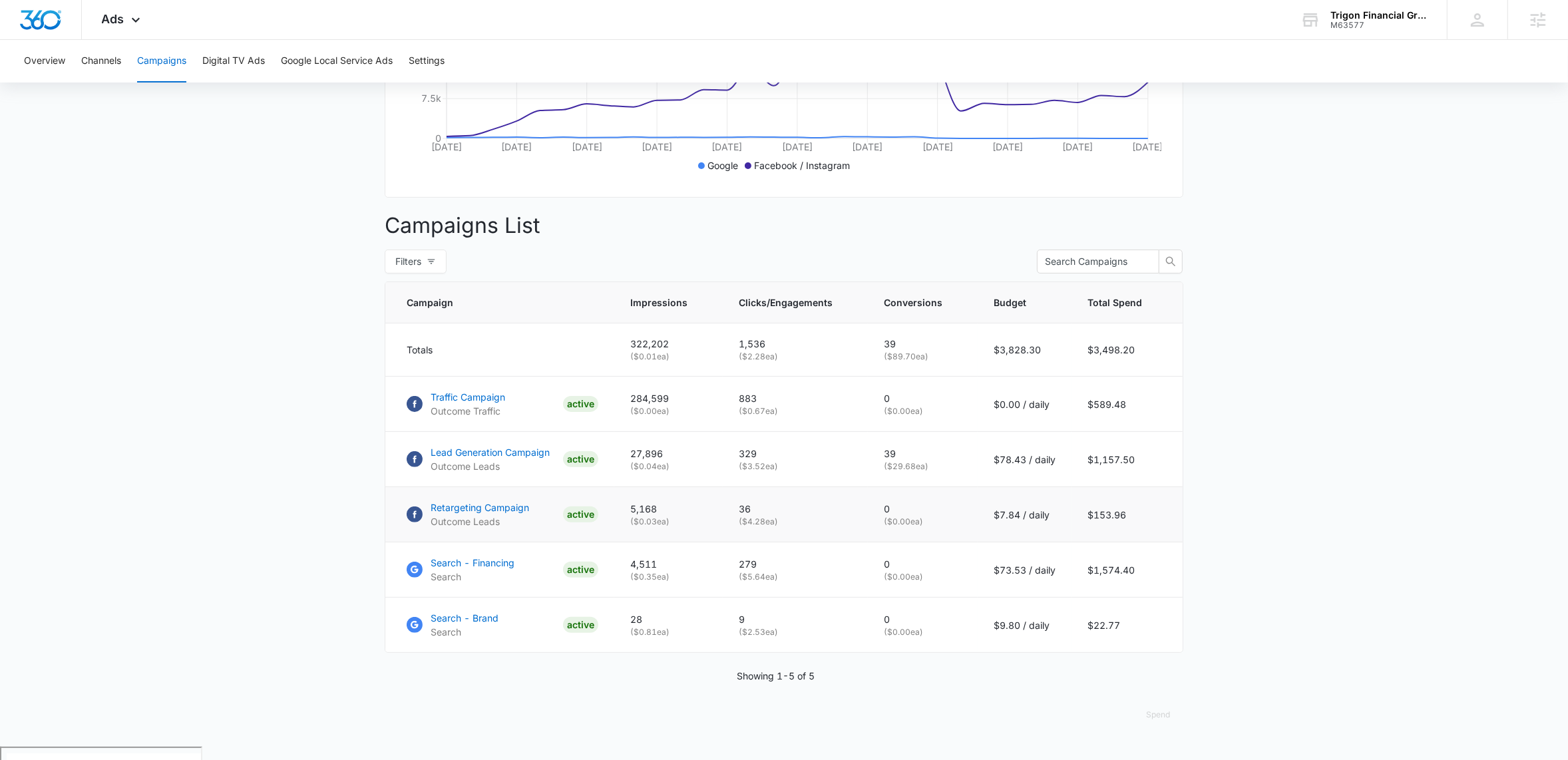
drag, startPoint x: 999, startPoint y: 528, endPoint x: 1068, endPoint y: 527, distance: 69.0
click at [1068, 527] on td "$7.84 / daily" at bounding box center [1025, 514] width 94 height 56
click at [1029, 522] on p "$7.84 / daily" at bounding box center [1024, 514] width 62 height 14
drag, startPoint x: 998, startPoint y: 528, endPoint x: 1060, endPoint y: 529, distance: 62.0
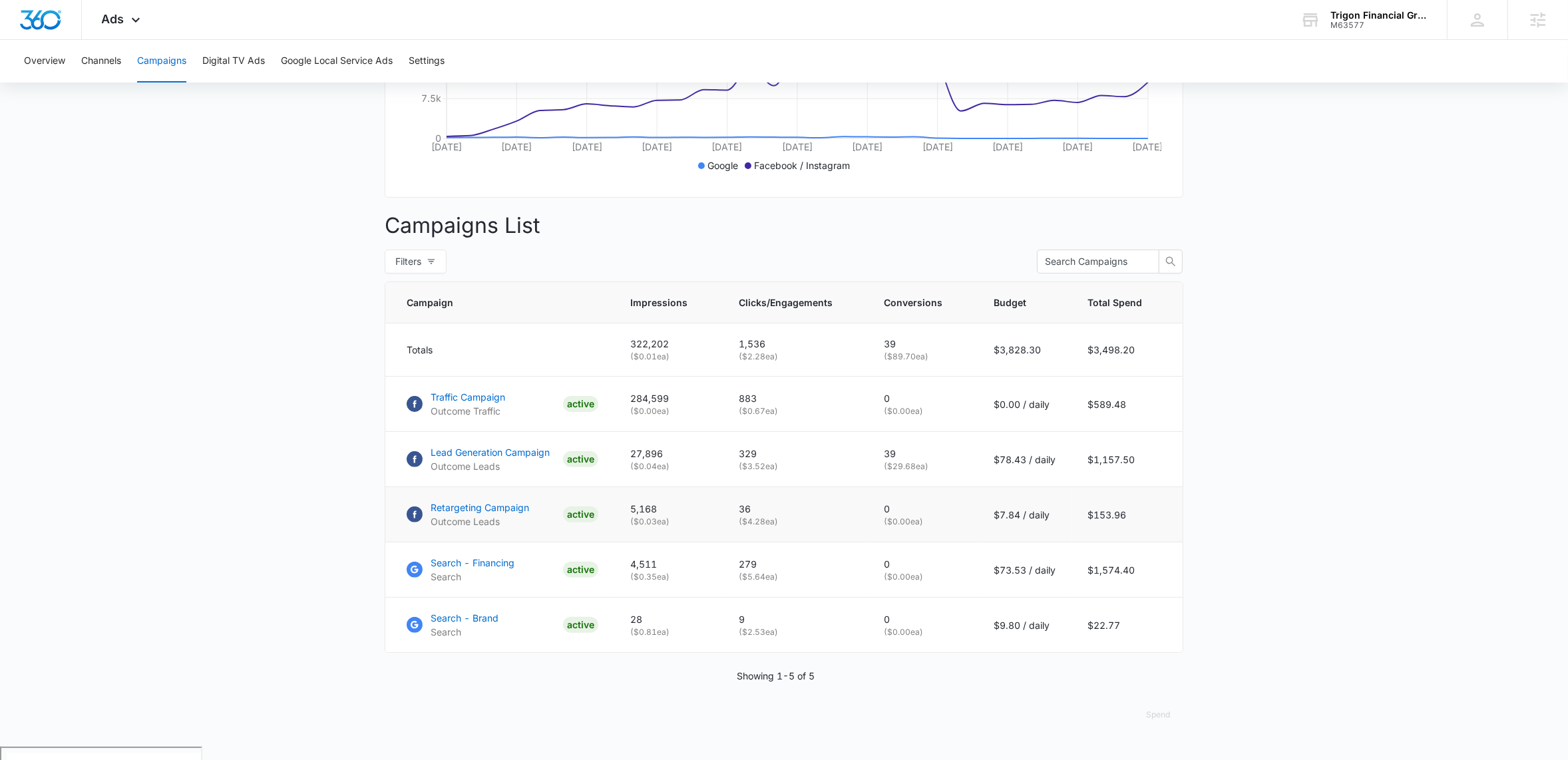
click at [1060, 529] on td "$7.84 / daily" at bounding box center [1025, 514] width 94 height 56
click at [1054, 522] on p "$7.84 / daily" at bounding box center [1024, 514] width 62 height 14
drag, startPoint x: 999, startPoint y: 417, endPoint x: 1065, endPoint y: 417, distance: 66.0
click at [1065, 417] on td "$0.00 / daily" at bounding box center [1025, 404] width 94 height 56
click at [1067, 417] on td "$0.00 / daily" at bounding box center [1025, 404] width 94 height 56
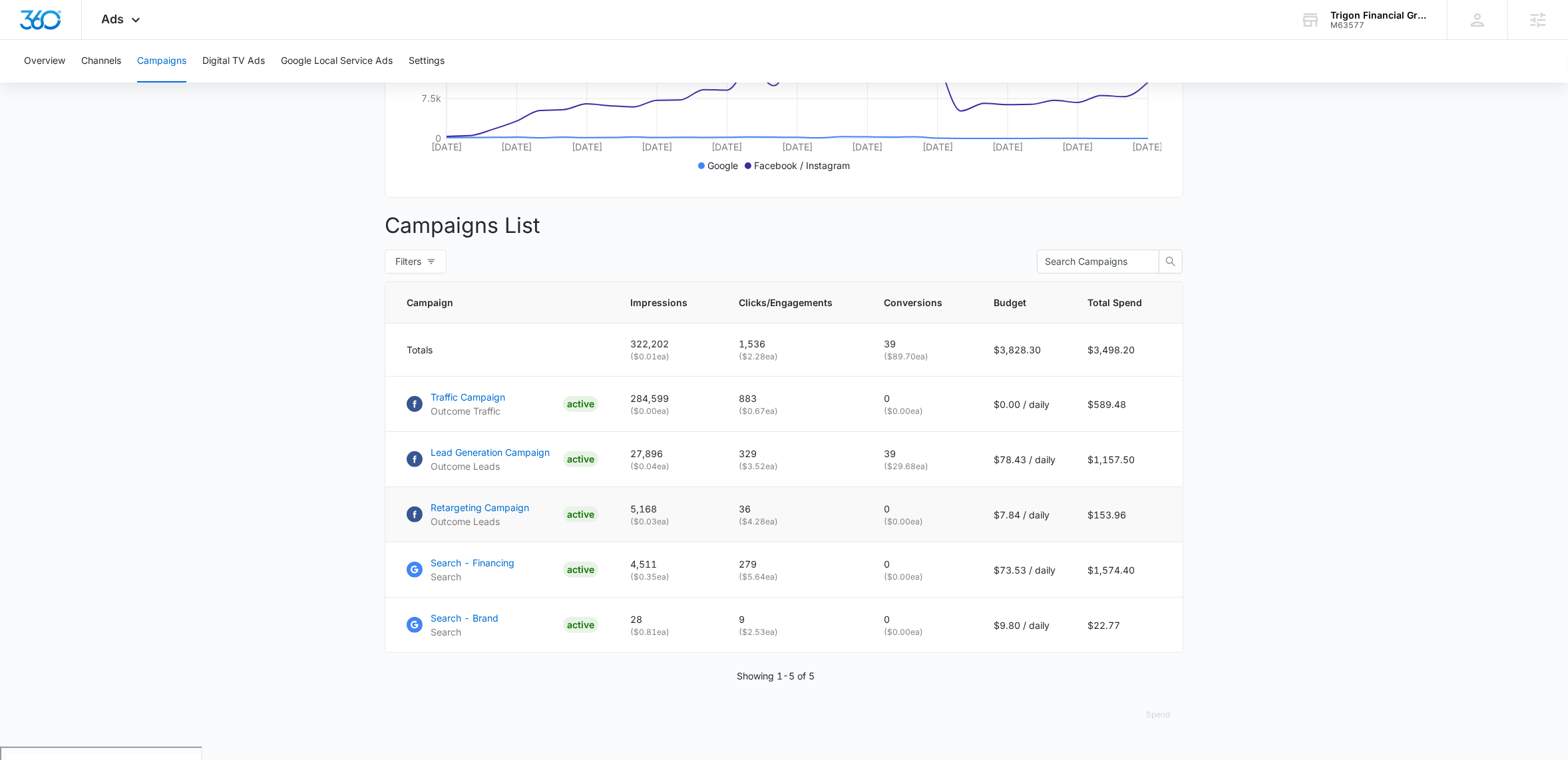
drag, startPoint x: 640, startPoint y: 523, endPoint x: 686, endPoint y: 524, distance: 46.0
click at [686, 516] on p "5,168" at bounding box center [668, 508] width 76 height 14
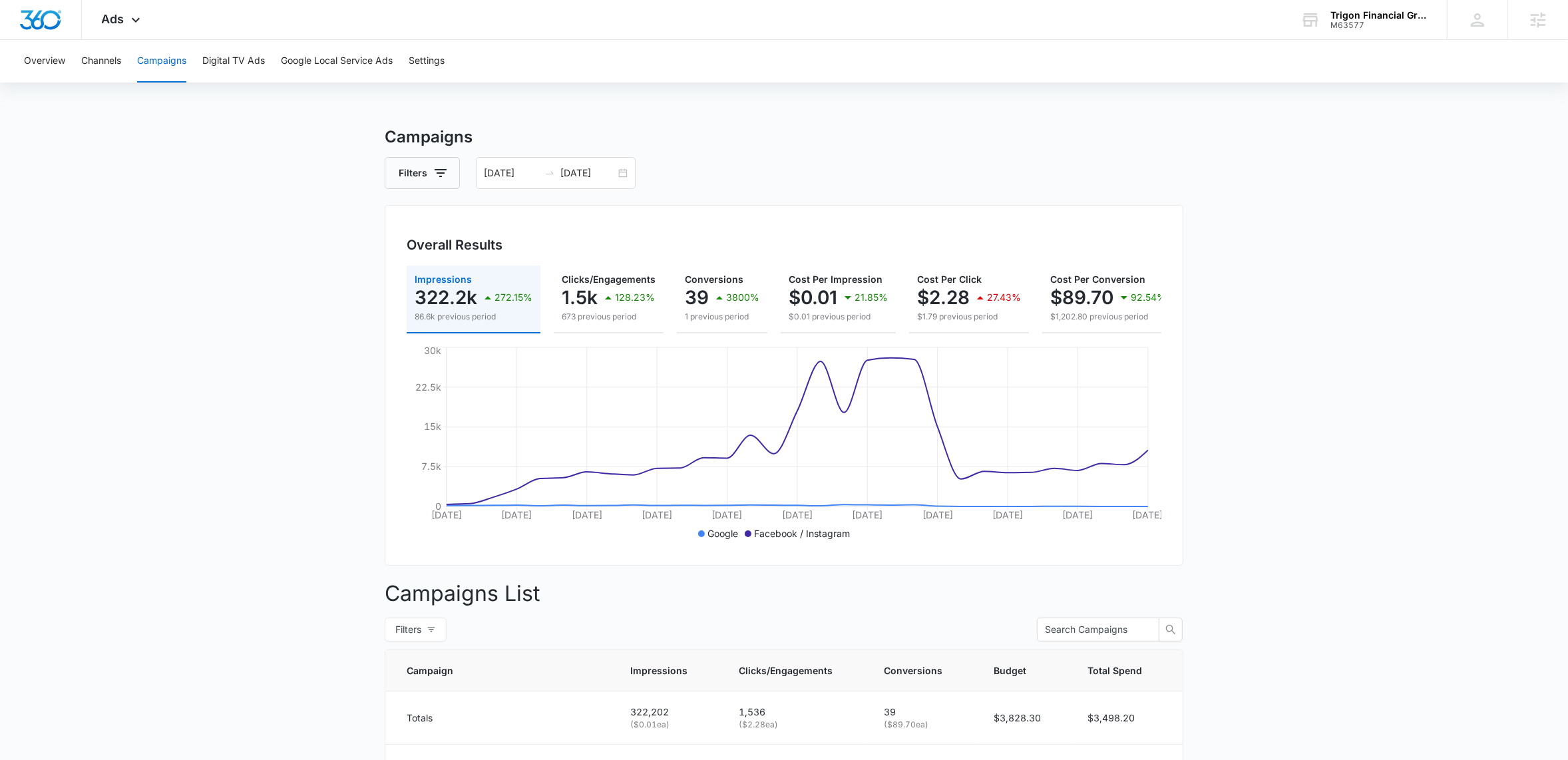
click at [1084, 143] on h3 "Campaigns" at bounding box center [784, 137] width 799 height 24
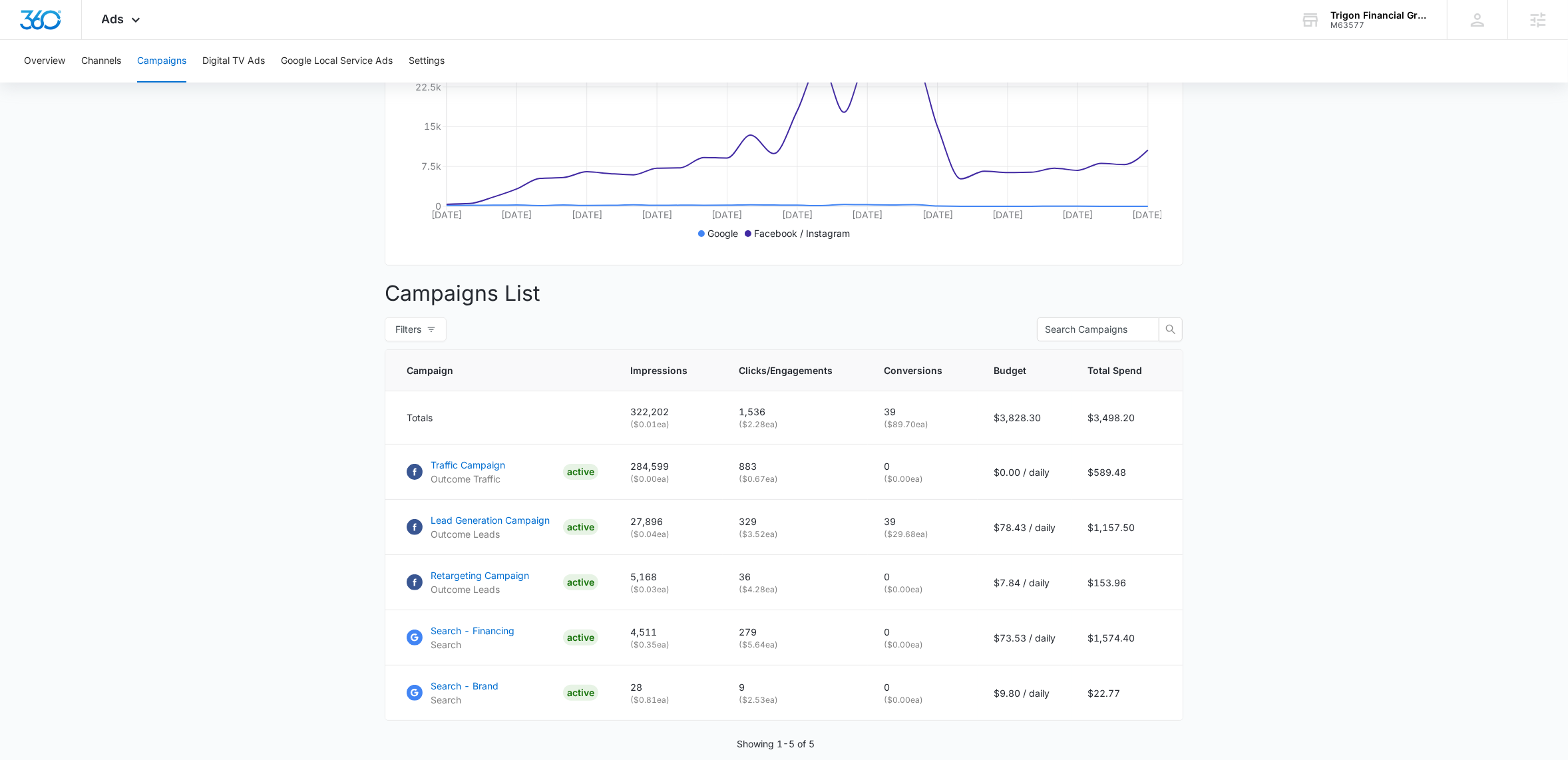
scroll to position [368, 0]
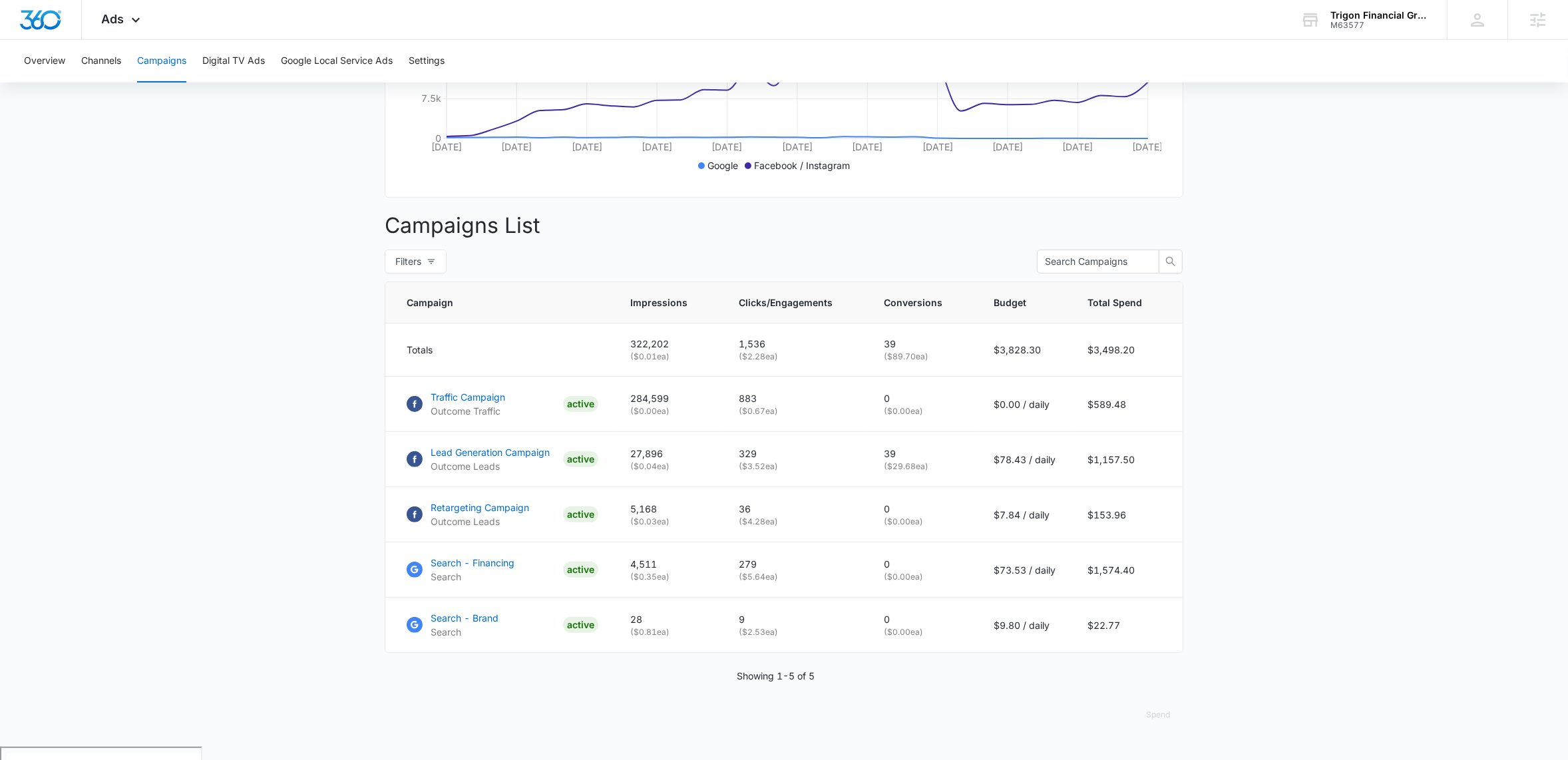
click at [238, 396] on main "Campaigns Filters 06/27/2025 07/27/2025 Overall Results Impressions 322.2k 272.…" at bounding box center [784, 252] width 1568 height 989
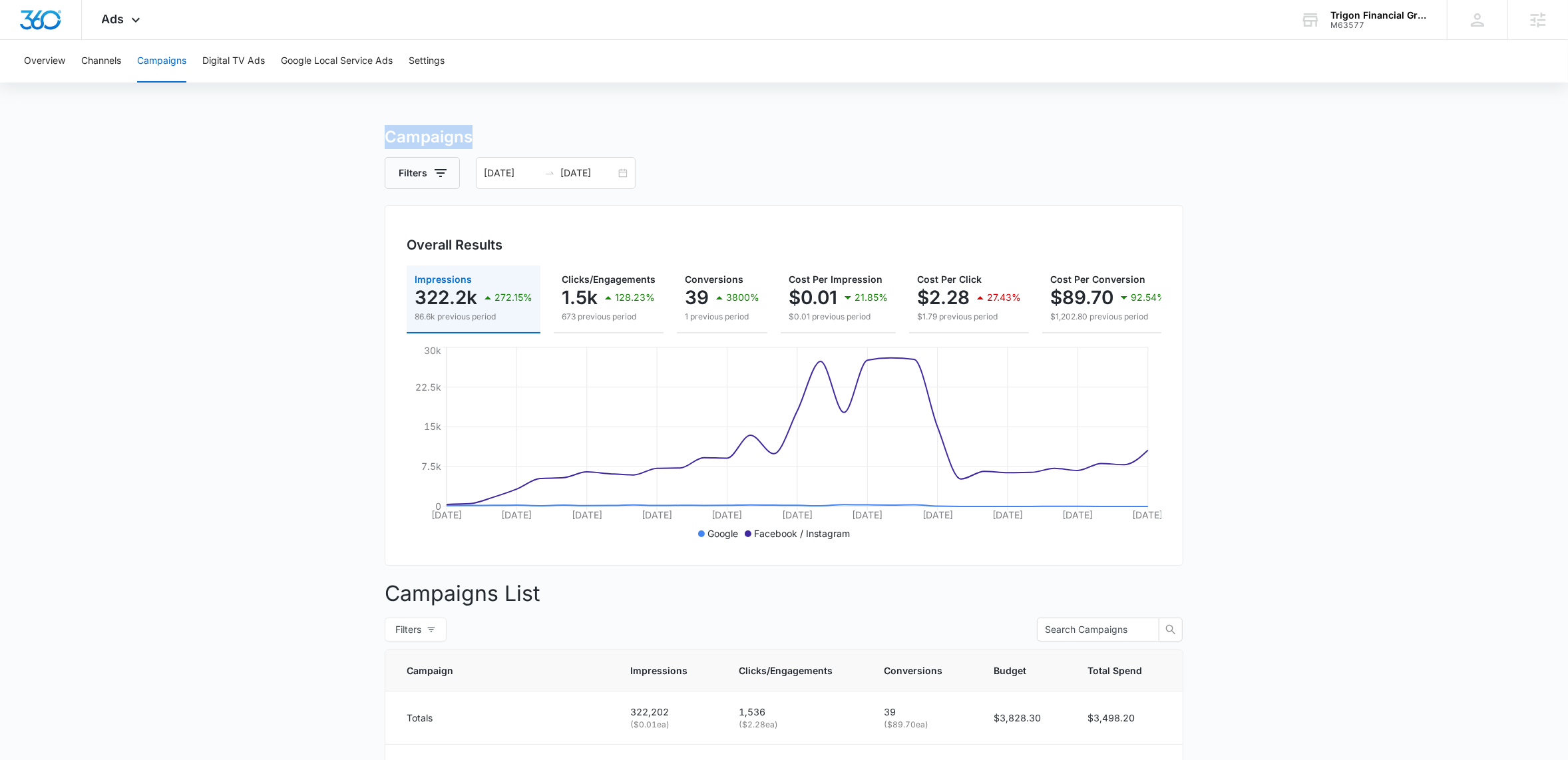
drag, startPoint x: 474, startPoint y: 138, endPoint x: 340, endPoint y: 137, distance: 134.0
click at [340, 137] on main "Campaigns Filters 06/27/2025 07/27/2025 Overall Results Impressions 322.2k 272.…" at bounding box center [784, 620] width 1568 height 989
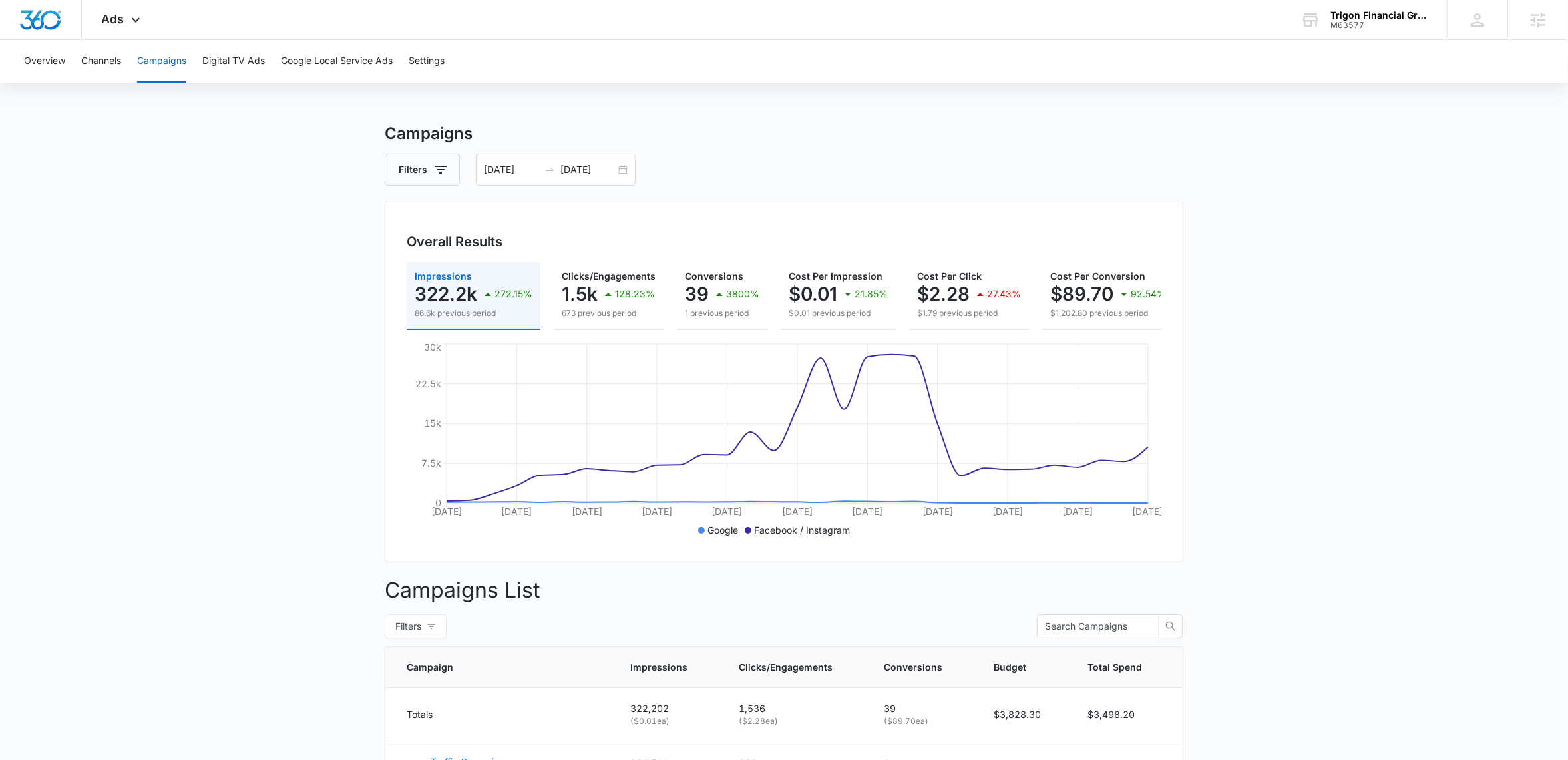
scroll to position [0, 197]
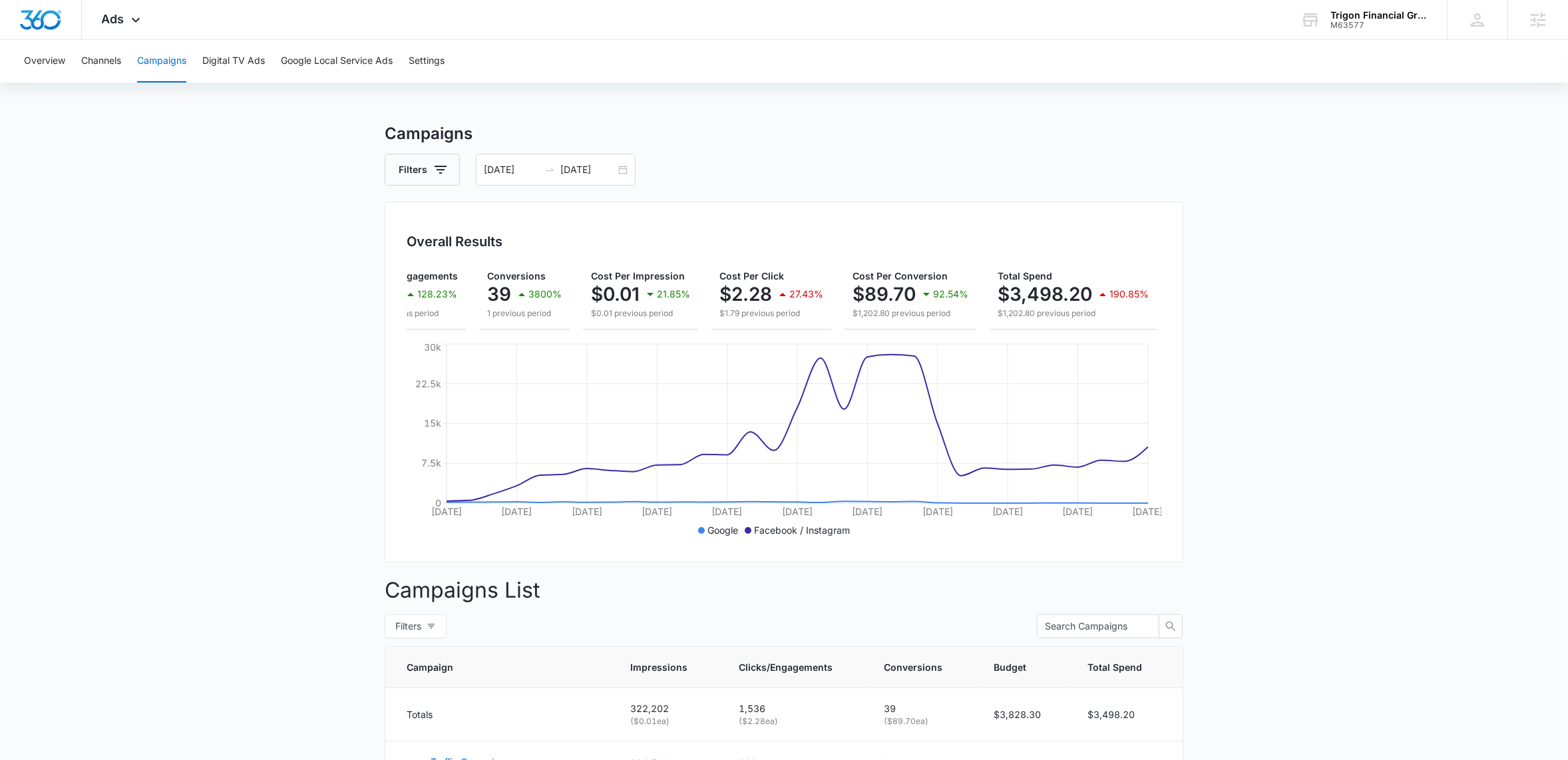
drag, startPoint x: 231, startPoint y: 326, endPoint x: 293, endPoint y: 309, distance: 64.3
click at [233, 326] on main "Campaigns Filters 06/27/2025 07/27/2025 Overall Results Impressions 322.2k 272.…" at bounding box center [784, 616] width 1568 height 989
click at [624, 169] on div "06/27/2025 07/27/2025" at bounding box center [555, 170] width 160 height 32
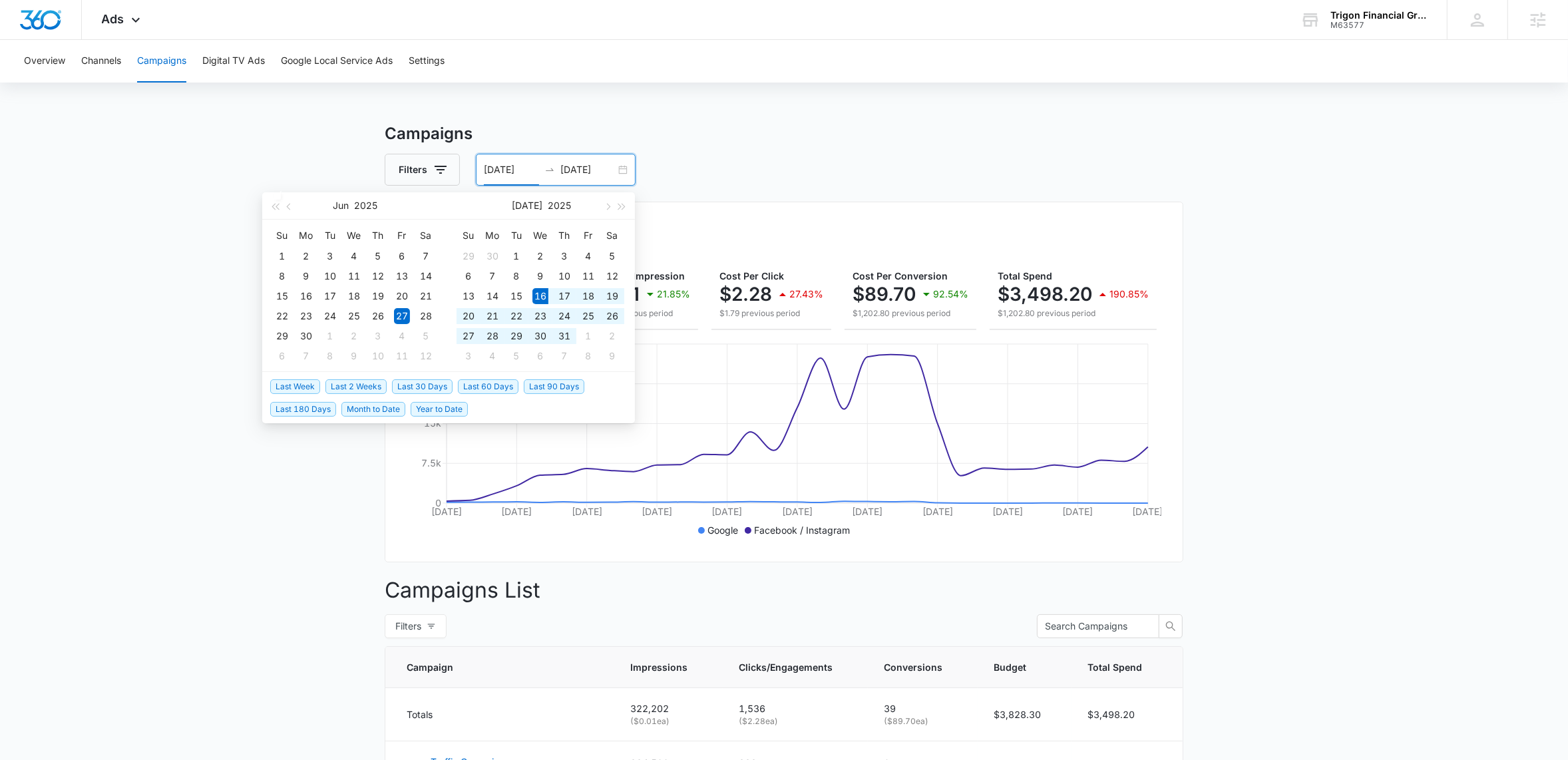
click at [438, 382] on span "Last 30 Days" at bounding box center [422, 387] width 61 height 15
type input "[DATE]"
type input "08/15/2025"
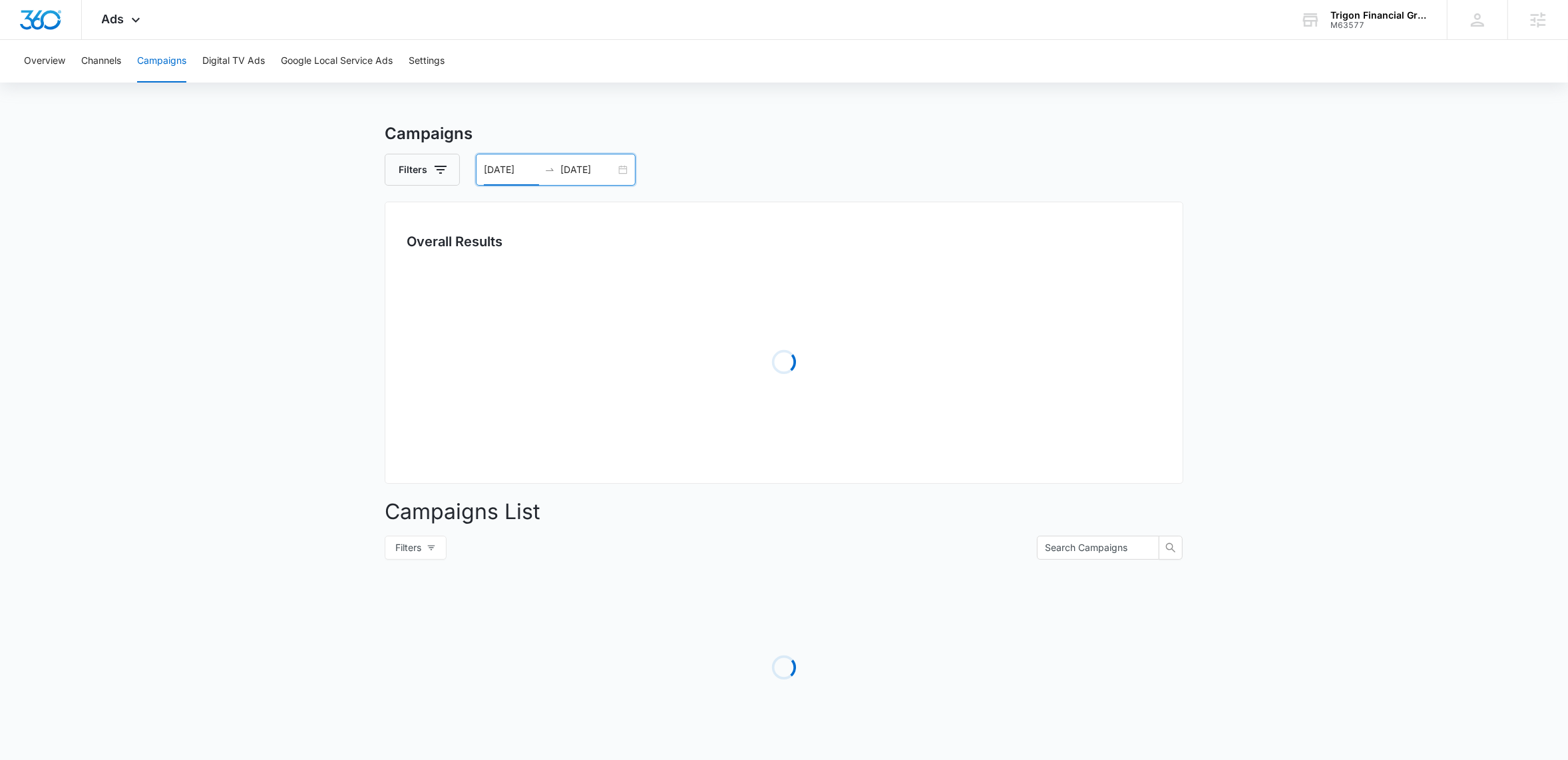
click at [219, 322] on main "Campaigns Filters 07/16/2025 08/15/2025 Overall Results Loading Campaigns List …" at bounding box center [784, 468] width 1568 height 694
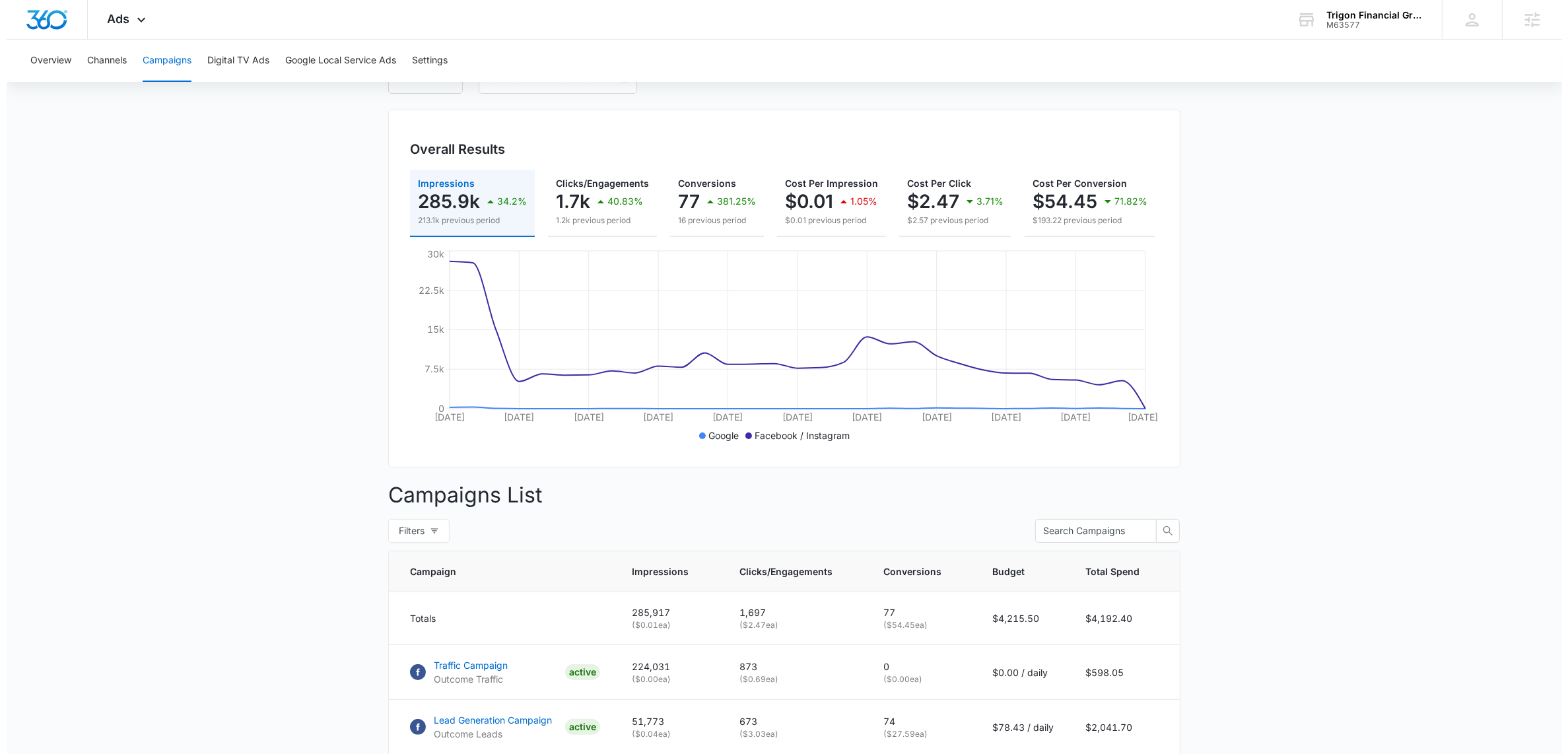
scroll to position [0, 0]
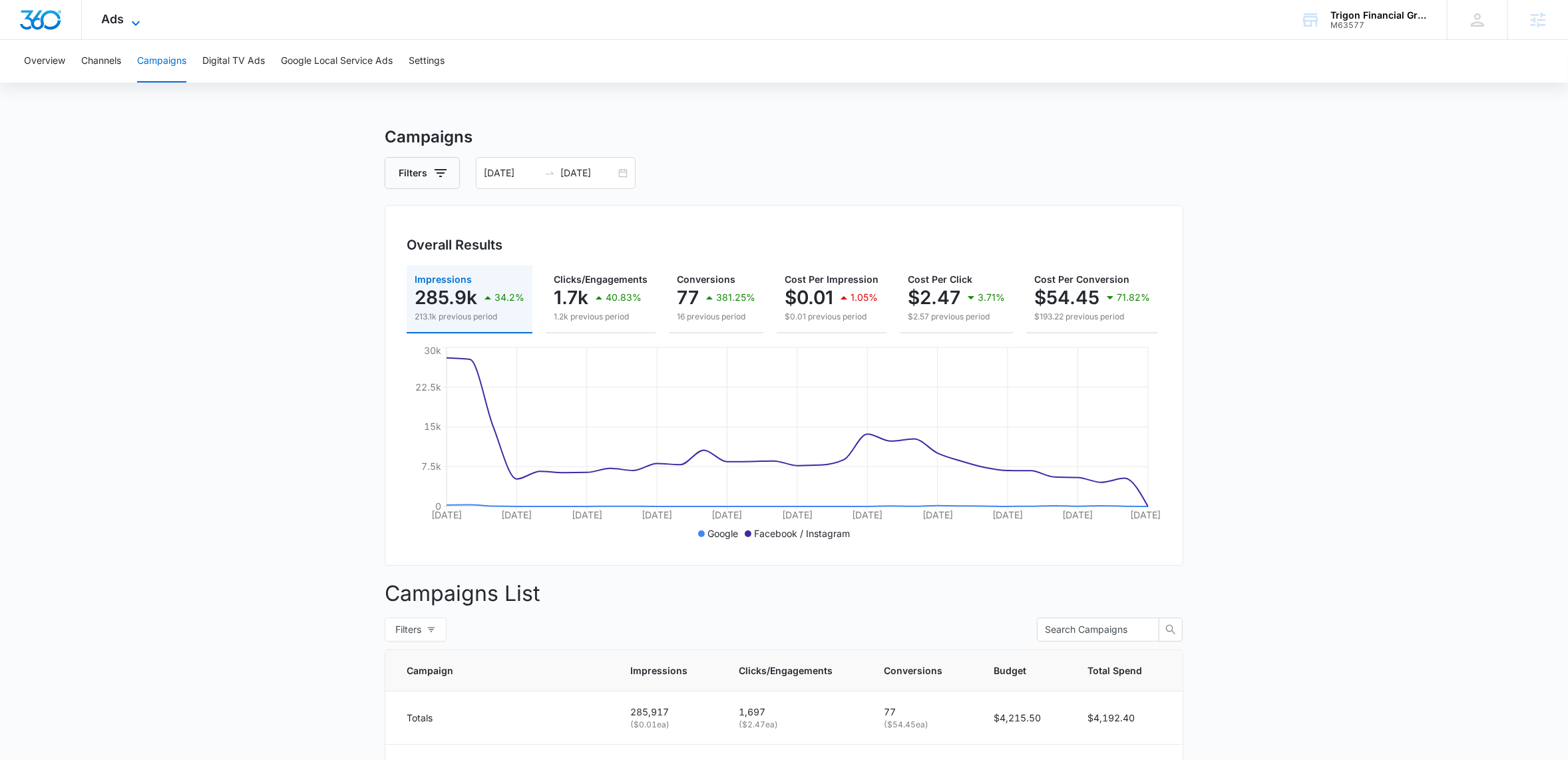
click at [133, 19] on icon at bounding box center [136, 23] width 16 height 16
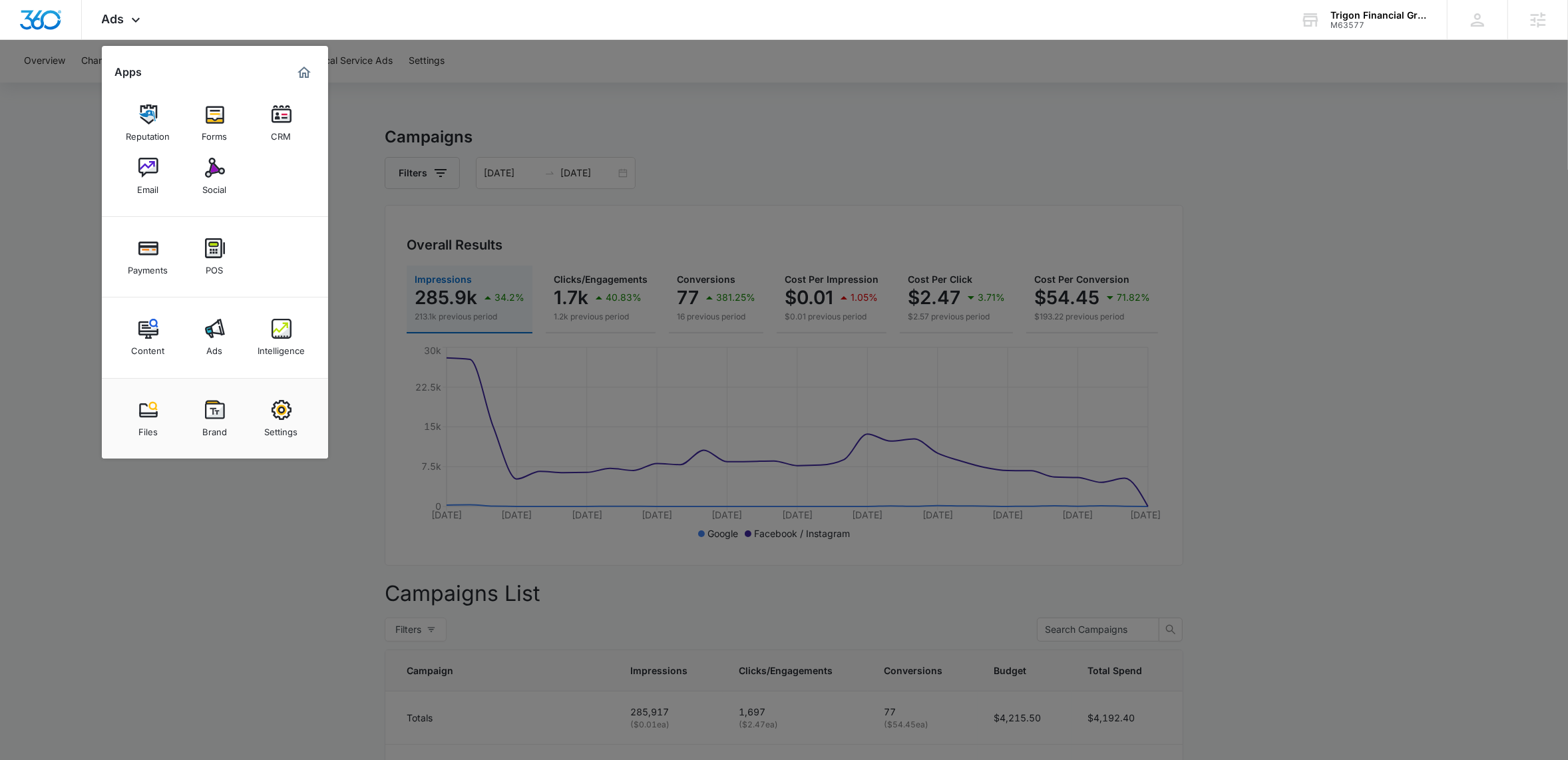
click at [278, 124] on link "CRM" at bounding box center [282, 123] width 51 height 51
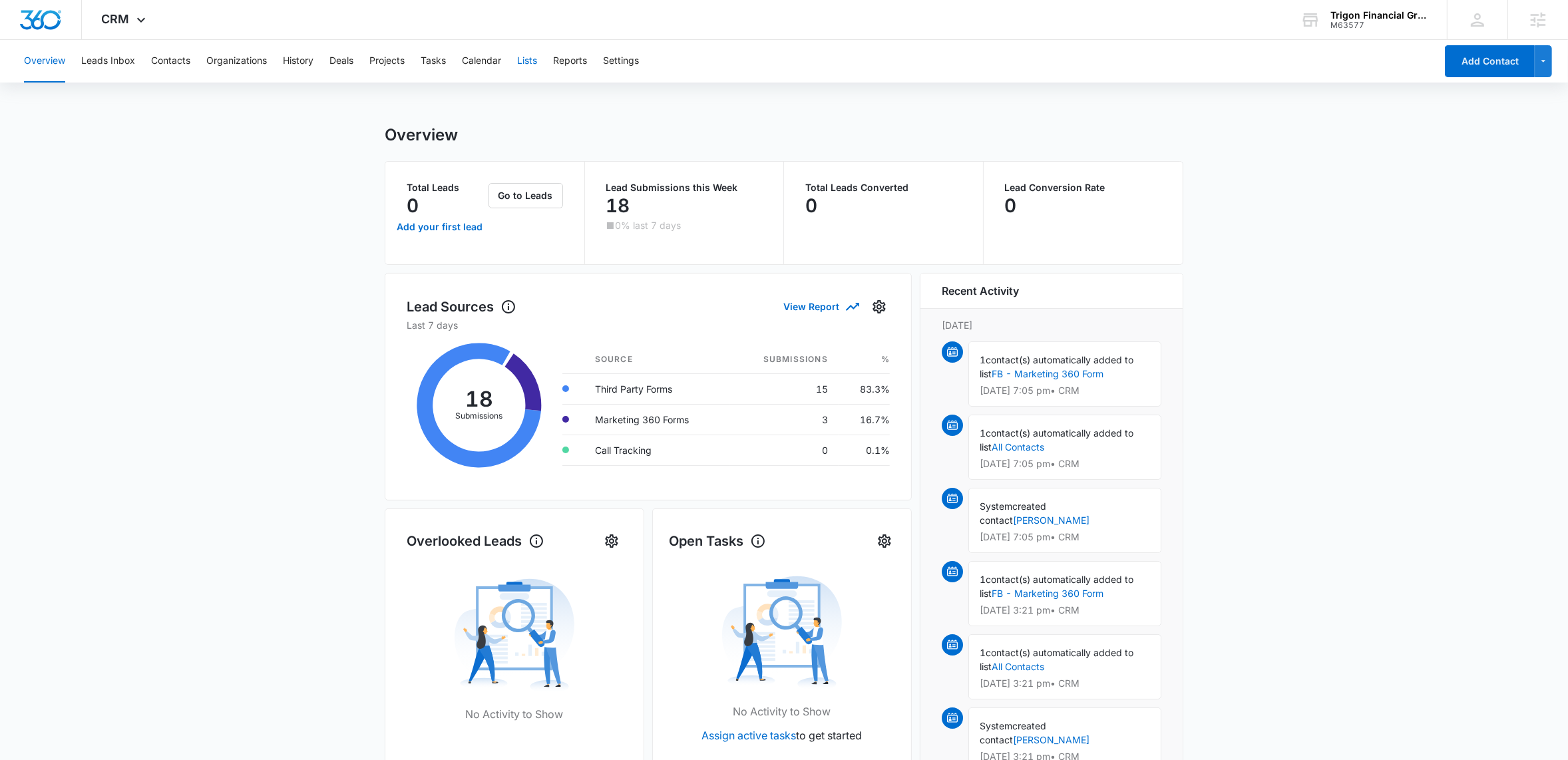
click at [532, 66] on button "Lists" at bounding box center [527, 62] width 20 height 43
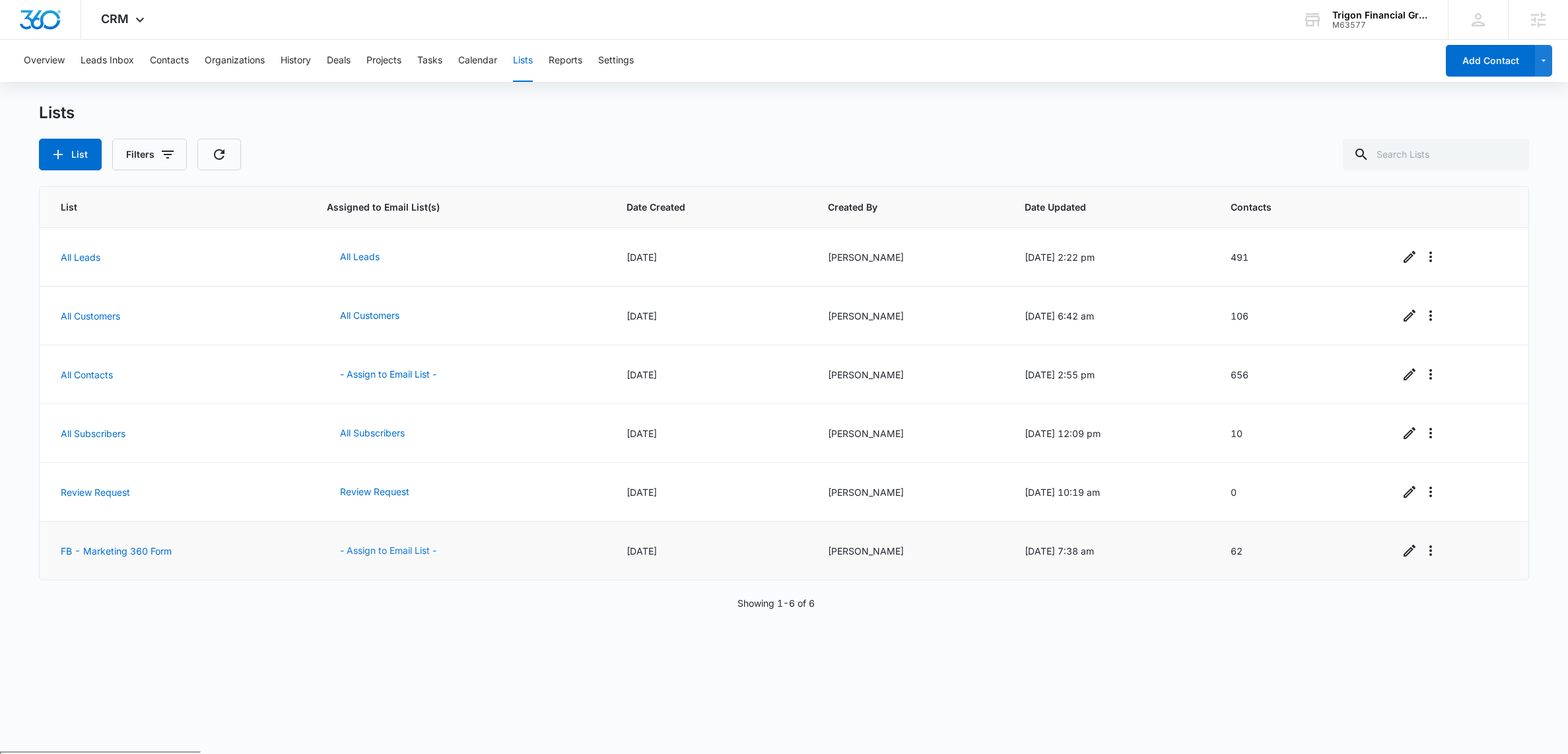
click at [388, 554] on button "- Assign to Email List -" at bounding box center [388, 551] width 123 height 32
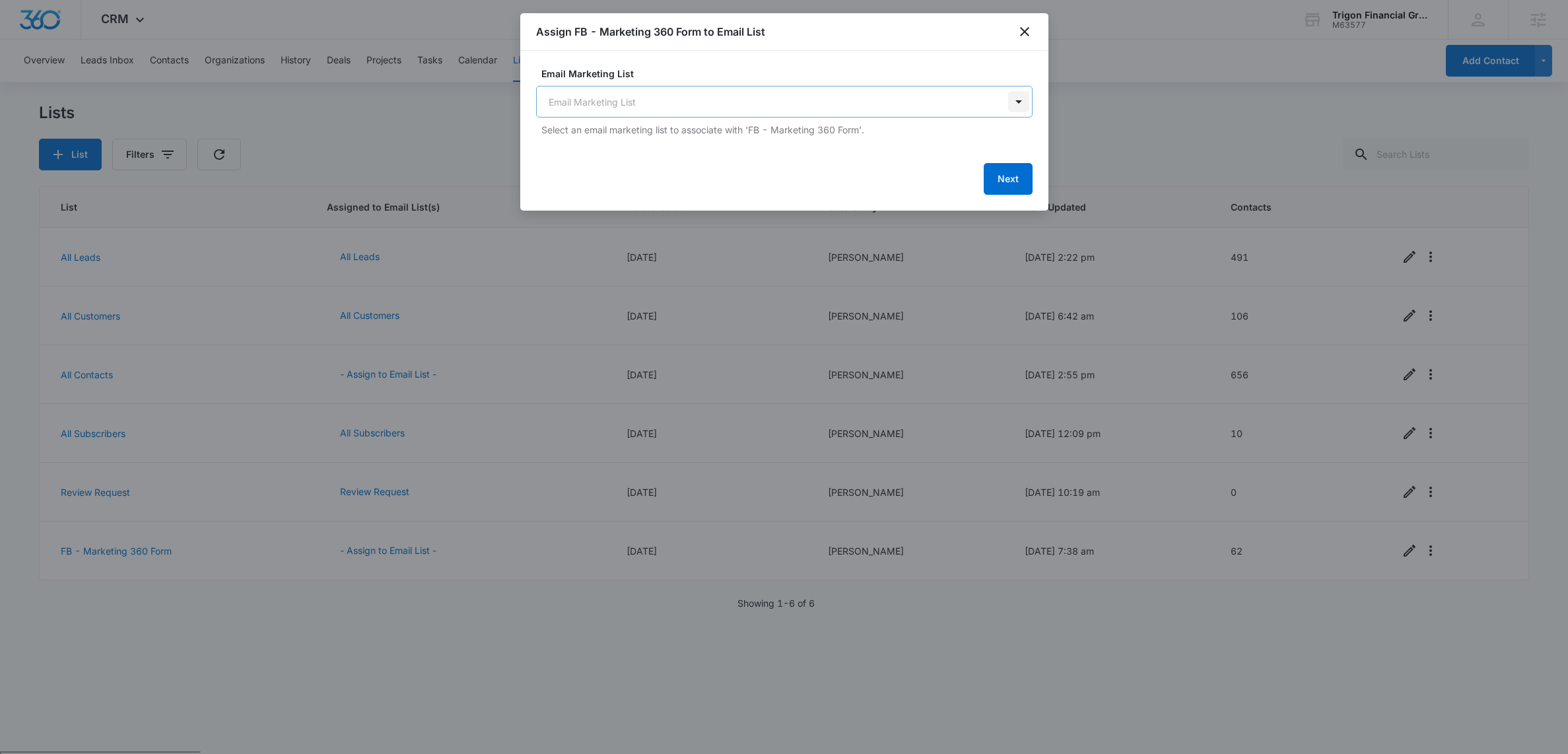
click at [1012, 107] on body "CRM Apps Reputation Forms CRM Email Social Payments POS Content Ads Intelligenc…" at bounding box center [784, 428] width 1568 height 856
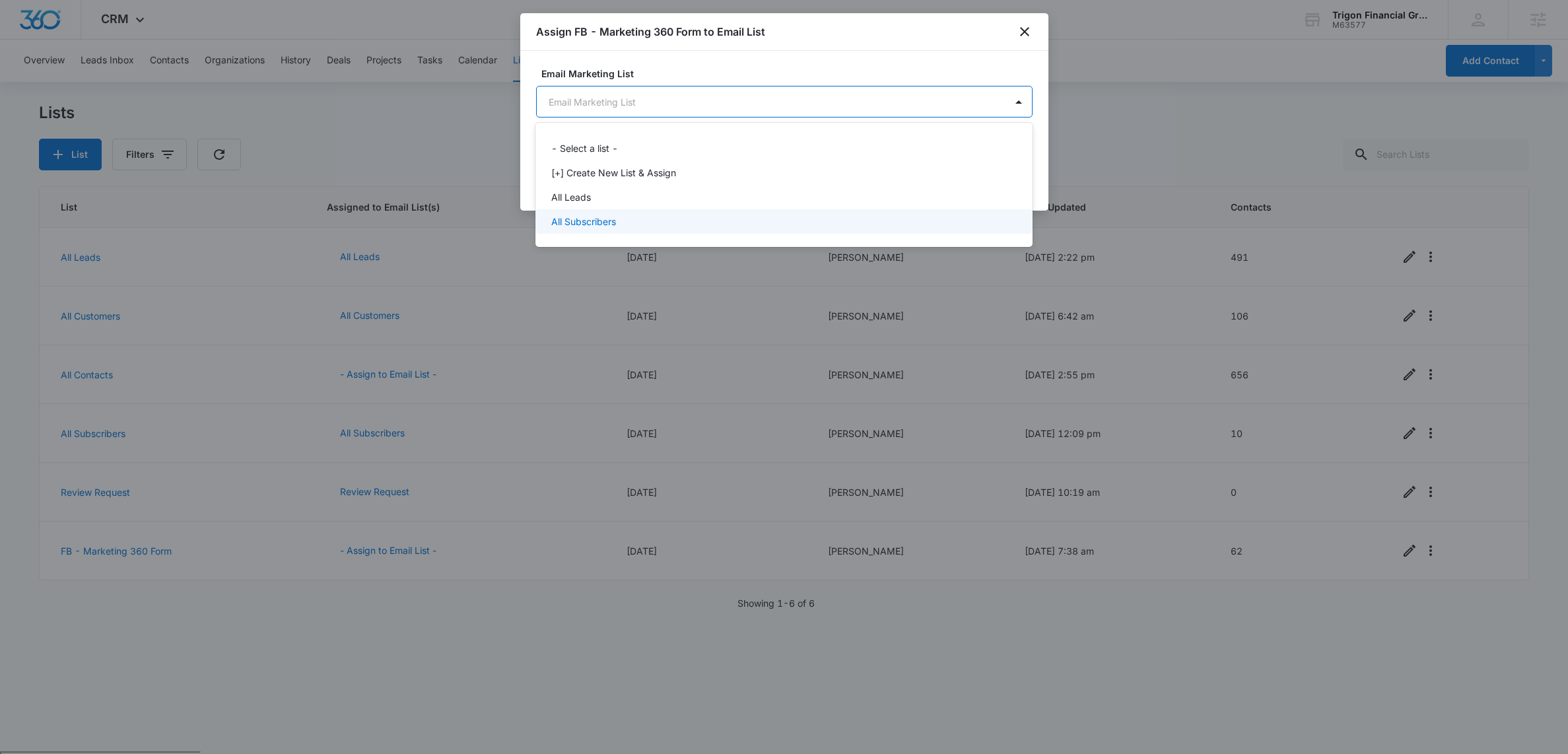
click at [591, 222] on p "All Subscribers" at bounding box center [584, 221] width 65 height 14
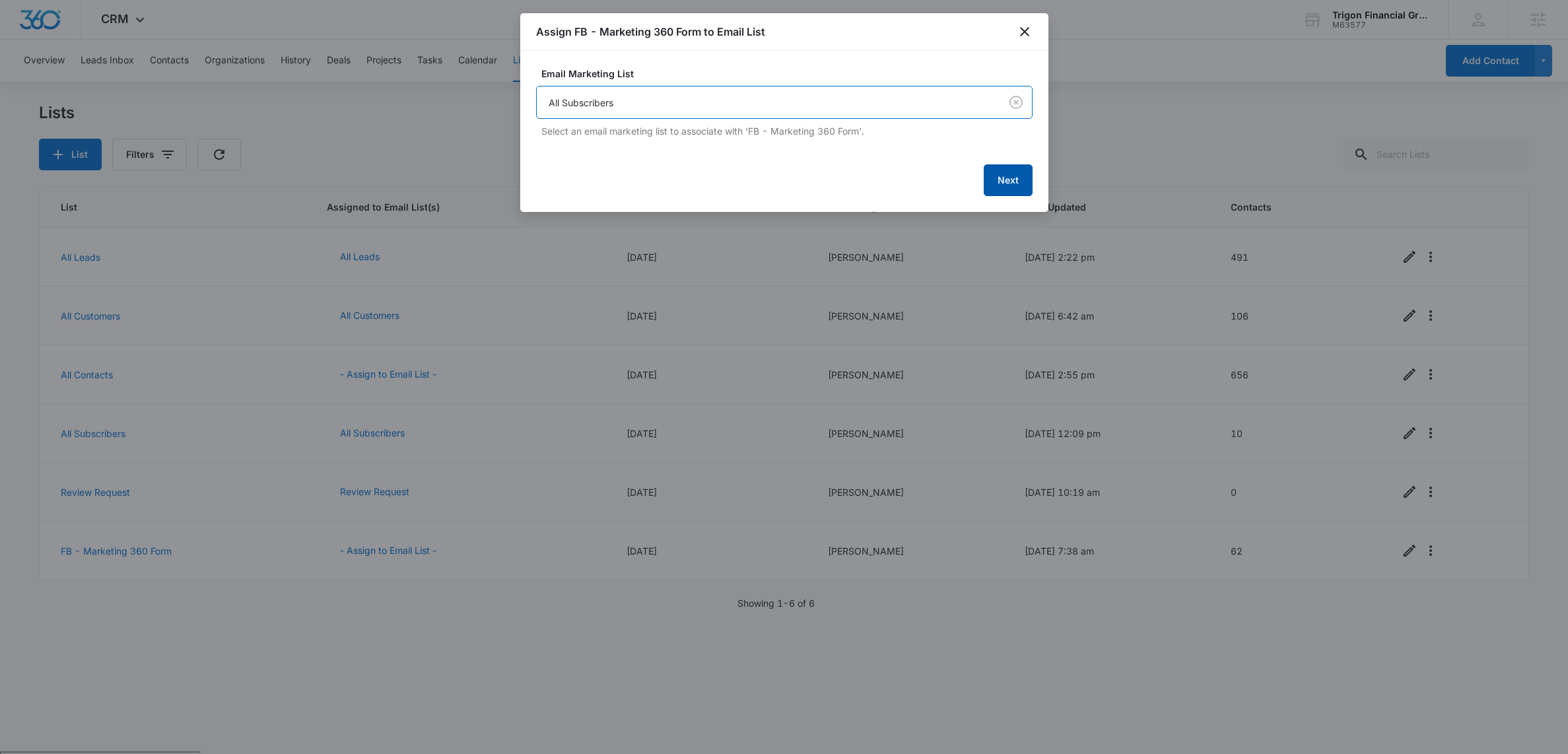
click at [1011, 177] on button "Next" at bounding box center [1008, 181] width 49 height 32
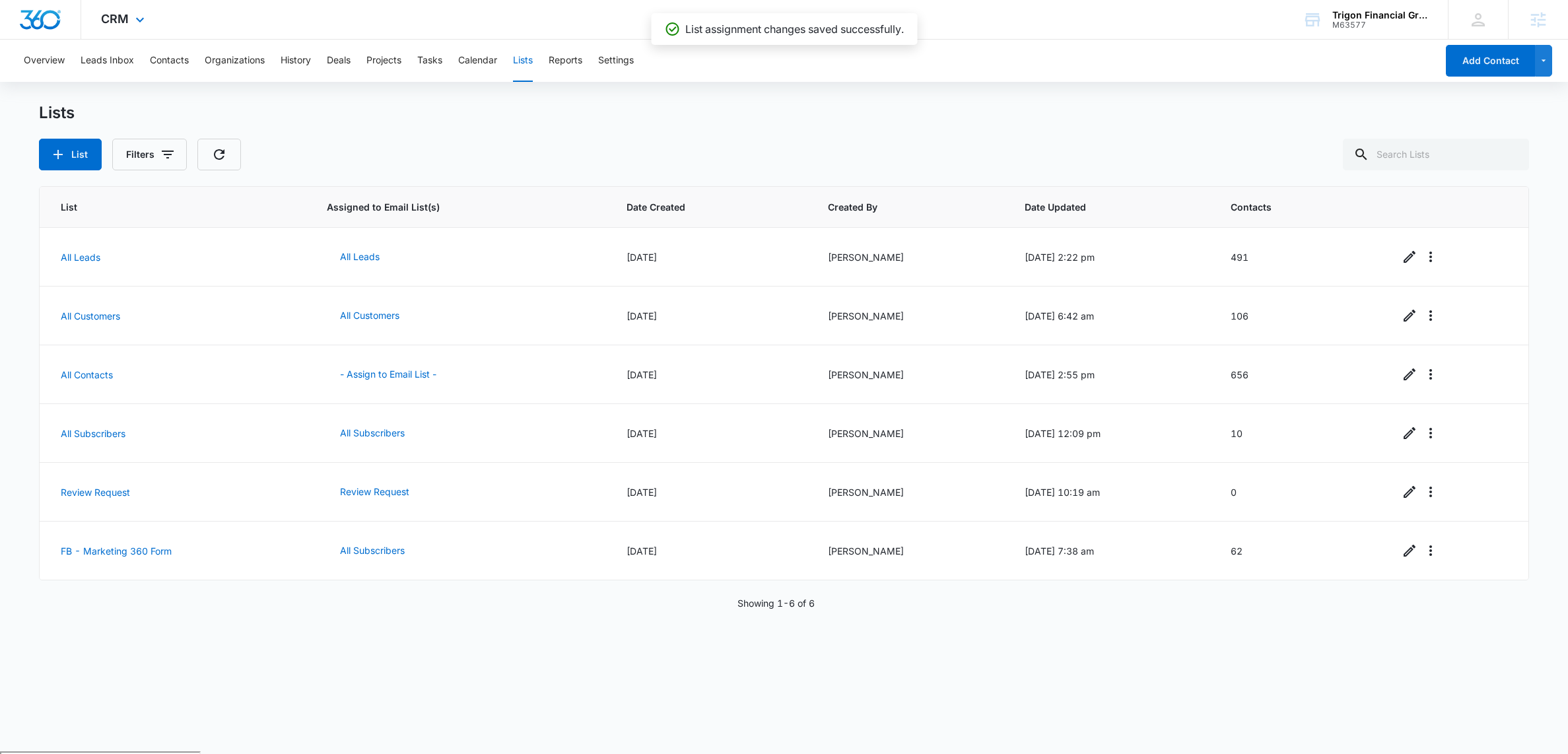
click at [148, 17] on div "CRM Apps Reputation Forms CRM Email Social Payments POS Content Ads Intelligenc…" at bounding box center [124, 19] width 86 height 39
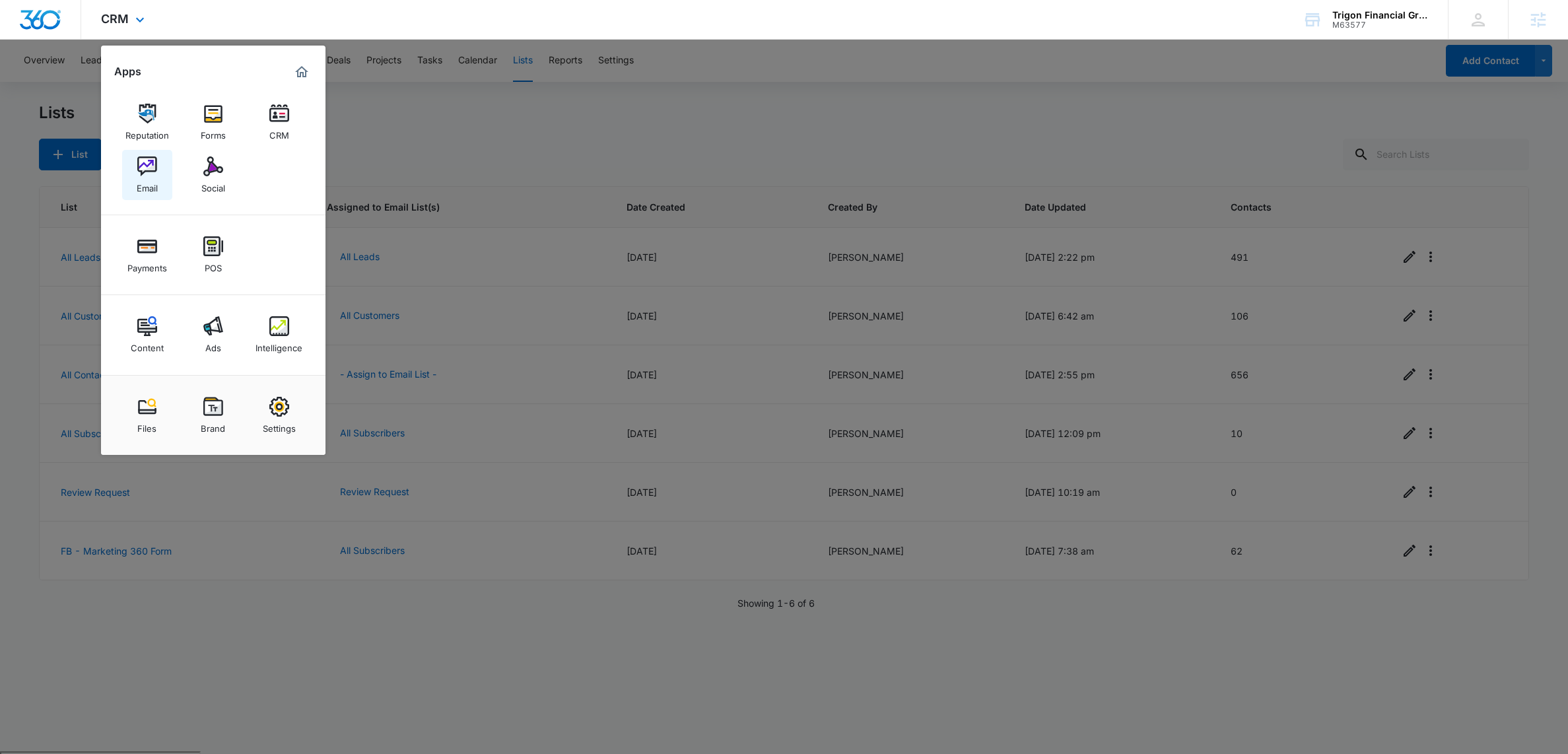
click at [156, 175] on img at bounding box center [147, 167] width 20 height 20
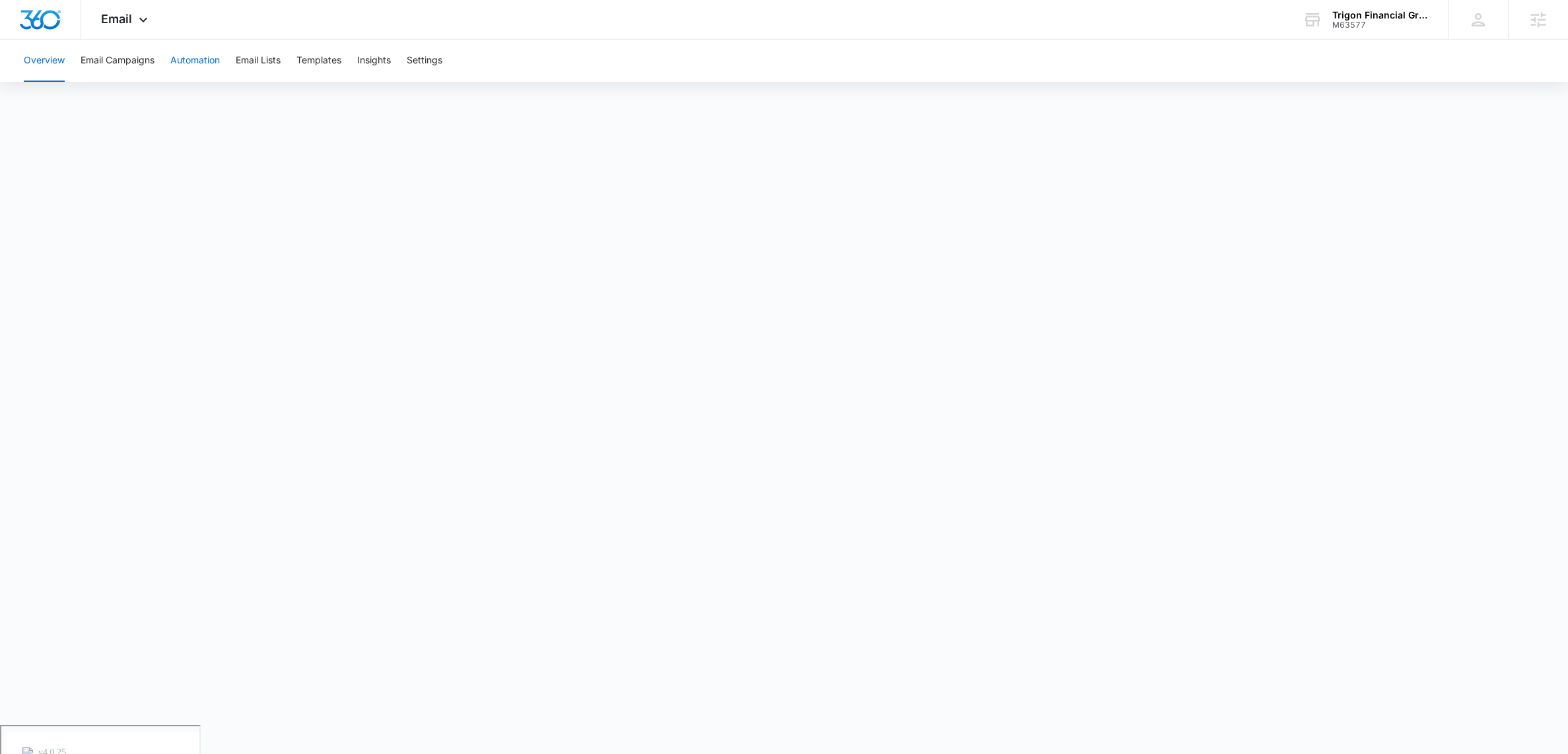
click at [196, 64] on button "Automation" at bounding box center [195, 61] width 50 height 42
click at [149, 25] on icon at bounding box center [143, 23] width 16 height 16
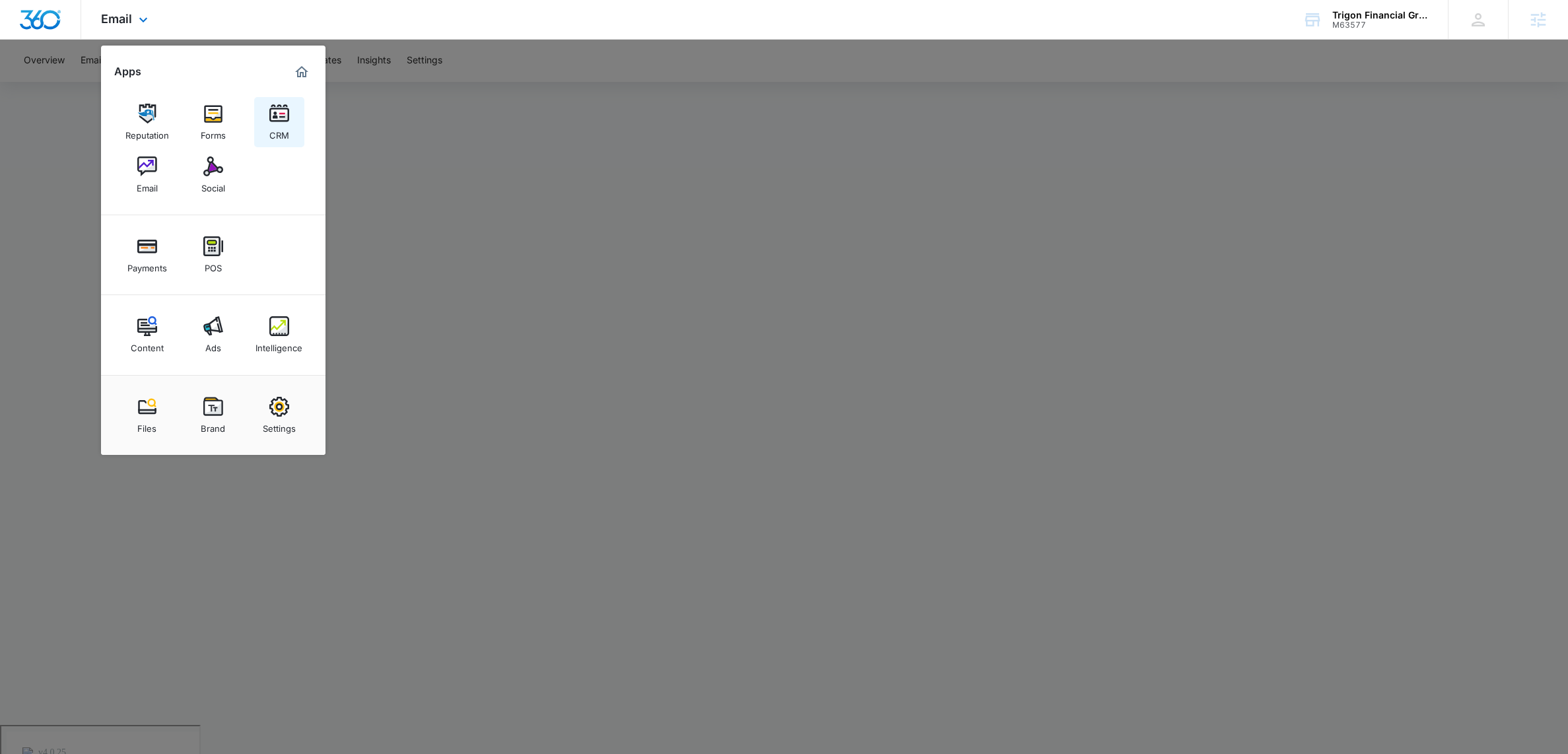
click at [276, 121] on img at bounding box center [279, 113] width 20 height 20
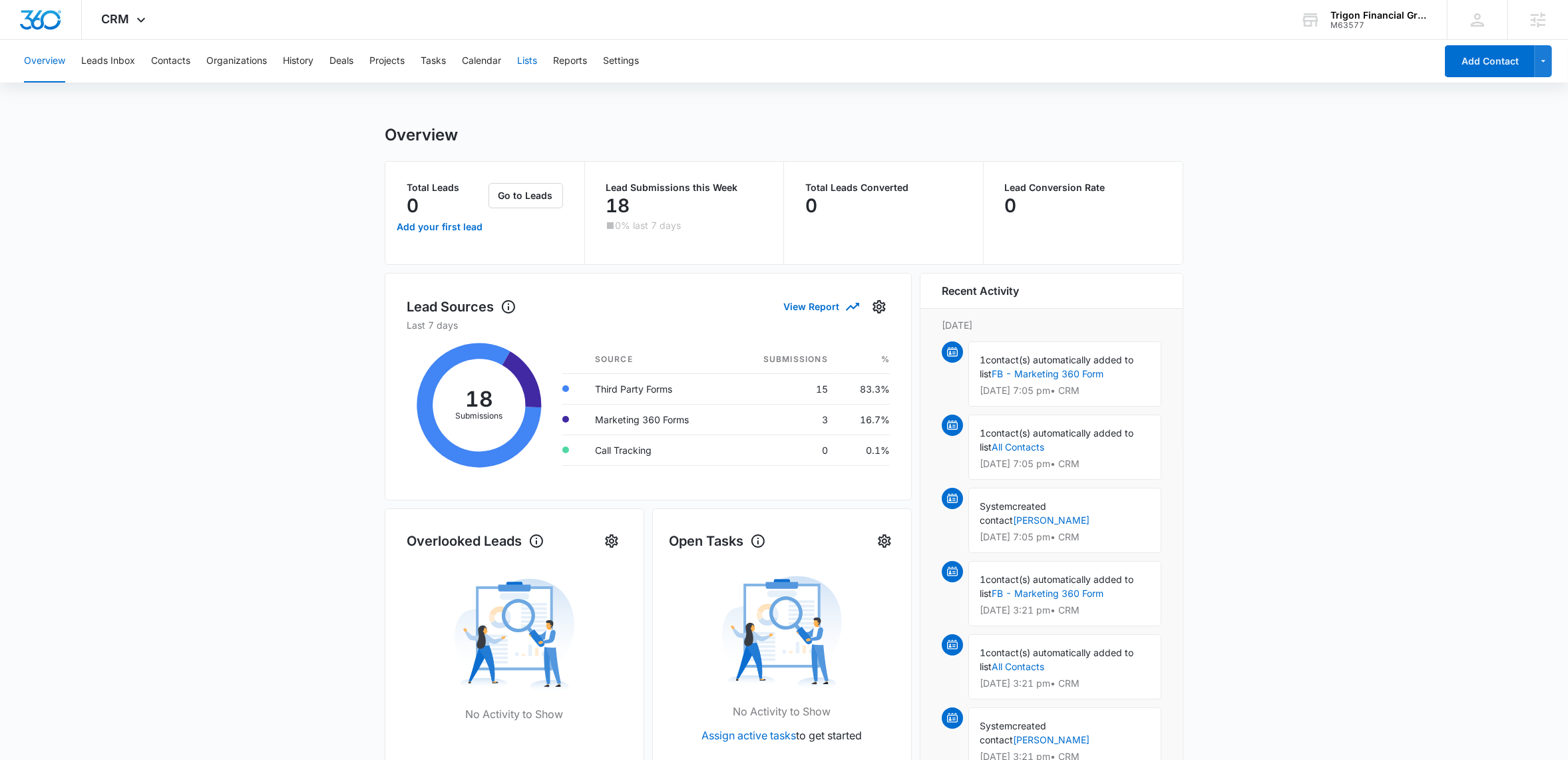
click at [532, 57] on button "Lists" at bounding box center [527, 62] width 20 height 43
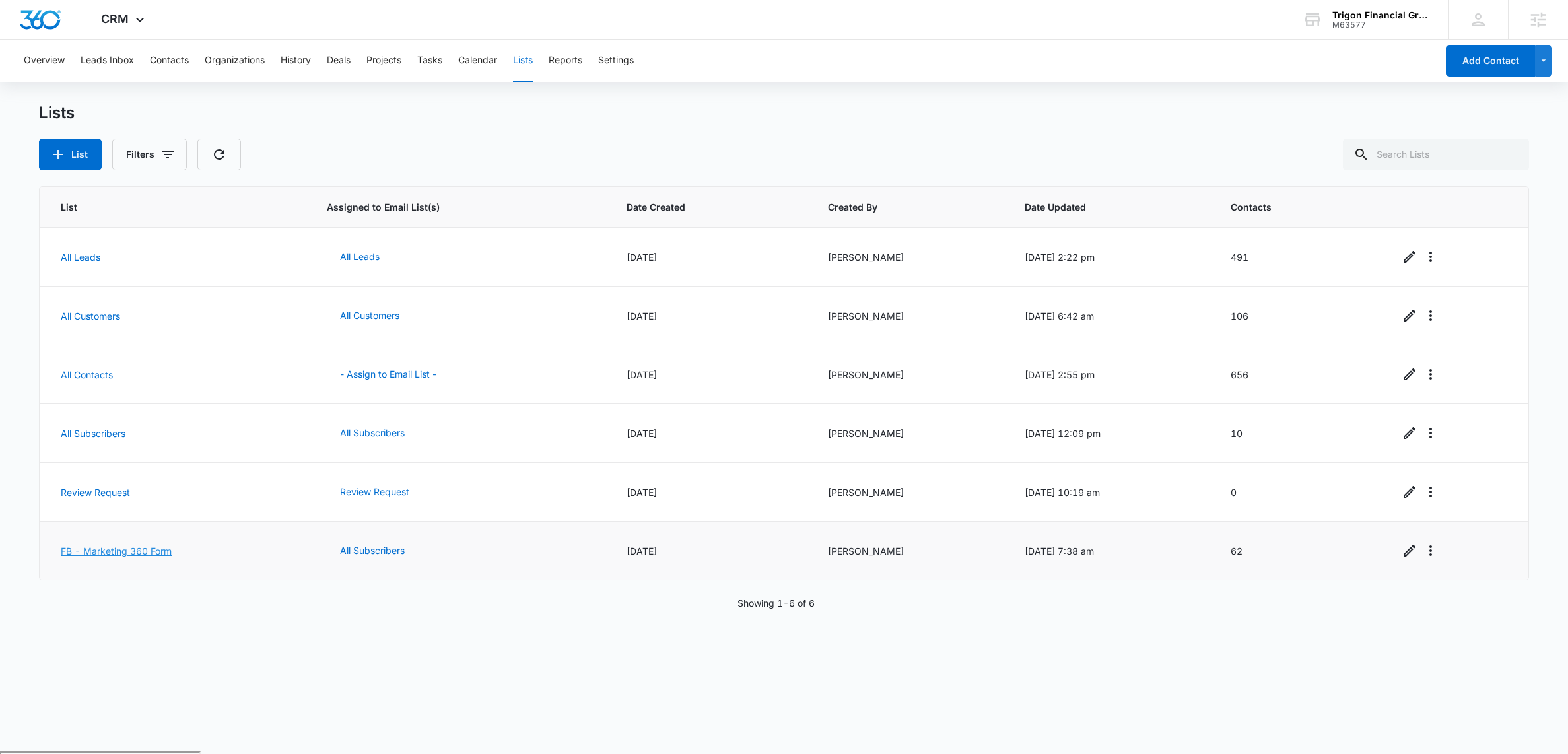
click at [126, 550] on link "FB - Marketing 360 Form" at bounding box center [116, 551] width 111 height 11
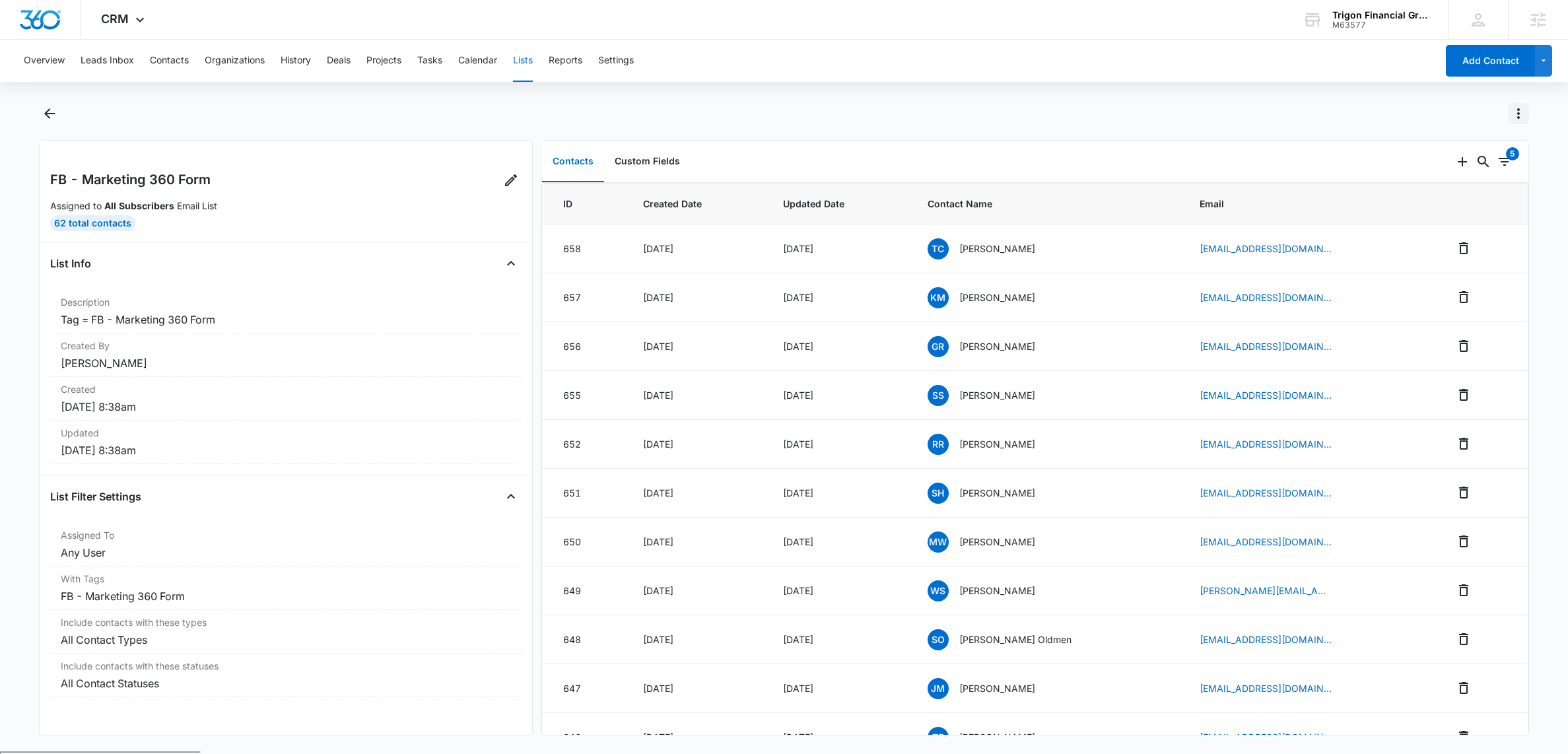
click at [1520, 113] on icon "Actions" at bounding box center [1518, 113] width 16 height 16
click at [1451, 209] on div "Export List" at bounding box center [1457, 210] width 76 height 9
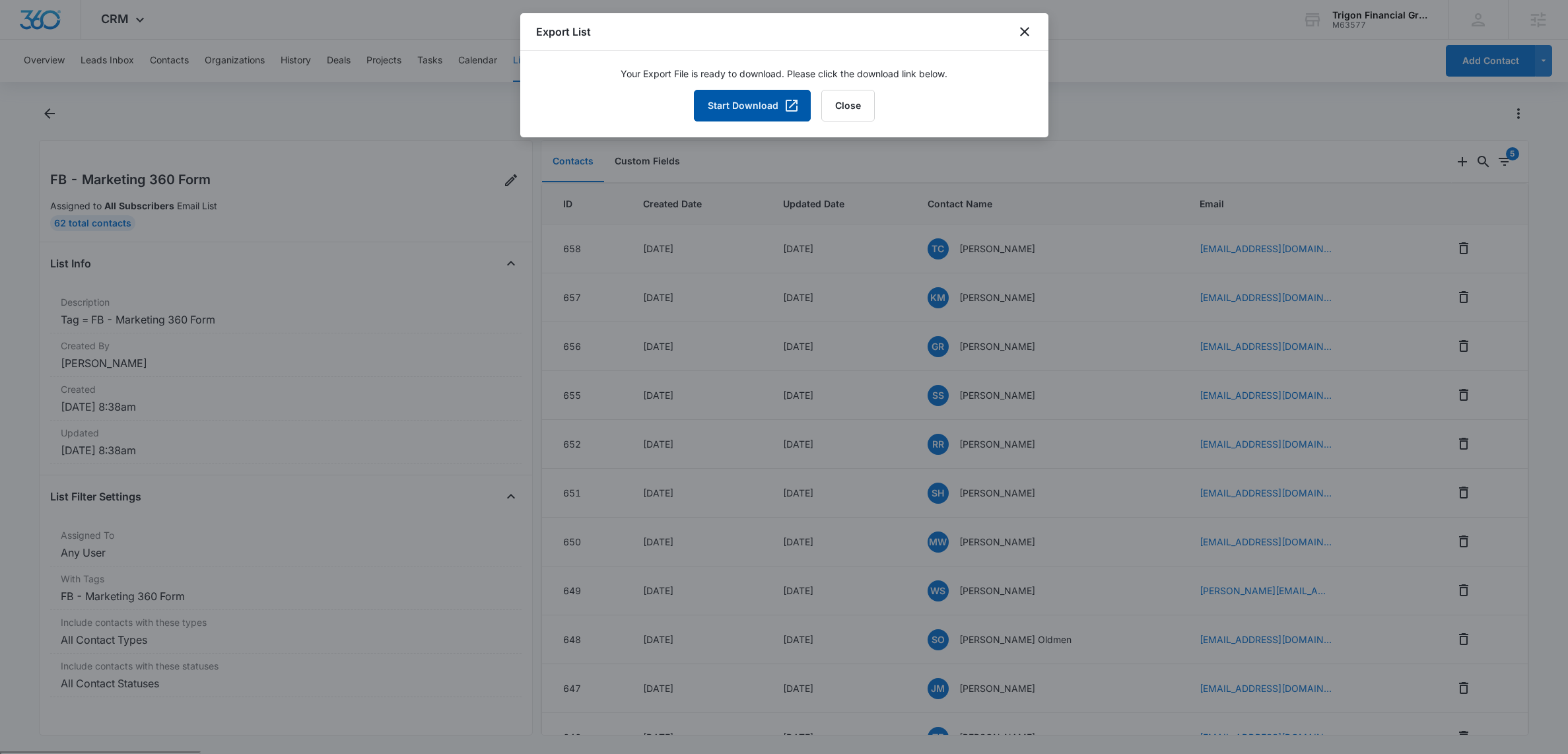
click at [748, 113] on button "Start Download" at bounding box center [752, 106] width 117 height 32
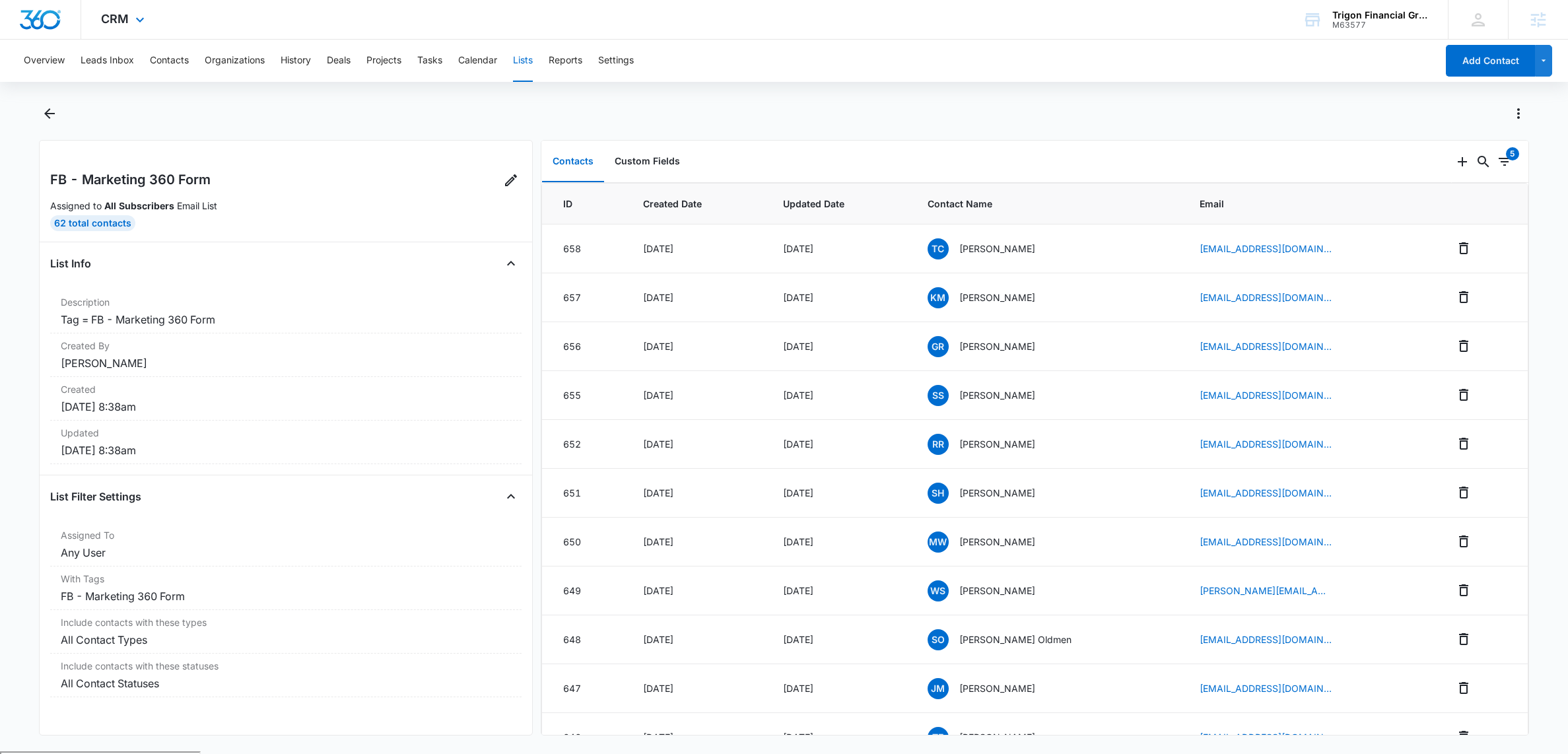
click at [148, 13] on div "CRM Apps Reputation Forms CRM Email Social Payments POS Content Ads Intelligenc…" at bounding box center [124, 19] width 86 height 39
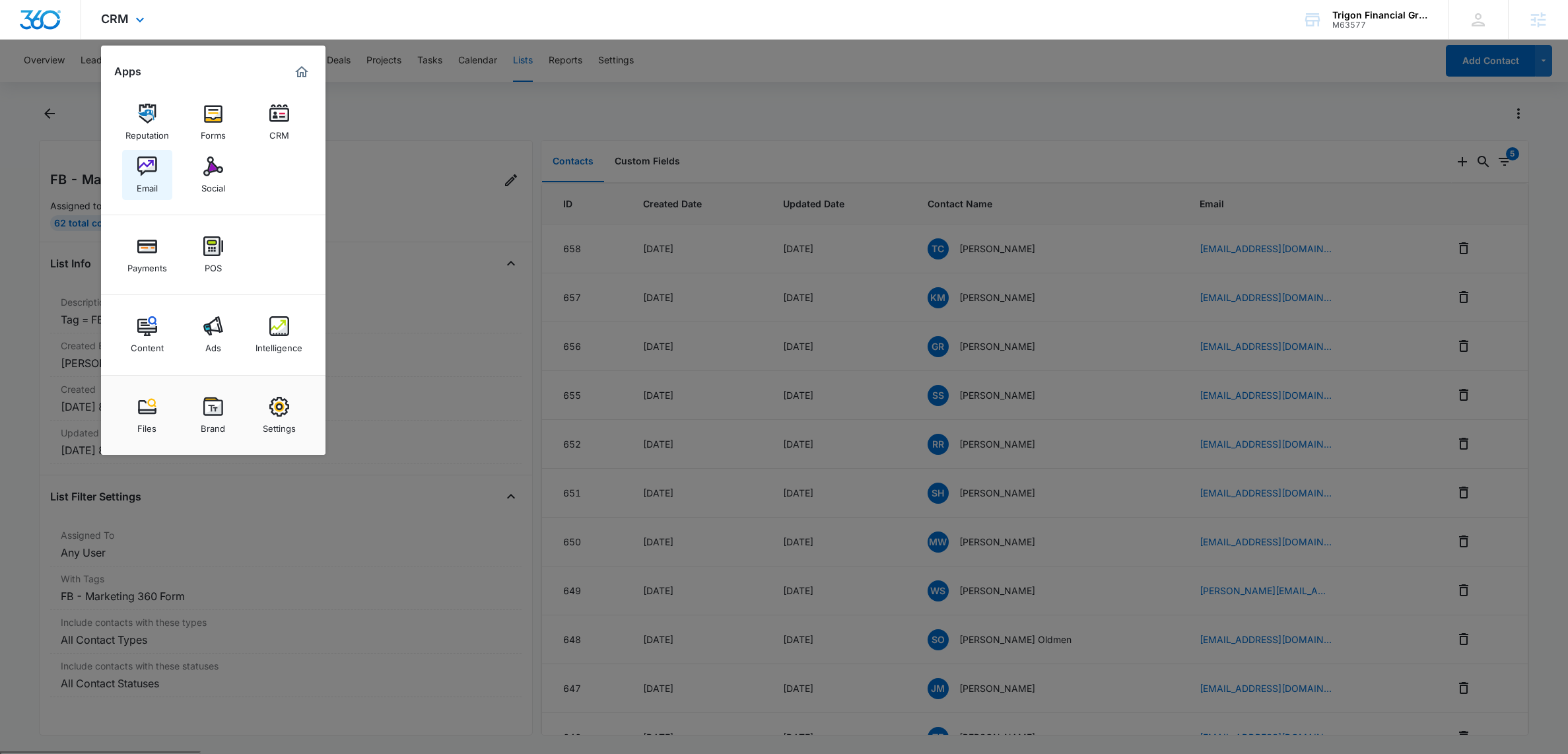
click at [146, 174] on img at bounding box center [147, 167] width 20 height 20
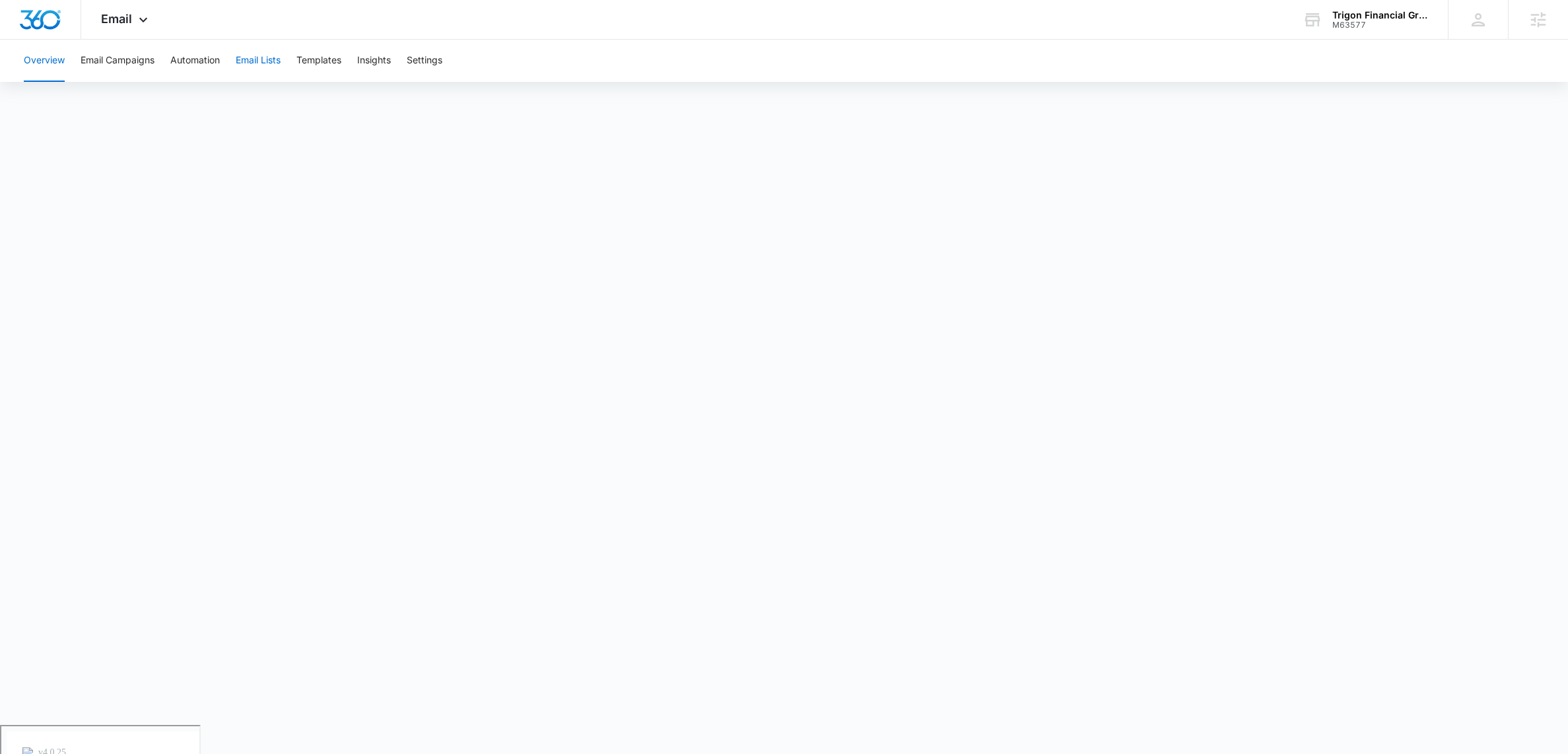
click at [267, 60] on button "Email Lists" at bounding box center [258, 61] width 45 height 42
click at [51, 58] on button "Overview" at bounding box center [44, 61] width 41 height 42
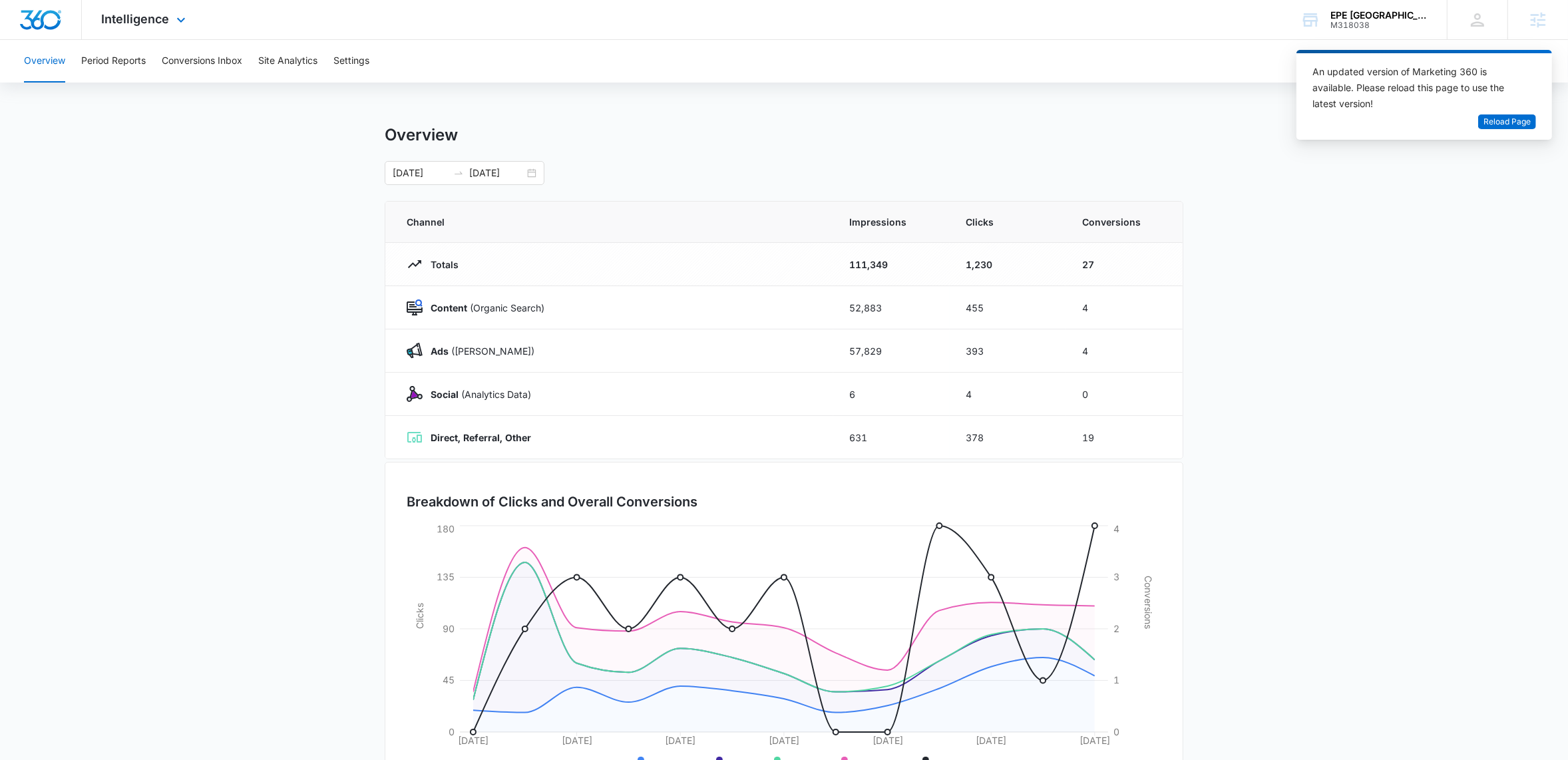
click at [178, 10] on div "Intelligence Apps Reputation Forms CRM Email Social Payments POS Content Ads In…" at bounding box center [145, 19] width 127 height 39
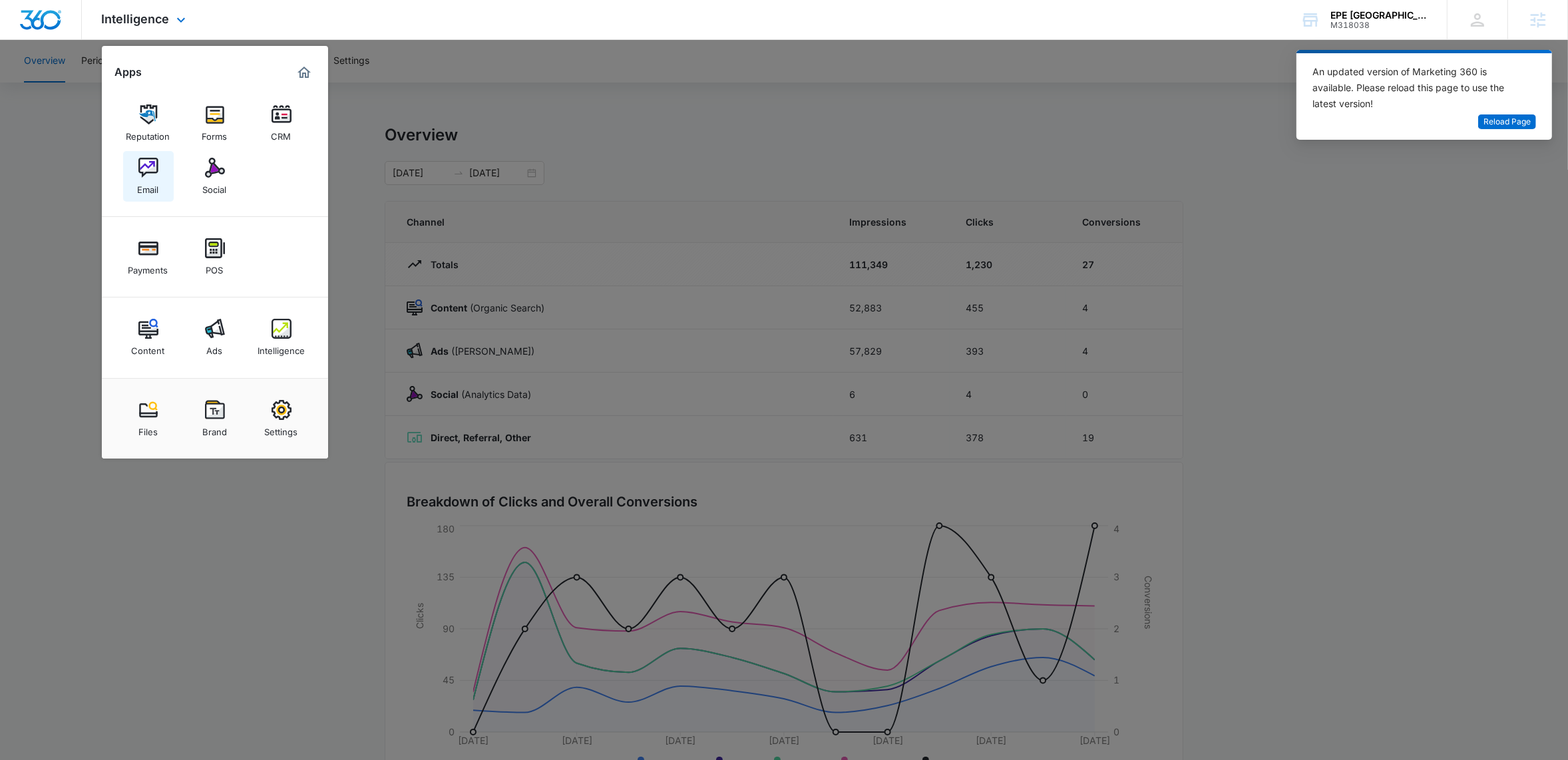
click at [128, 179] on link "Email" at bounding box center [149, 177] width 51 height 51
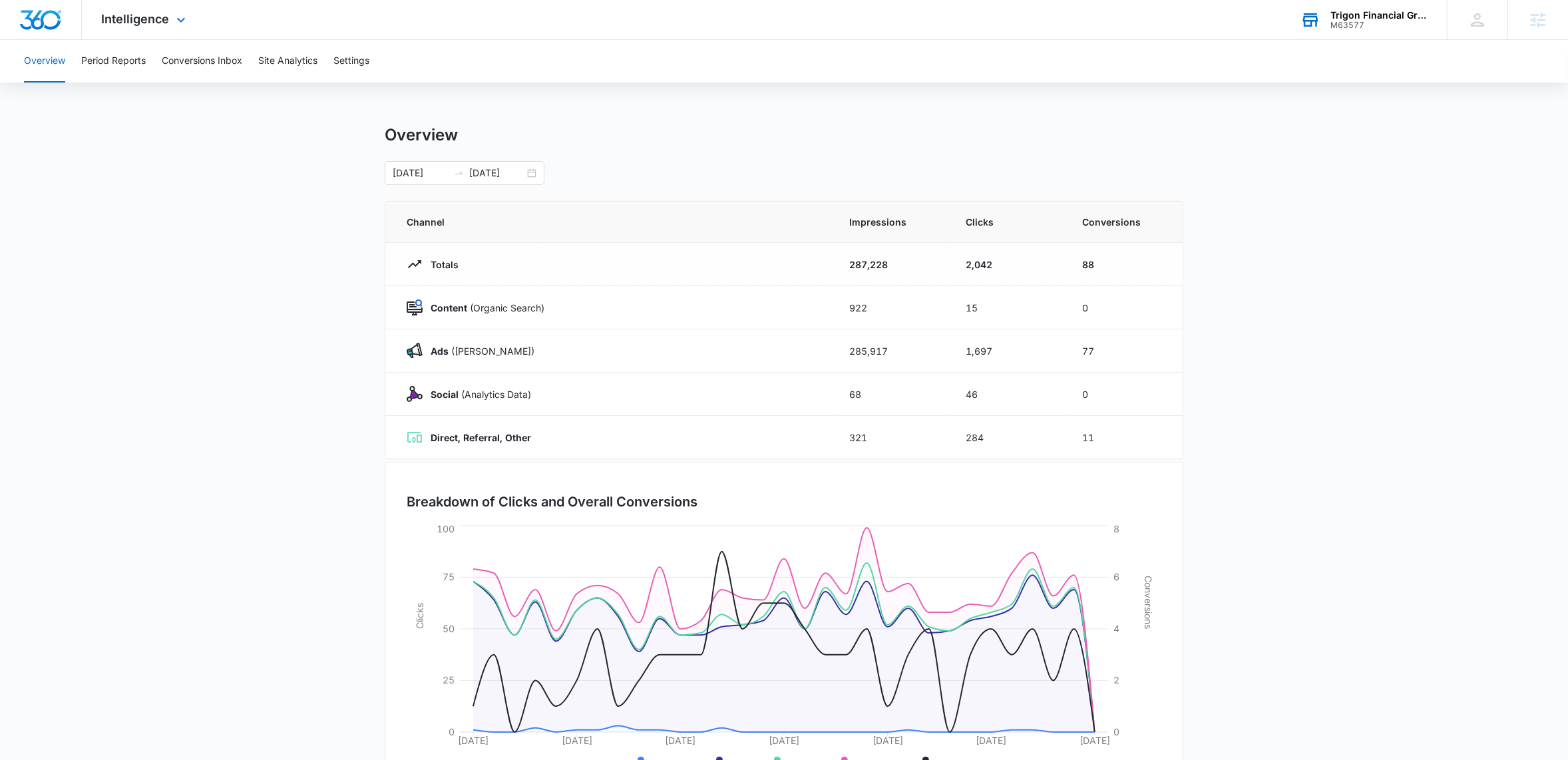
click at [1344, 17] on div "Trigon Financial Group LLC" at bounding box center [1379, 15] width 97 height 11
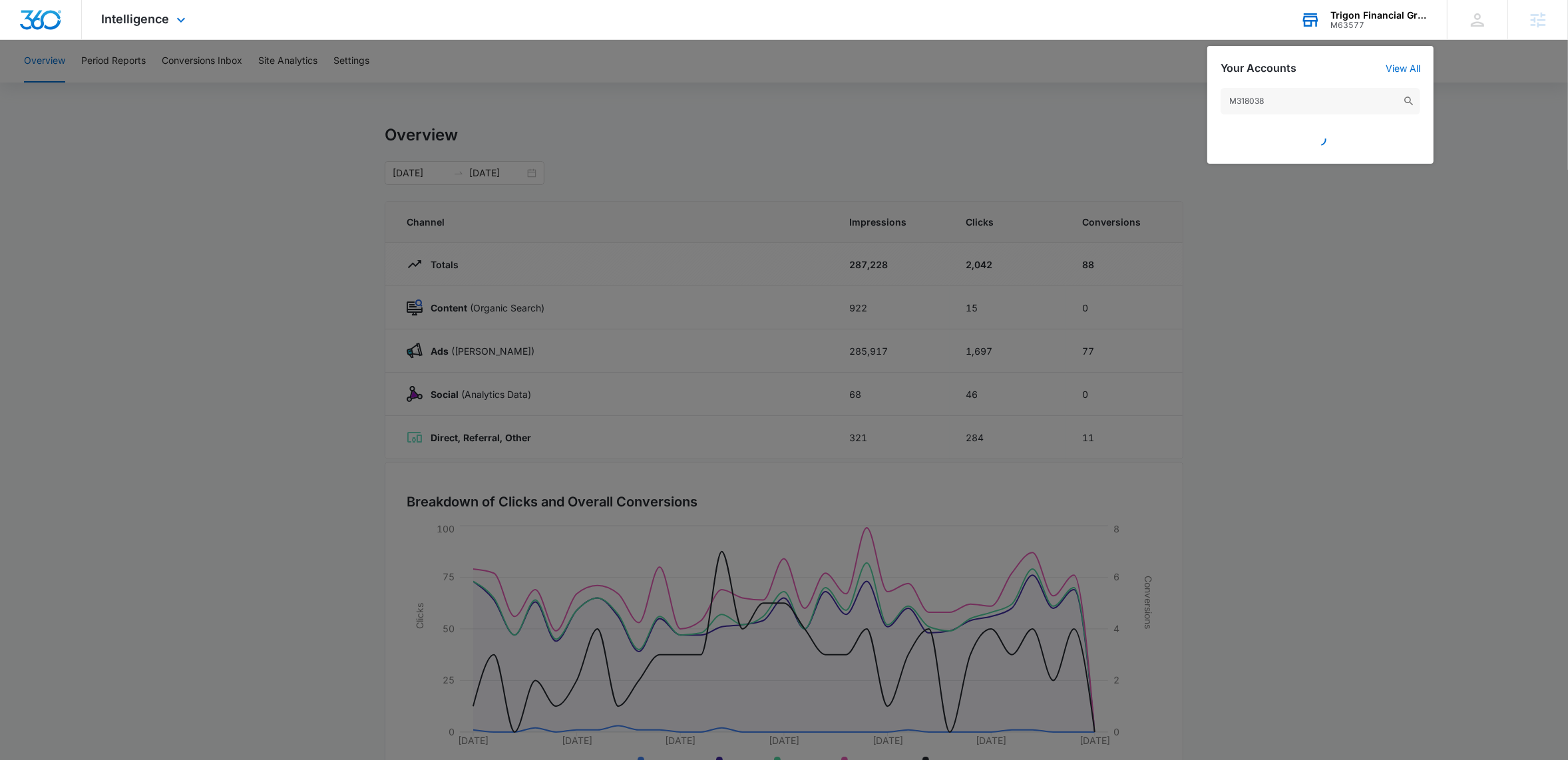
click at [1246, 99] on input "M318038" at bounding box center [1320, 101] width 199 height 27
type input "M318038"
click at [1295, 137] on span "EPE [GEOGRAPHIC_DATA]" at bounding box center [1314, 136] width 114 height 11
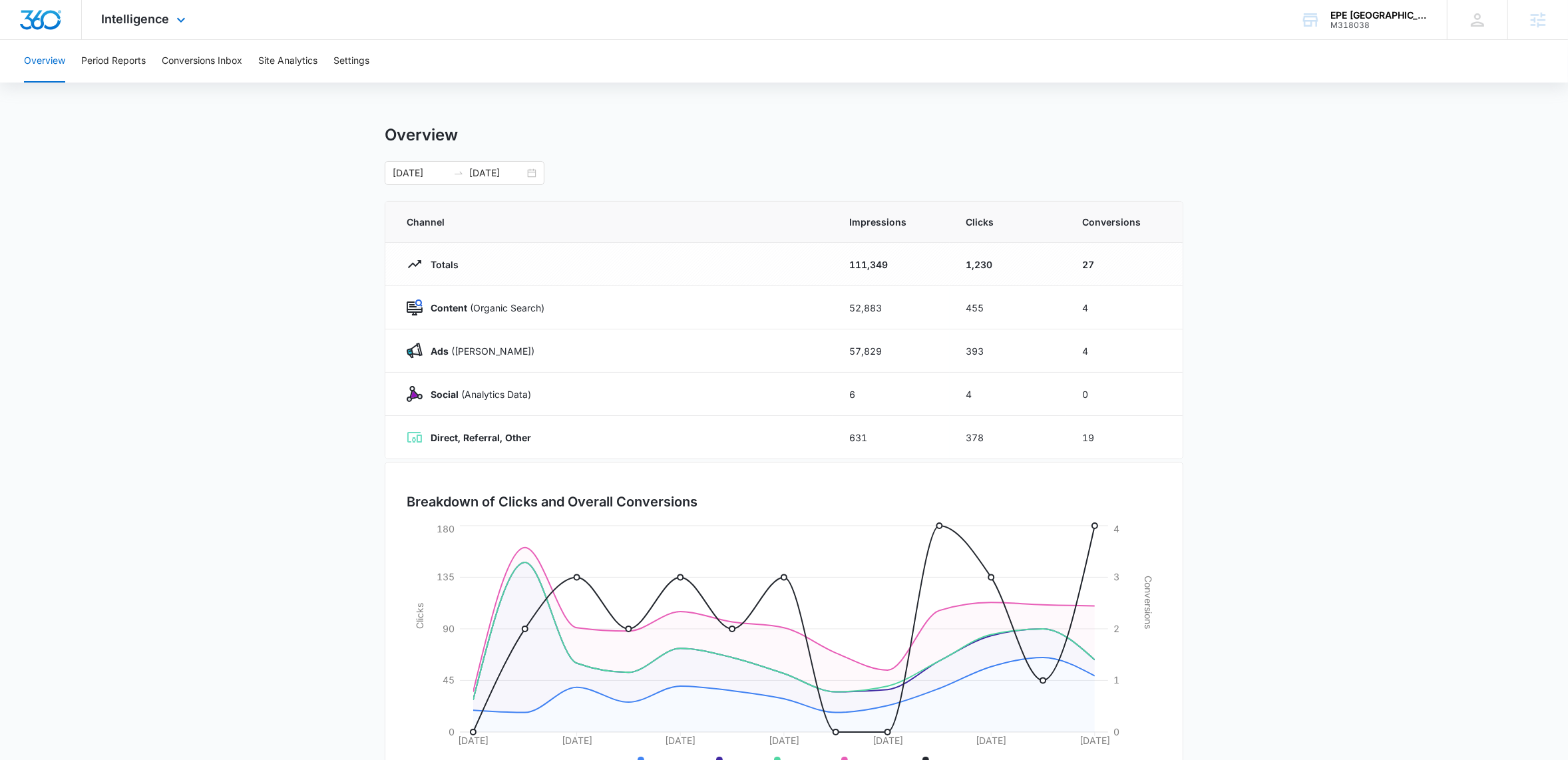
click at [181, 19] on icon at bounding box center [181, 20] width 16 height 16
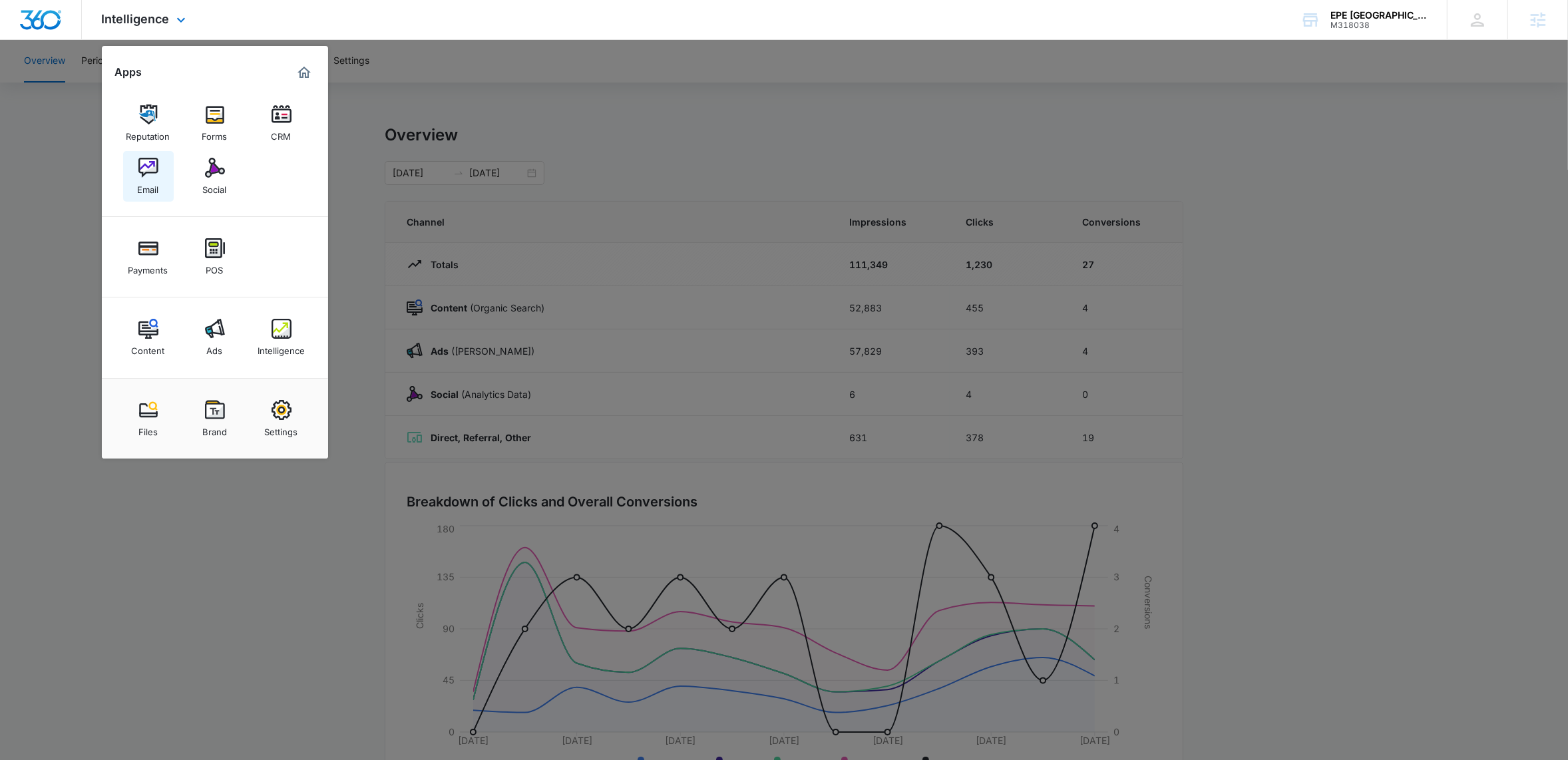
click at [146, 180] on div "Email" at bounding box center [149, 187] width 21 height 17
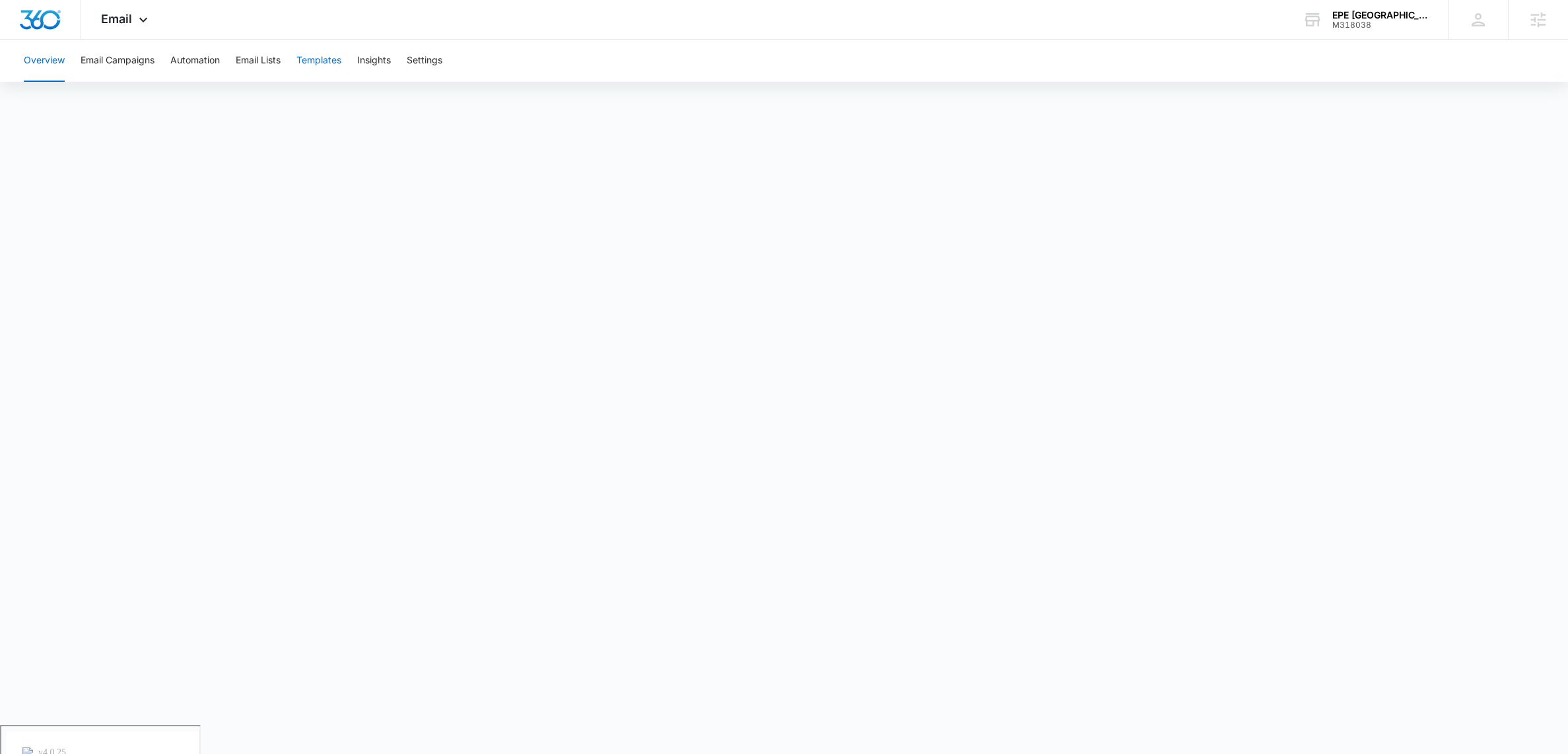
click at [326, 56] on button "Templates" at bounding box center [319, 61] width 45 height 42
click at [114, 64] on button "Email Campaigns" at bounding box center [117, 61] width 74 height 42
